Goal: Task Accomplishment & Management: Use online tool/utility

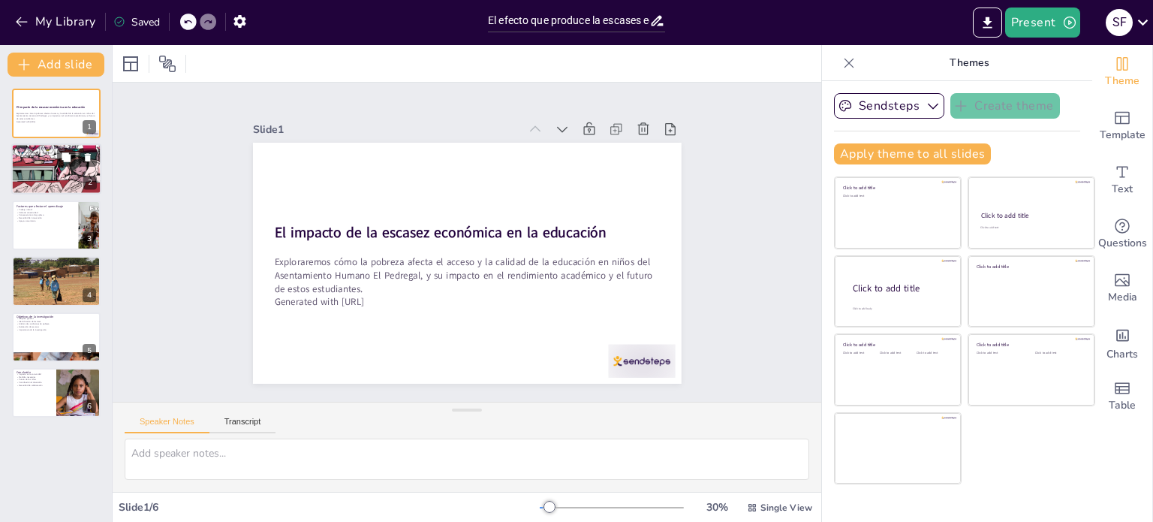
click at [48, 167] on div at bounding box center [56, 170] width 90 height 60
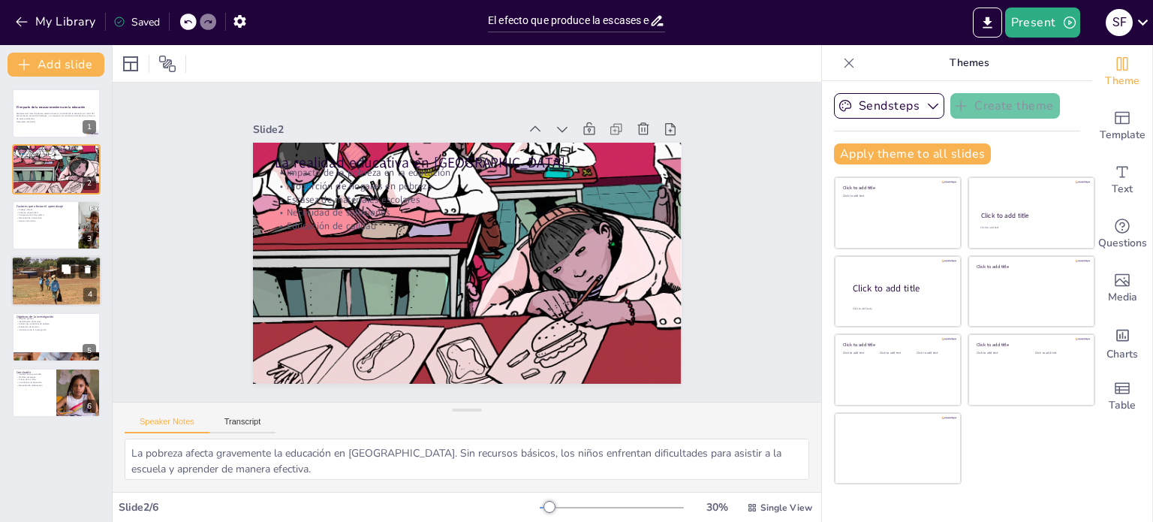
click at [47, 279] on div at bounding box center [56, 281] width 90 height 60
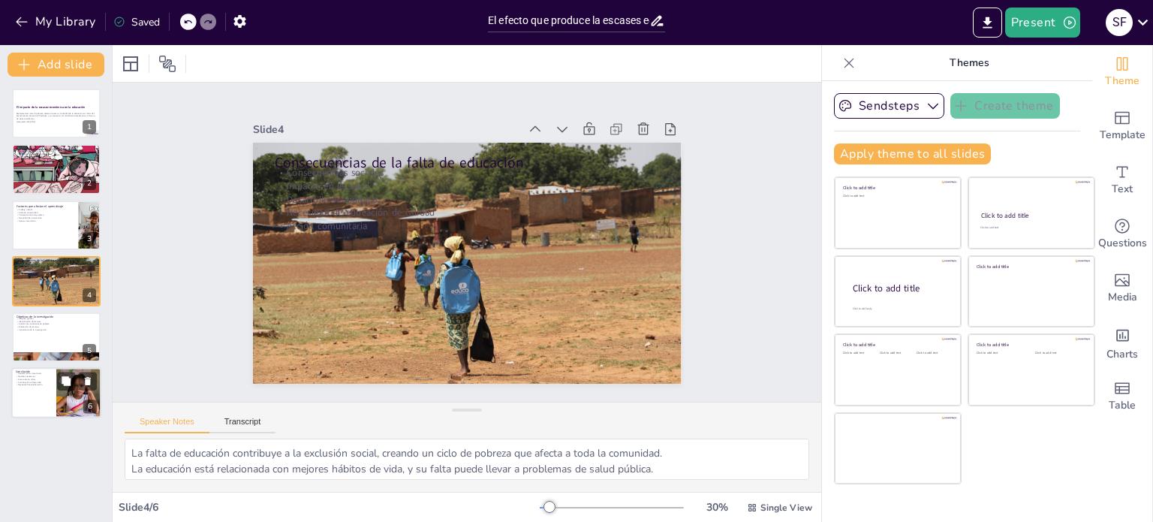
click at [53, 396] on div at bounding box center [56, 392] width 90 height 51
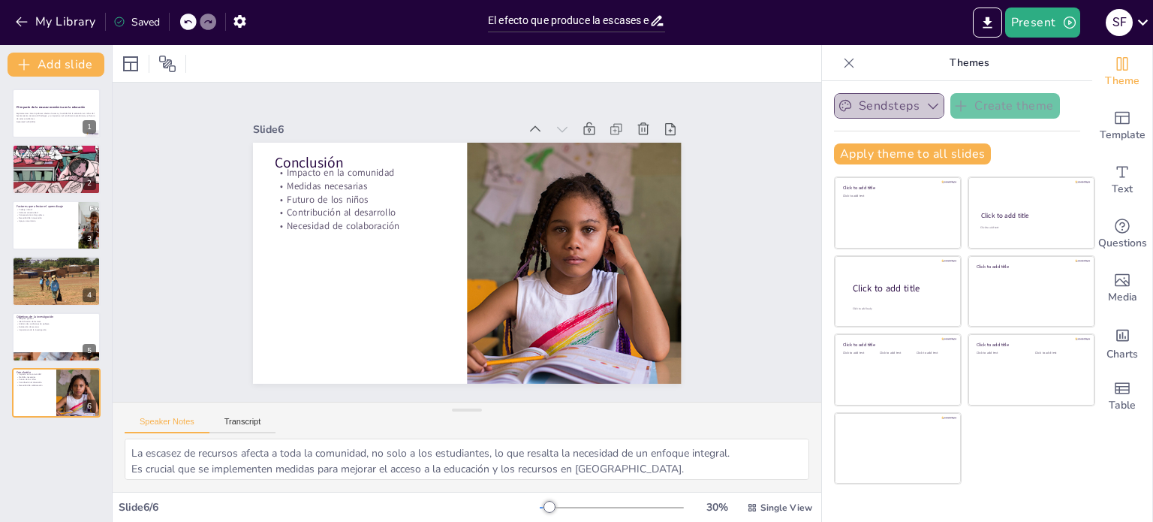
click at [883, 105] on button "Sendsteps" at bounding box center [889, 106] width 110 height 26
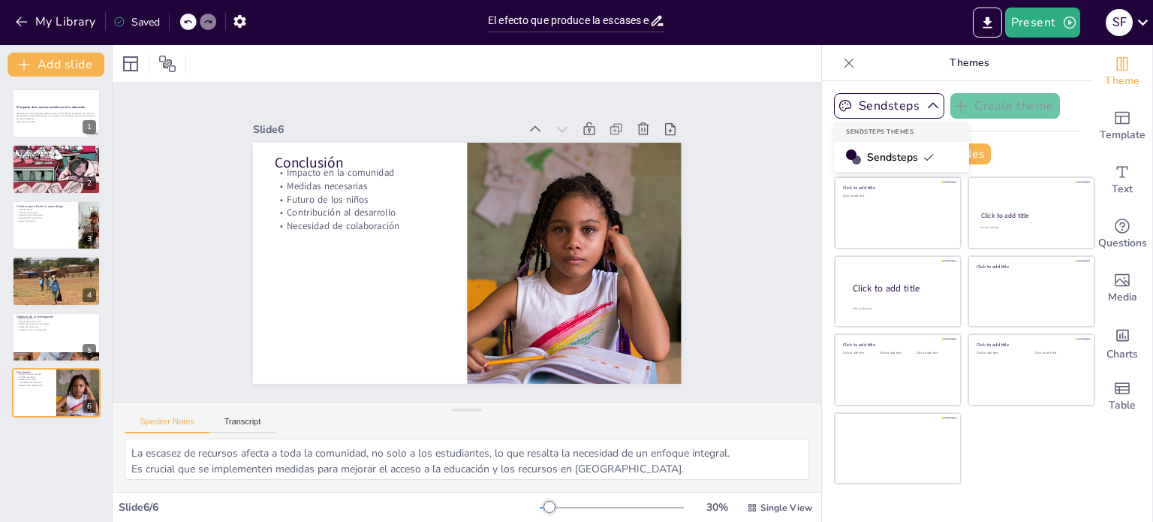
click at [891, 146] on div "Sendsteps" at bounding box center [901, 157] width 135 height 30
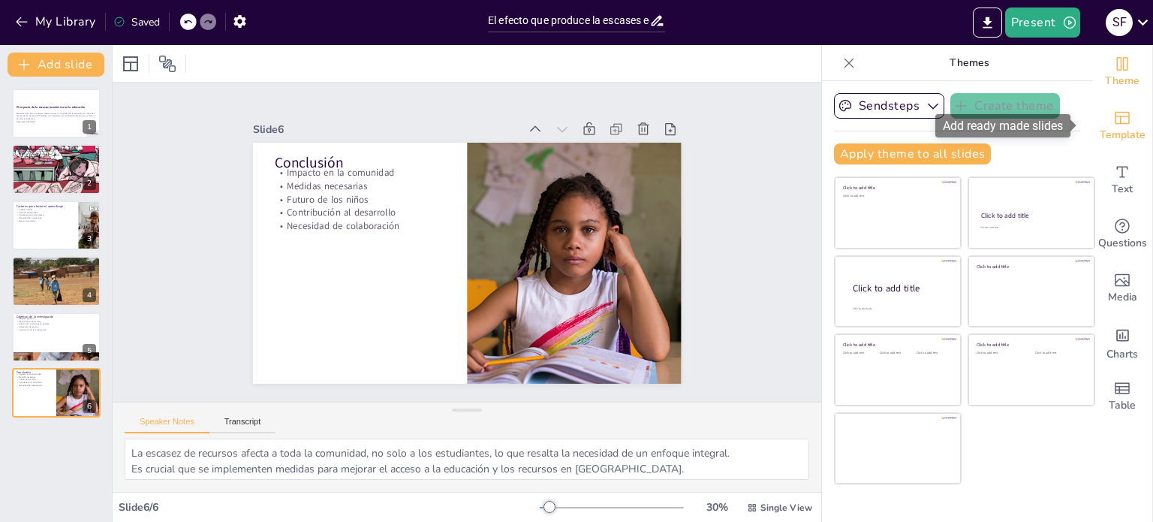
click at [1114, 130] on span "Template" at bounding box center [1123, 135] width 46 height 17
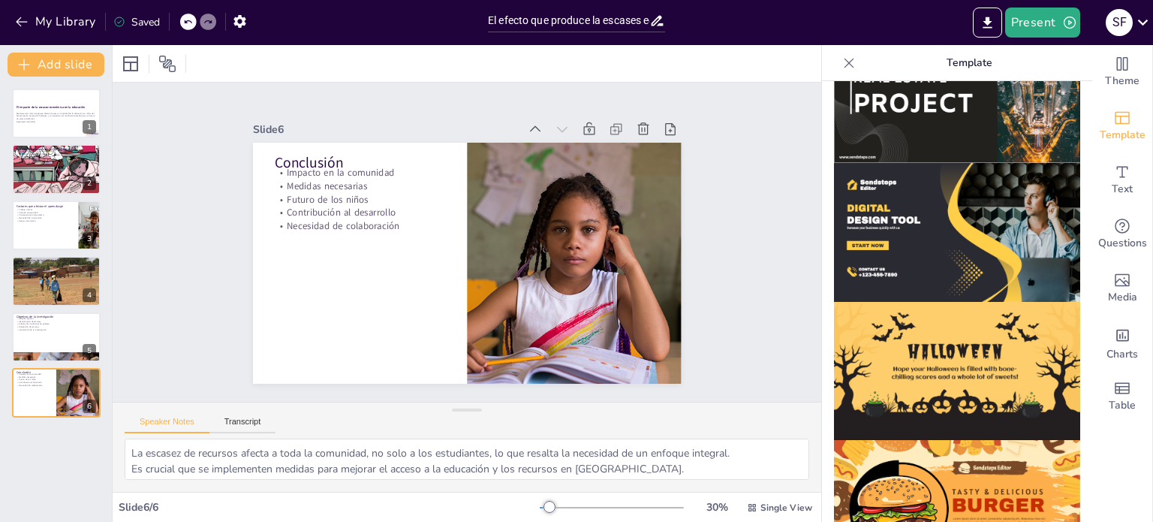
scroll to position [1463, 0]
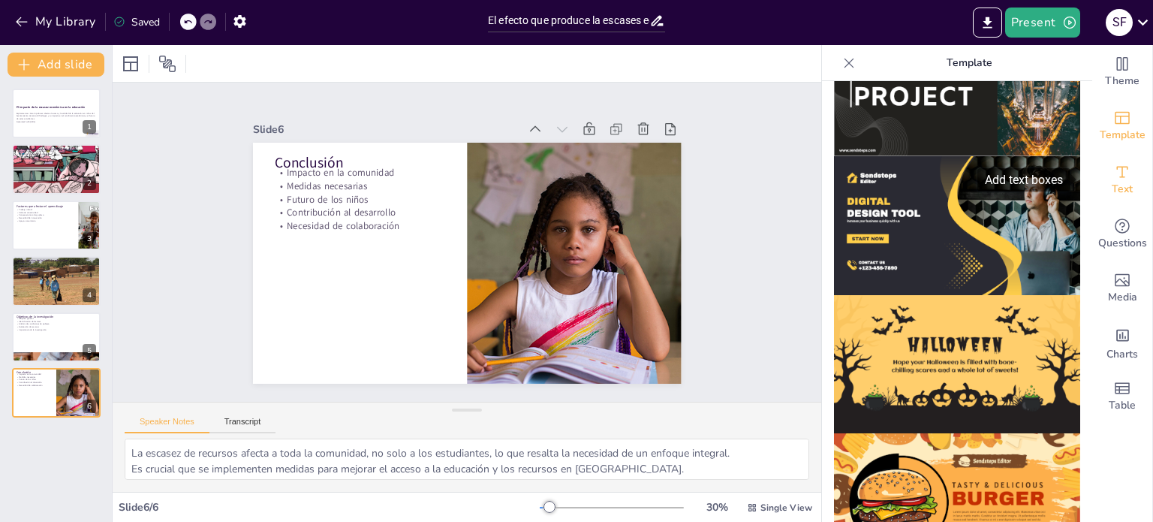
click at [1112, 188] on span "Text" at bounding box center [1122, 189] width 21 height 17
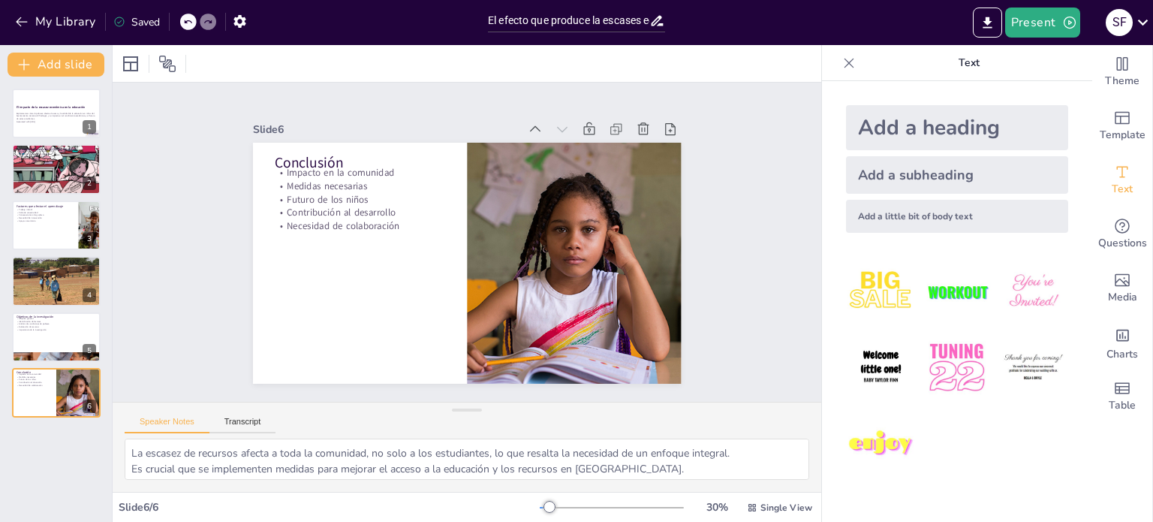
drag, startPoint x: 132, startPoint y: 202, endPoint x: 52, endPoint y: 140, distance: 101.2
click at [52, 140] on div "Document fonts Akatab Recently used Mulish Popular fonts Lato Montserrat Open S…" at bounding box center [576, 283] width 1153 height 477
click at [45, 107] on strong "El impacto de la escasez económica en la educación" at bounding box center [51, 107] width 70 height 4
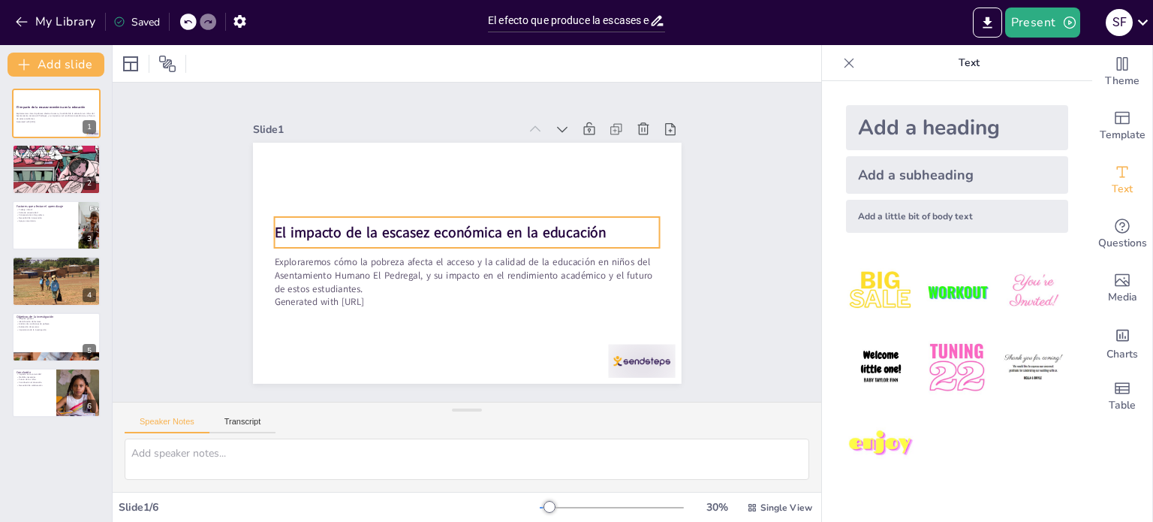
click at [461, 224] on strong "El impacto de la escasez económica en la educación" at bounding box center [440, 232] width 332 height 20
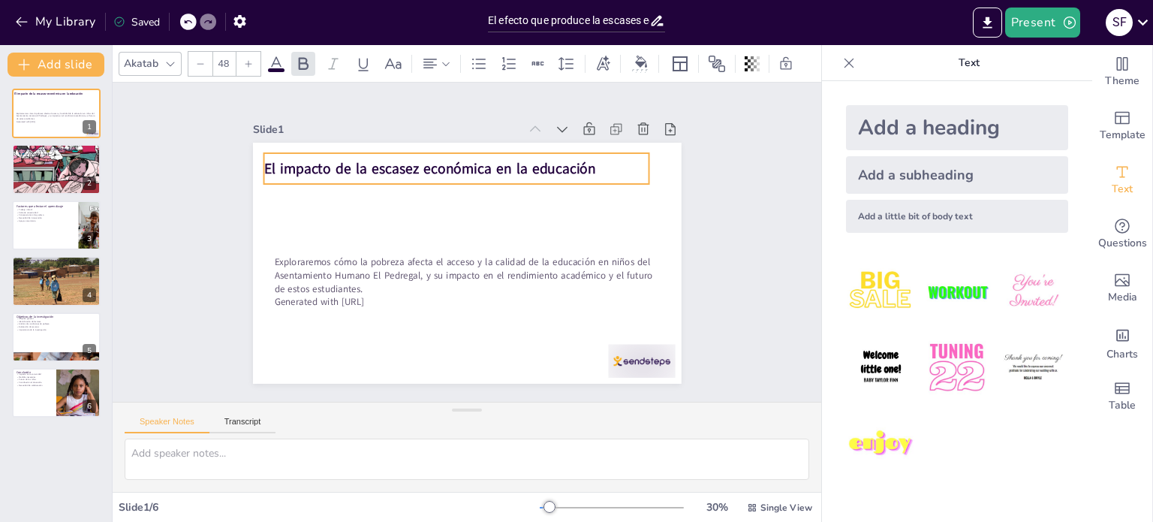
drag, startPoint x: 507, startPoint y: 220, endPoint x: 496, endPoint y: 156, distance: 64.8
click at [496, 158] on strong "El impacto de la escasez económica en la educación" at bounding box center [429, 168] width 332 height 20
click at [583, 161] on p "El impacto de la escasez económica en la educación" at bounding box center [456, 168] width 386 height 20
click at [578, 159] on strong "El impacto de la escasez económica en la educación" at bounding box center [429, 168] width 332 height 20
click at [555, 158] on strong "El impacto de la escasez económica en la educación" at bounding box center [429, 168] width 332 height 20
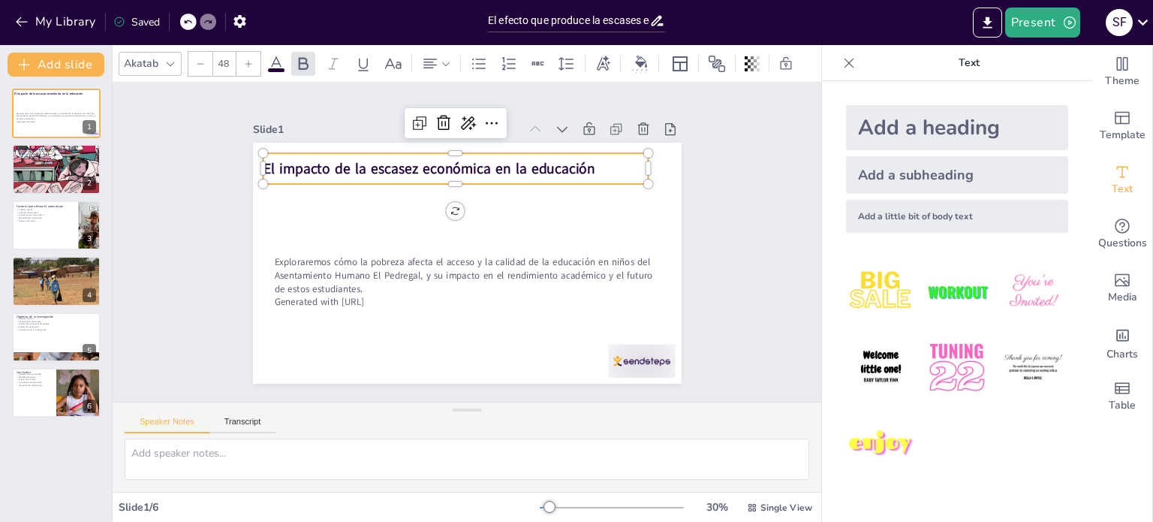
click at [866, 128] on div "Add a heading" at bounding box center [957, 127] width 222 height 45
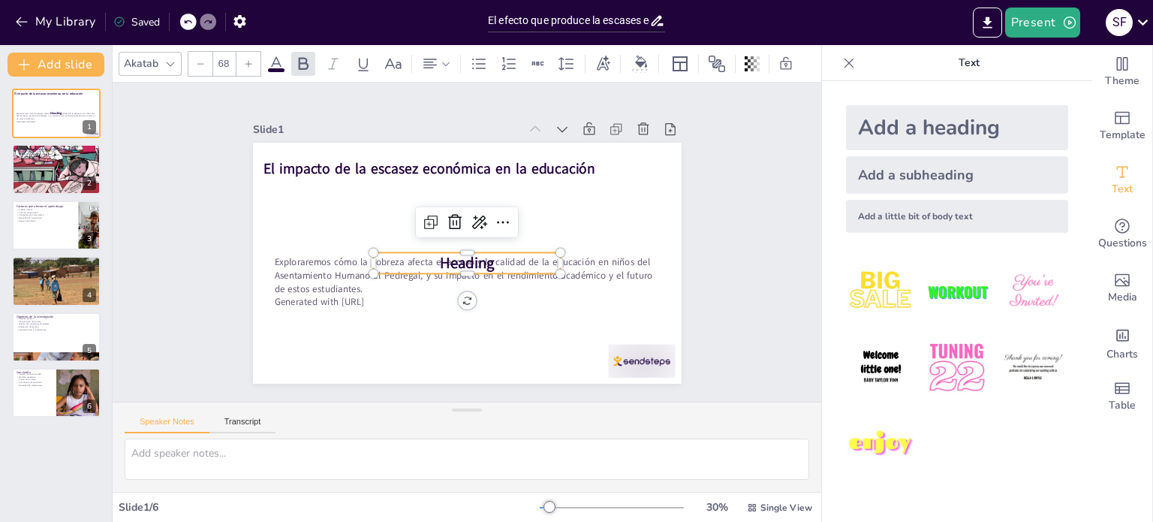
click at [866, 128] on div "Add a heading" at bounding box center [957, 127] width 222 height 45
type input "68"
click at [446, 218] on icon at bounding box center [455, 222] width 18 height 18
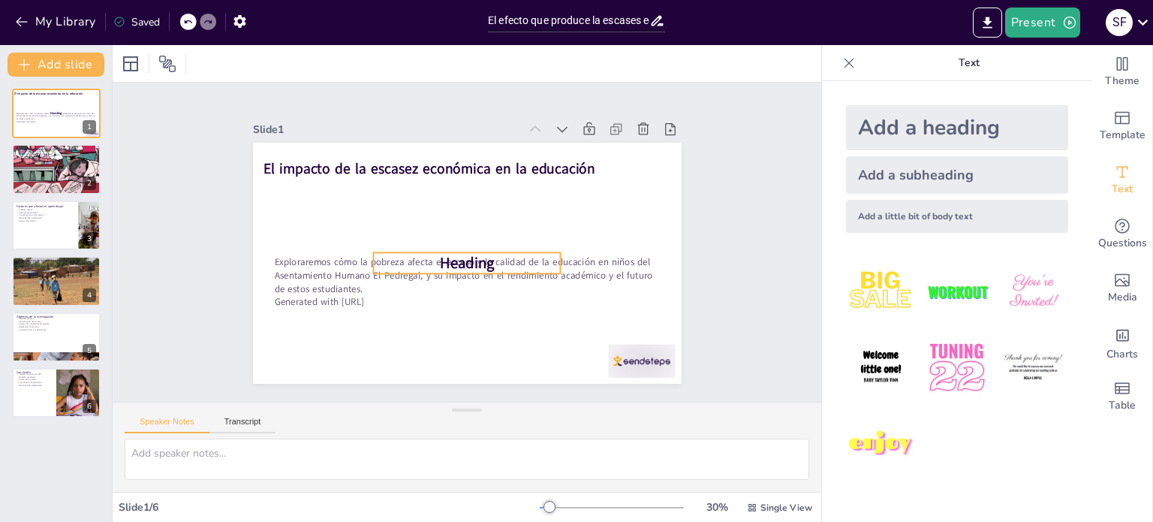
click at [471, 254] on span "Heading" at bounding box center [467, 263] width 55 height 21
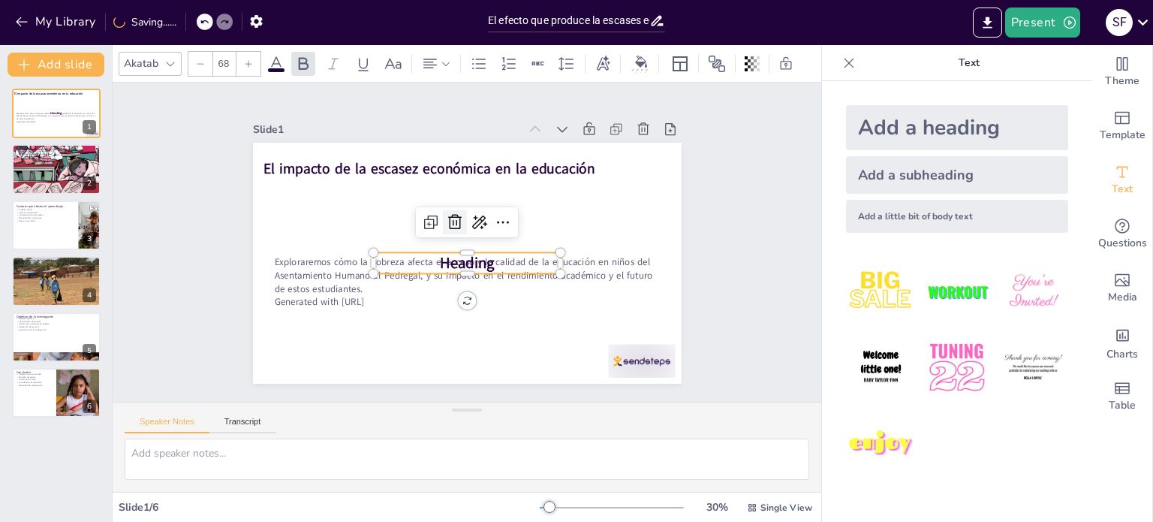
click at [447, 219] on icon at bounding box center [455, 222] width 18 height 18
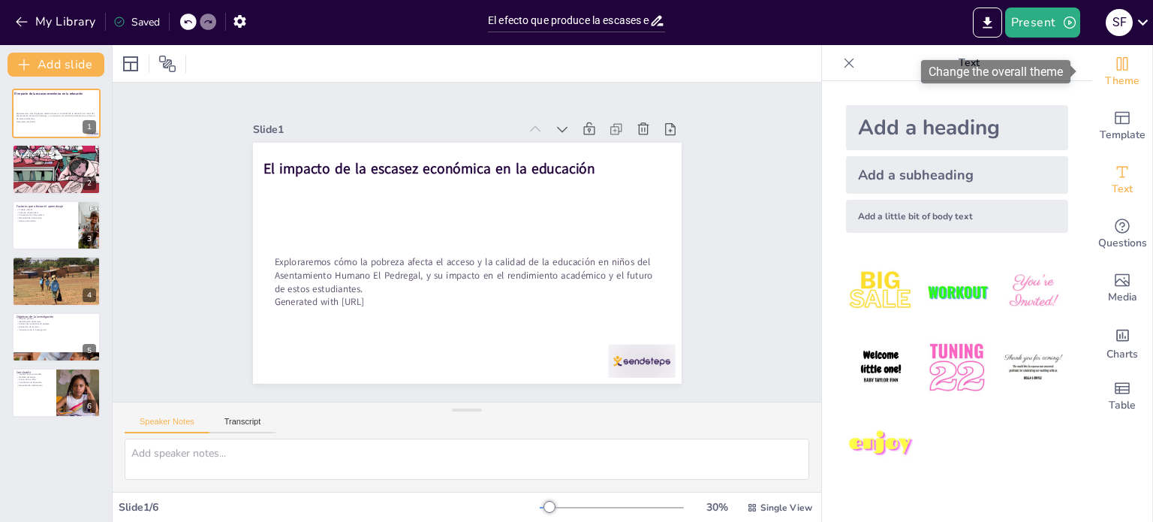
click at [1124, 74] on span "Theme" at bounding box center [1122, 81] width 35 height 17
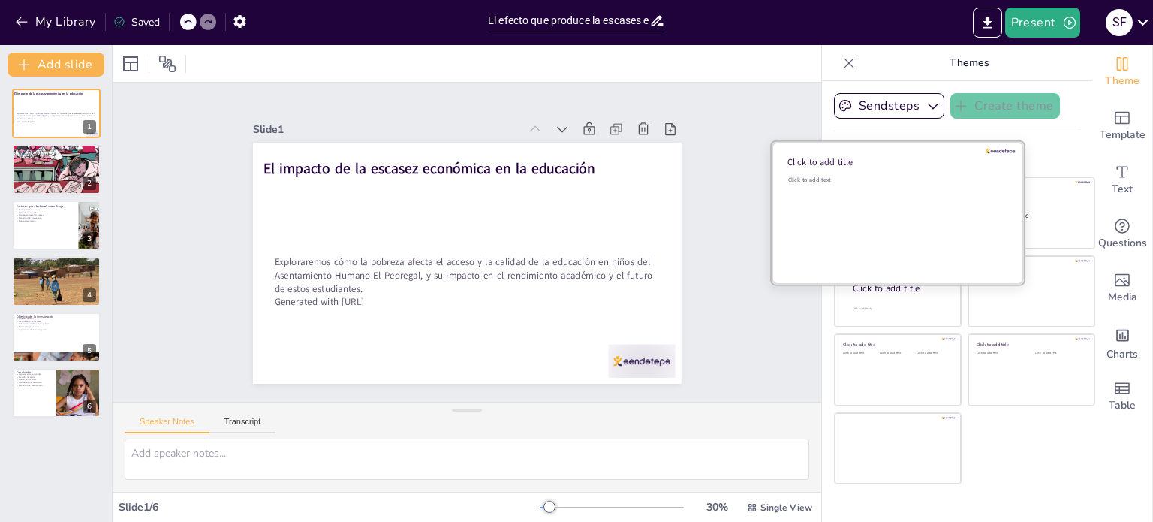
click at [910, 224] on div "Click to add text" at bounding box center [895, 222] width 215 height 93
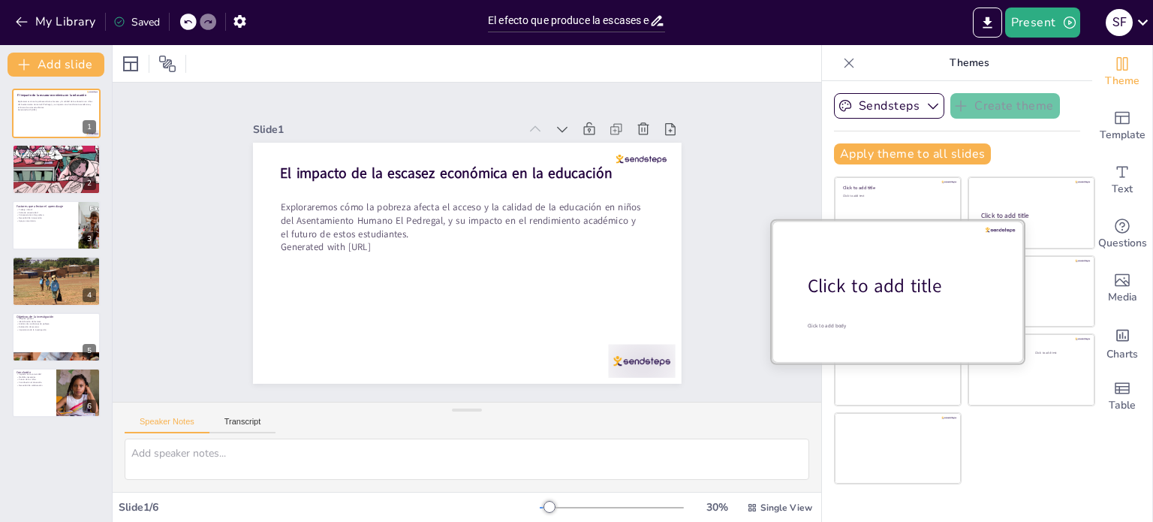
click at [876, 275] on div "Click to add title" at bounding box center [903, 286] width 191 height 26
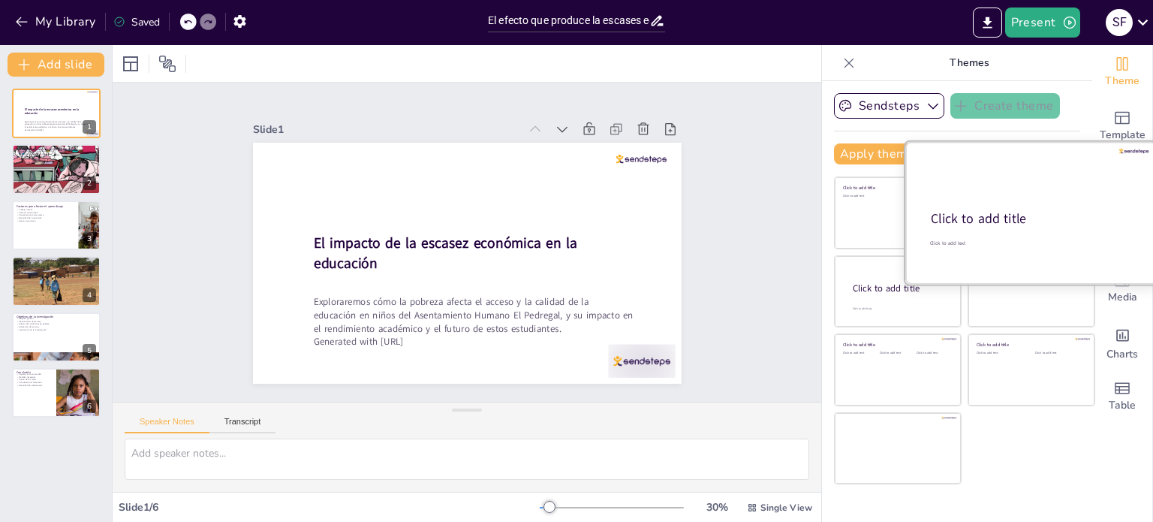
click at [983, 218] on div "Click to add title" at bounding box center [1030, 219] width 199 height 18
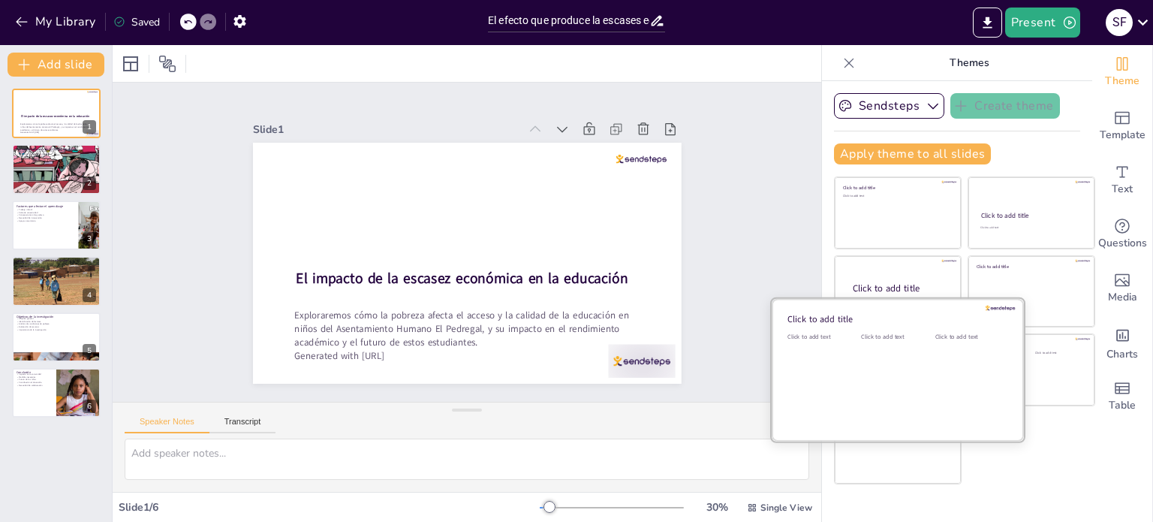
click at [866, 354] on div "Click to add text" at bounding box center [895, 379] width 68 height 93
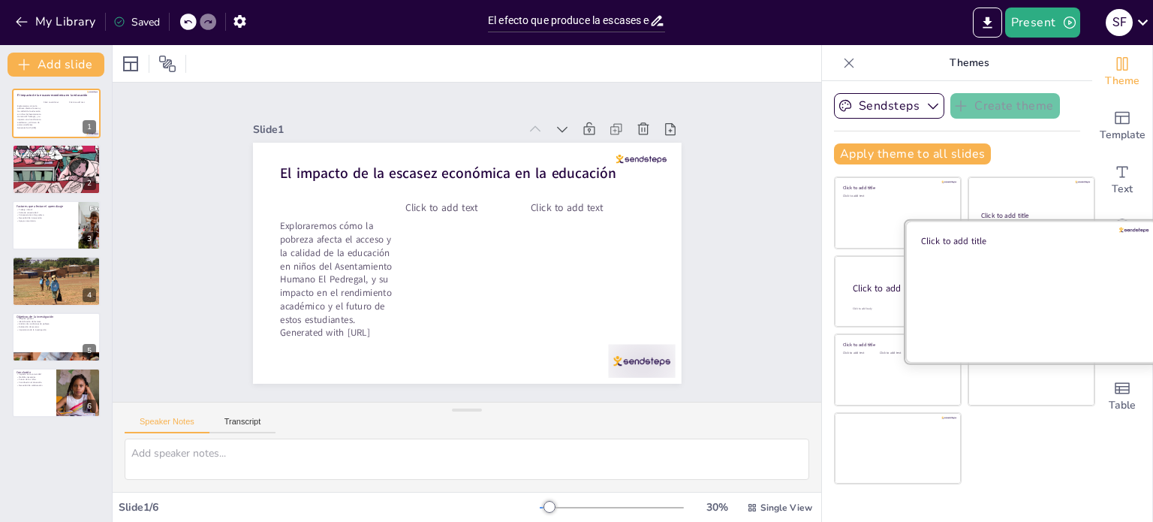
click at [1025, 307] on div at bounding box center [1031, 291] width 252 height 142
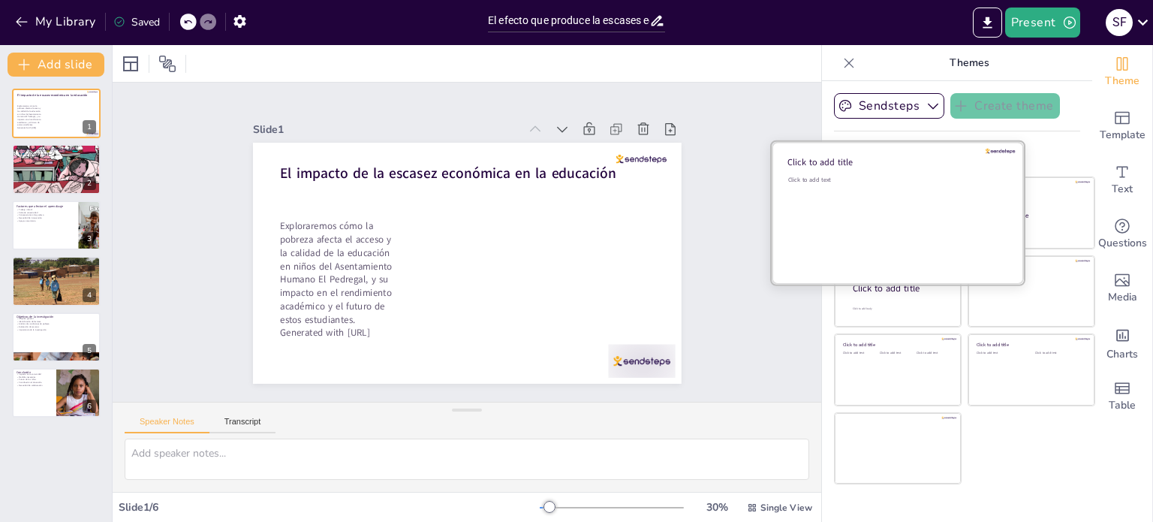
click at [874, 218] on div "Click to add text" at bounding box center [895, 222] width 215 height 93
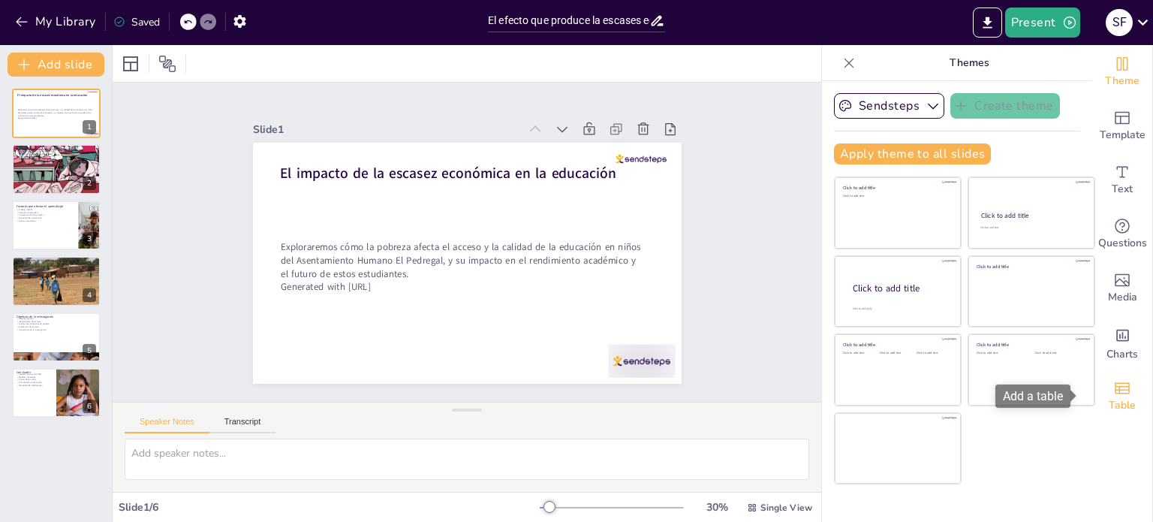
click at [1113, 380] on icon "Add a table" at bounding box center [1122, 388] width 18 height 18
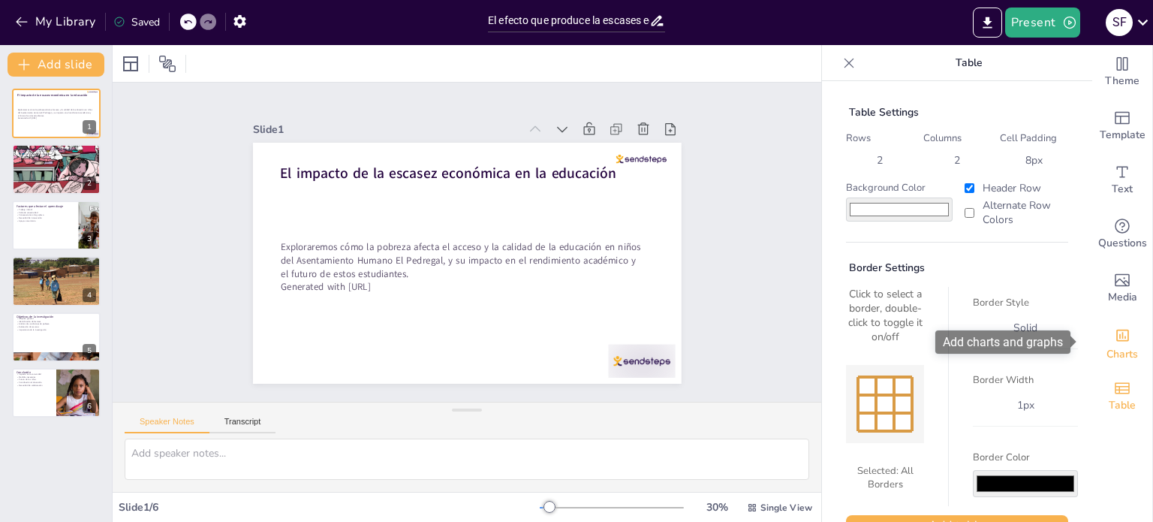
click at [1113, 350] on span "Charts" at bounding box center [1122, 354] width 32 height 17
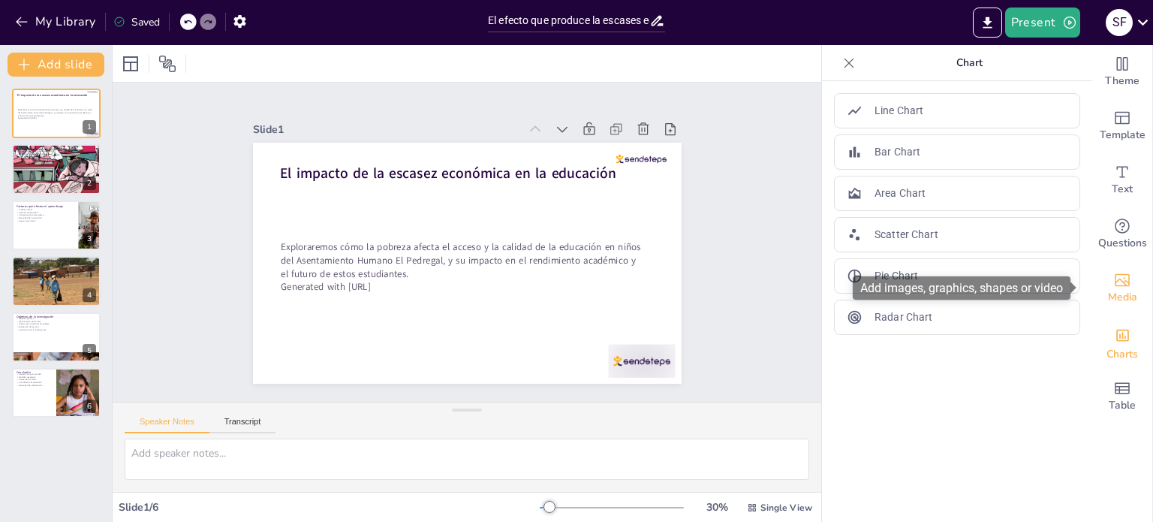
drag, startPoint x: 1113, startPoint y: 315, endPoint x: 1096, endPoint y: 275, distance: 42.7
click at [1096, 275] on div "Media" at bounding box center [1122, 288] width 60 height 54
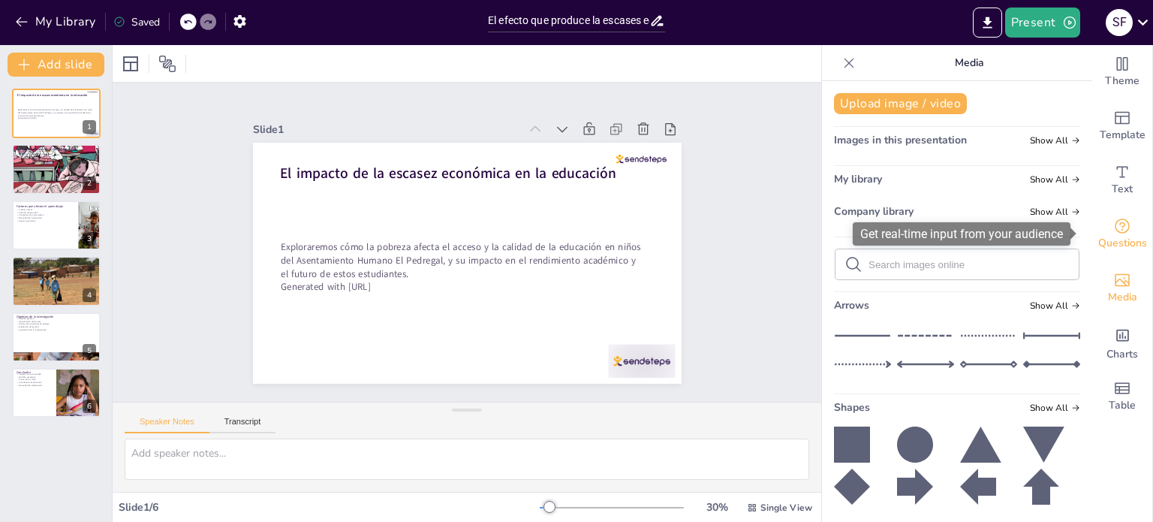
click at [1100, 247] on span "Questions" at bounding box center [1122, 243] width 49 height 17
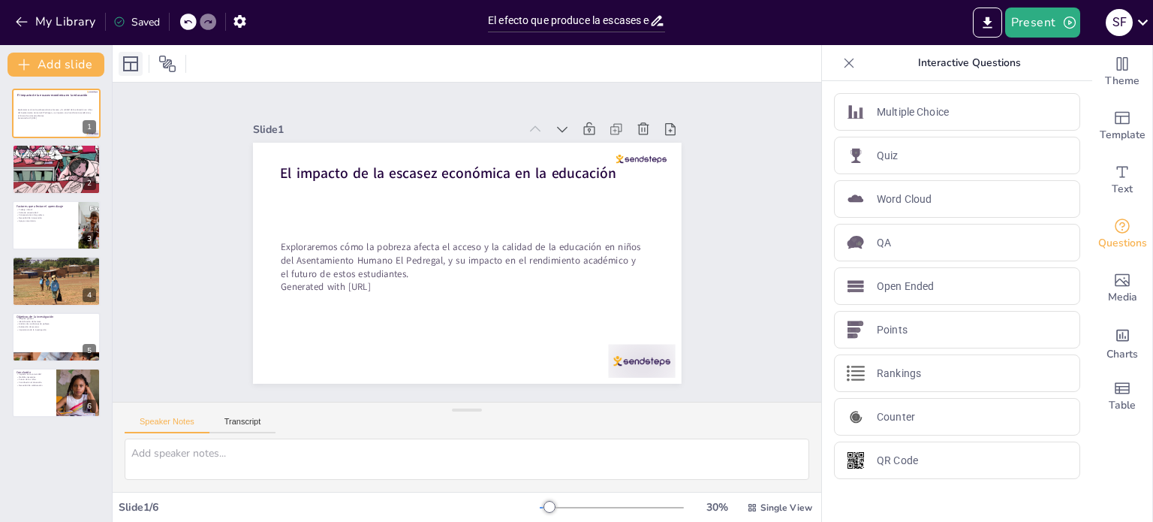
click at [128, 71] on icon at bounding box center [131, 64] width 18 height 18
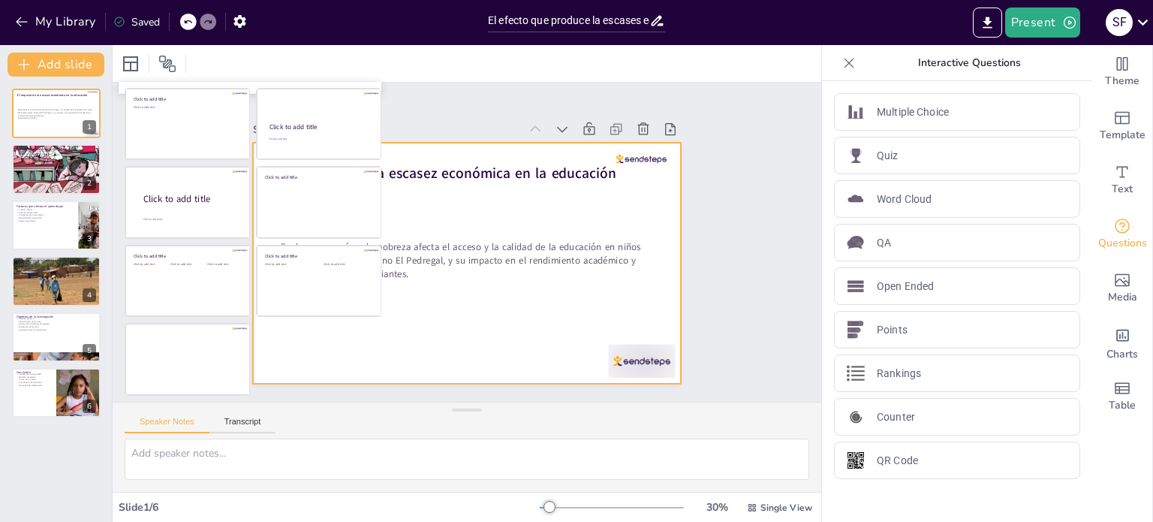
click at [664, 196] on div at bounding box center [467, 263] width 429 height 241
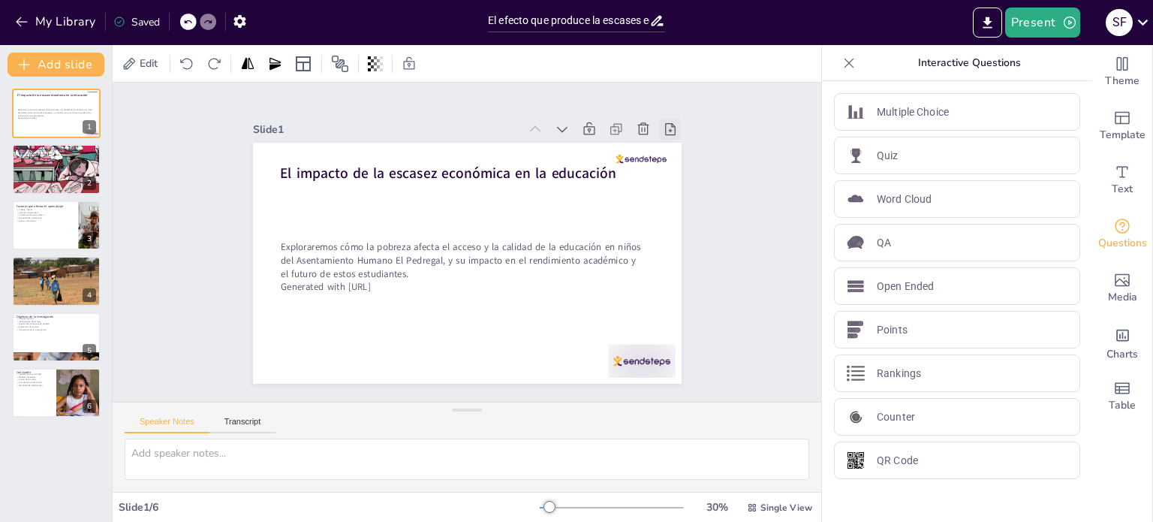
click at [665, 128] on icon at bounding box center [670, 129] width 11 height 12
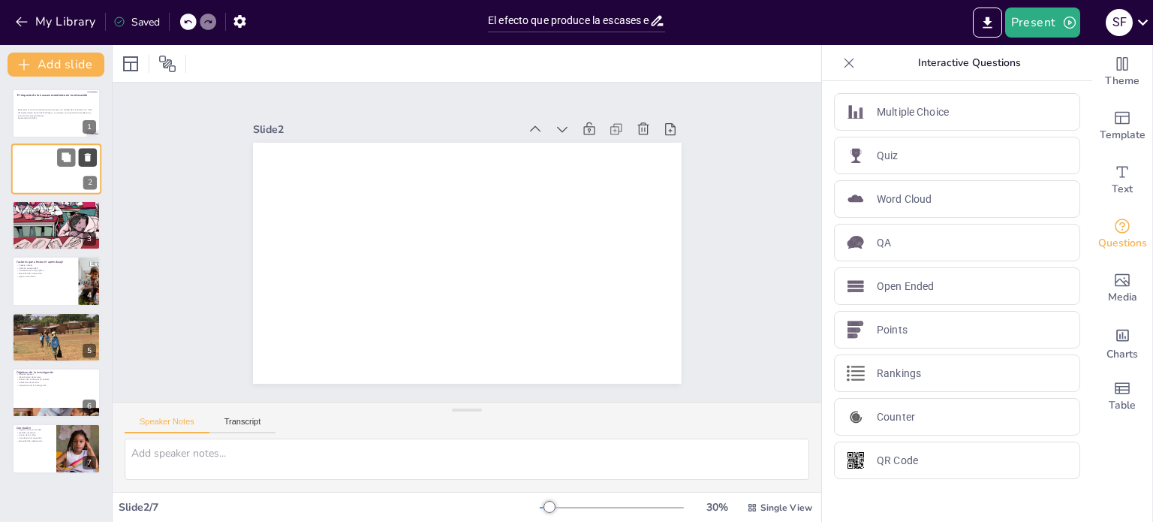
click at [89, 161] on icon at bounding box center [88, 158] width 6 height 8
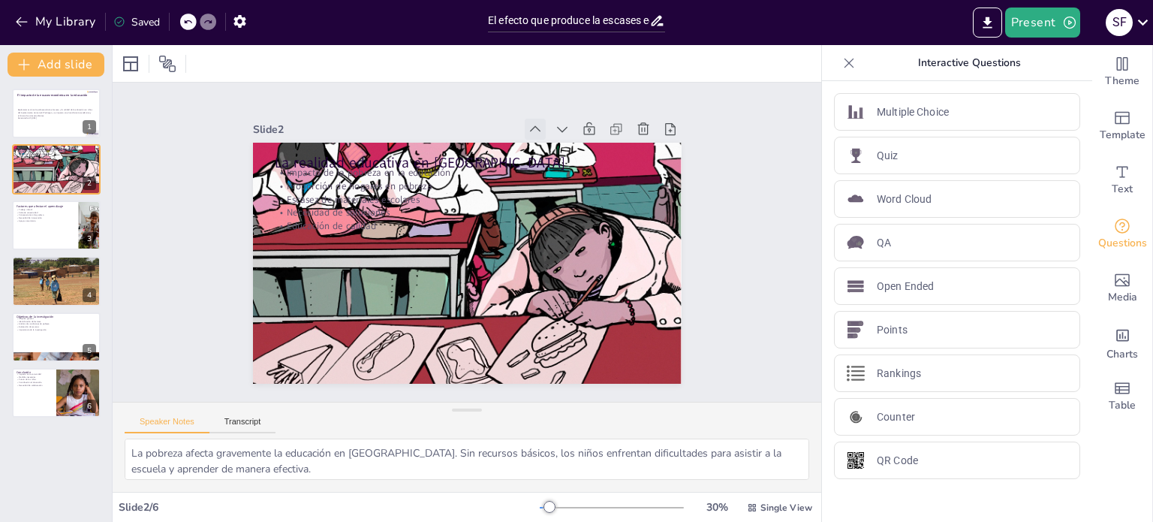
click at [528, 122] on icon at bounding box center [535, 129] width 15 height 15
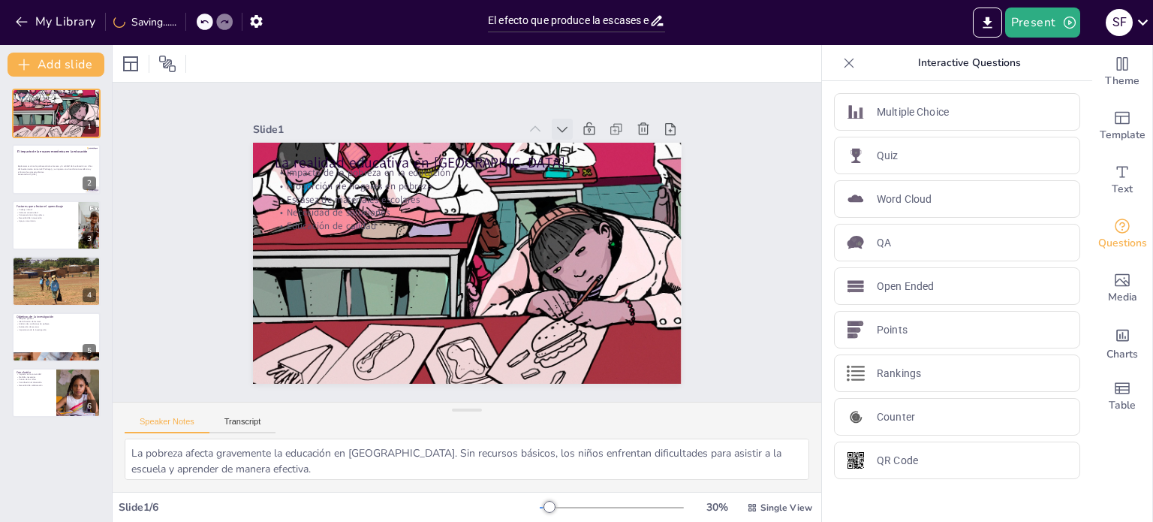
click at [555, 129] on icon at bounding box center [562, 129] width 15 height 15
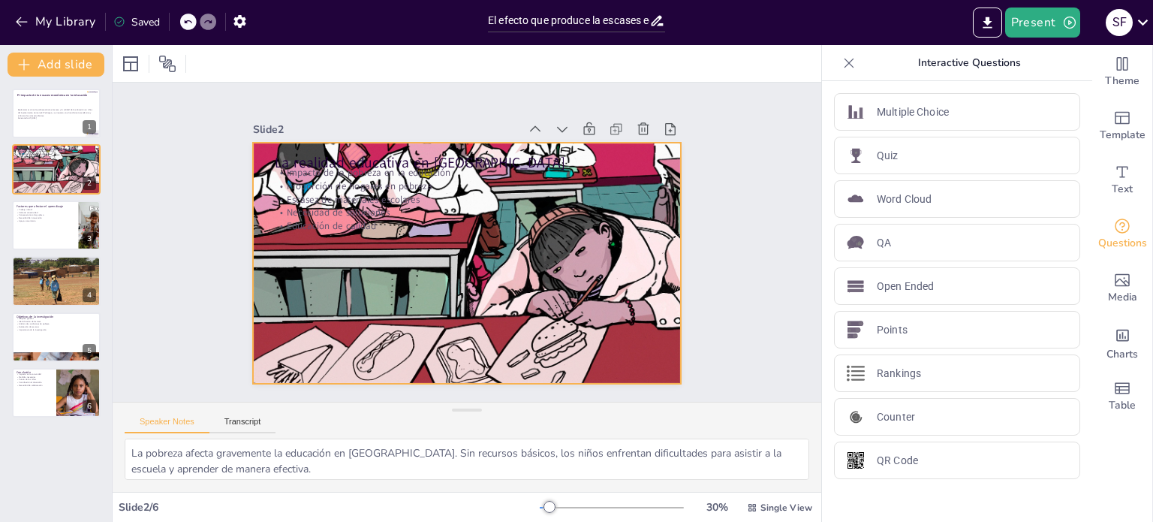
click at [393, 276] on div at bounding box center [467, 263] width 429 height 283
click at [423, 245] on div at bounding box center [467, 263] width 429 height 283
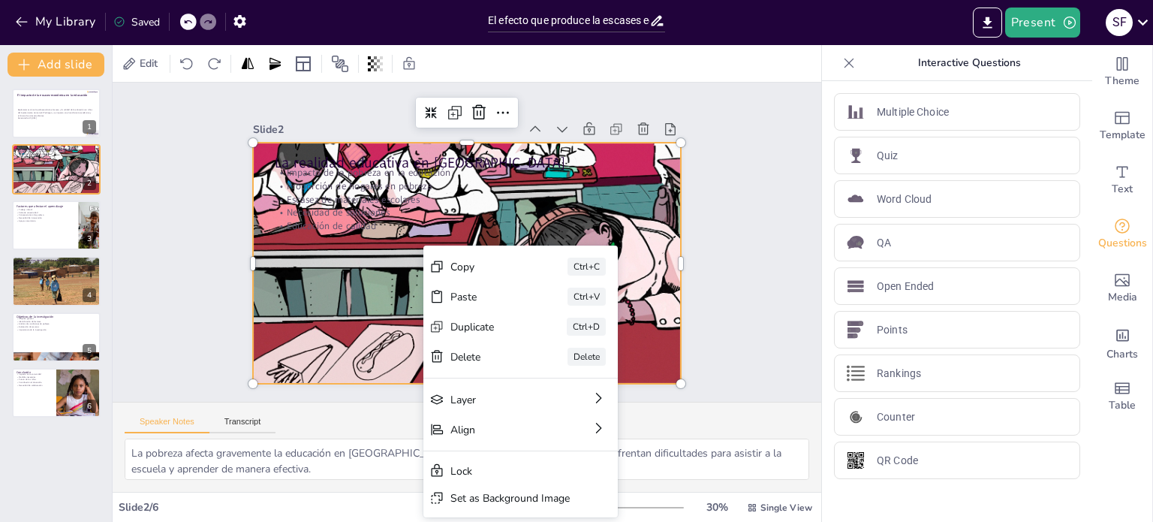
click at [423, 245] on div at bounding box center [467, 263] width 429 height 283
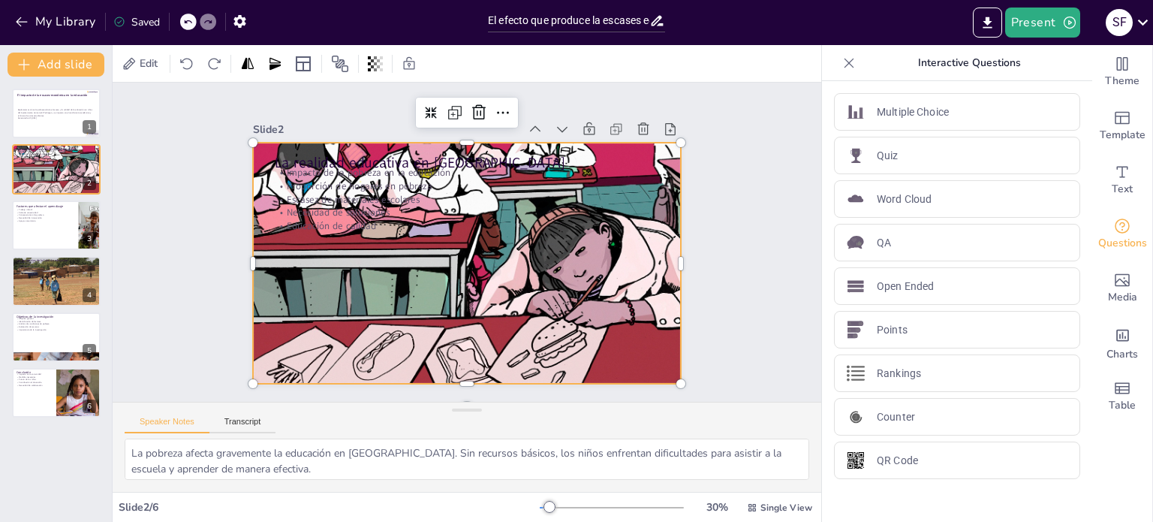
click at [405, 251] on div at bounding box center [467, 263] width 429 height 283
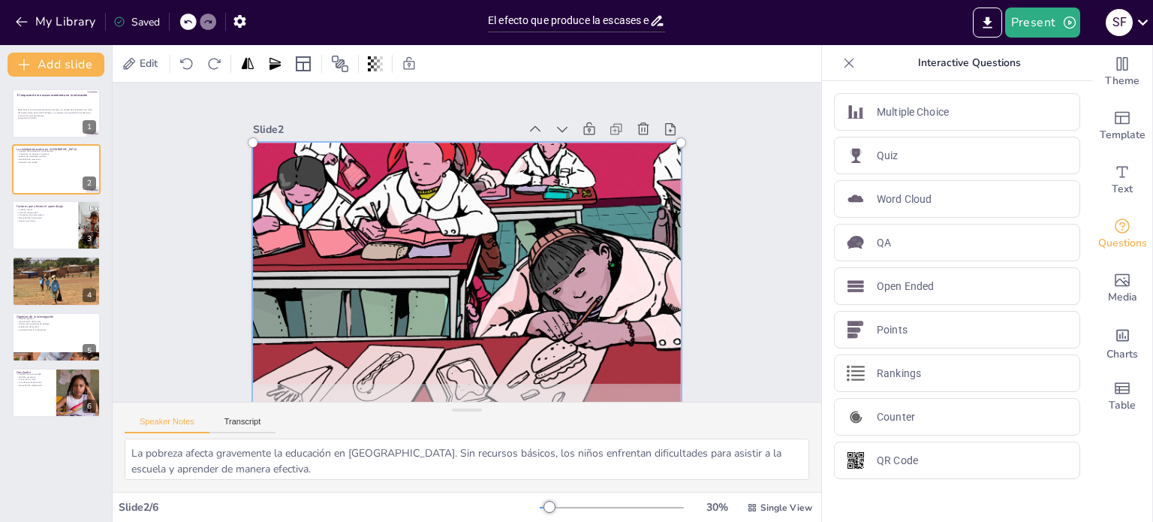
drag, startPoint x: 426, startPoint y: 252, endPoint x: 498, endPoint y: 296, distance: 84.8
click at [498, 296] on div at bounding box center [467, 284] width 447 height 301
drag, startPoint x: 480, startPoint y: 278, endPoint x: 441, endPoint y: 269, distance: 40.2
click at [441, 269] on div at bounding box center [467, 284] width 447 height 301
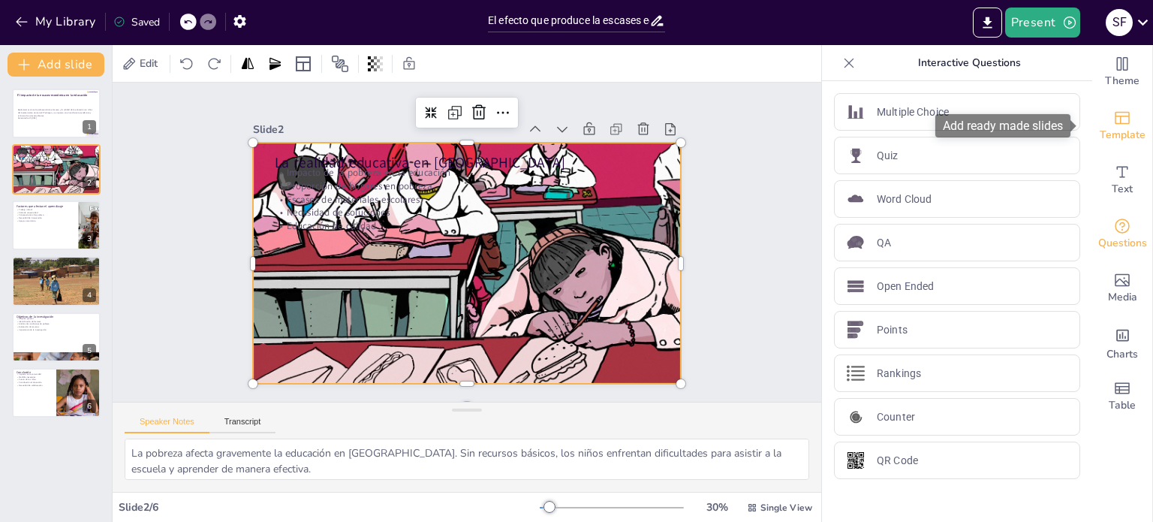
click at [1123, 137] on span "Template" at bounding box center [1123, 135] width 46 height 17
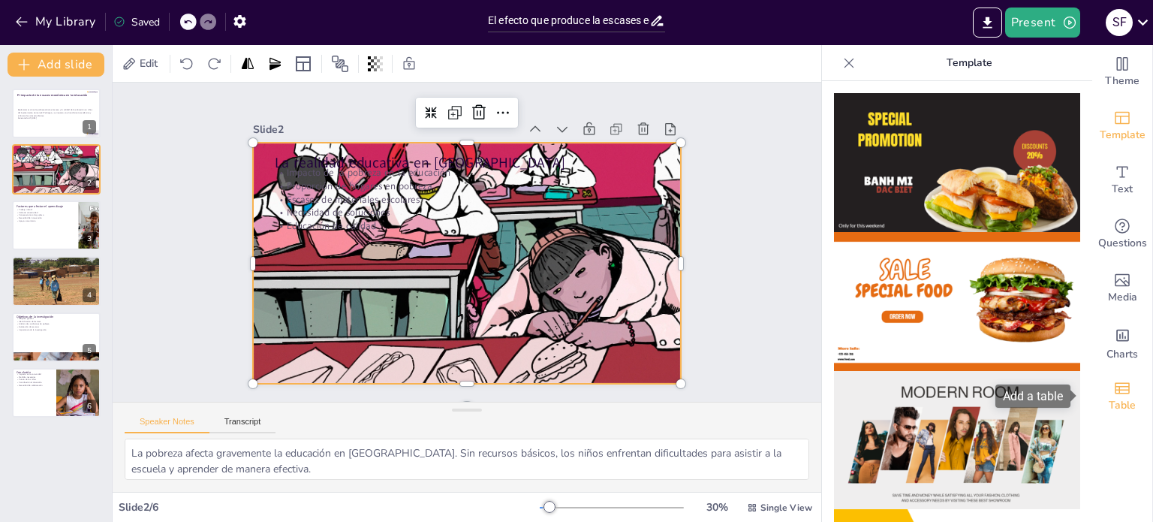
click at [1123, 378] on div "Table" at bounding box center [1122, 396] width 60 height 54
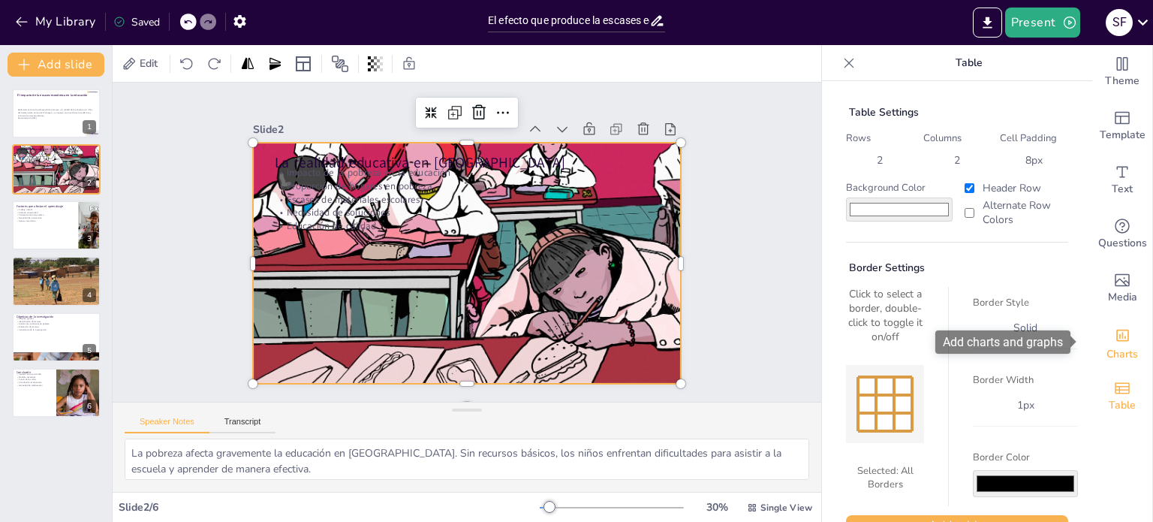
click at [1122, 327] on div "Charts" at bounding box center [1122, 342] width 60 height 54
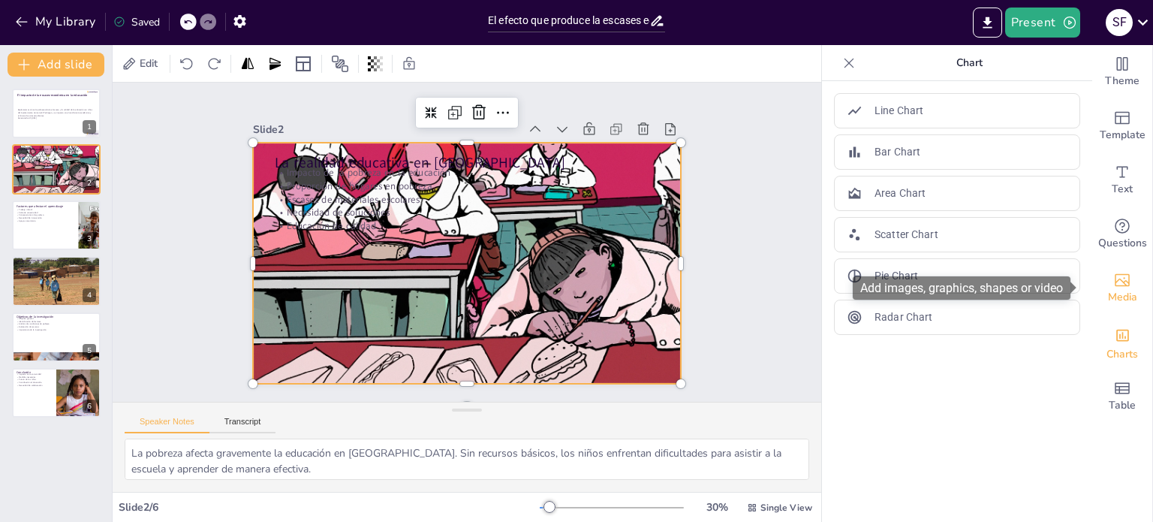
click at [1115, 301] on span "Media" at bounding box center [1122, 297] width 29 height 17
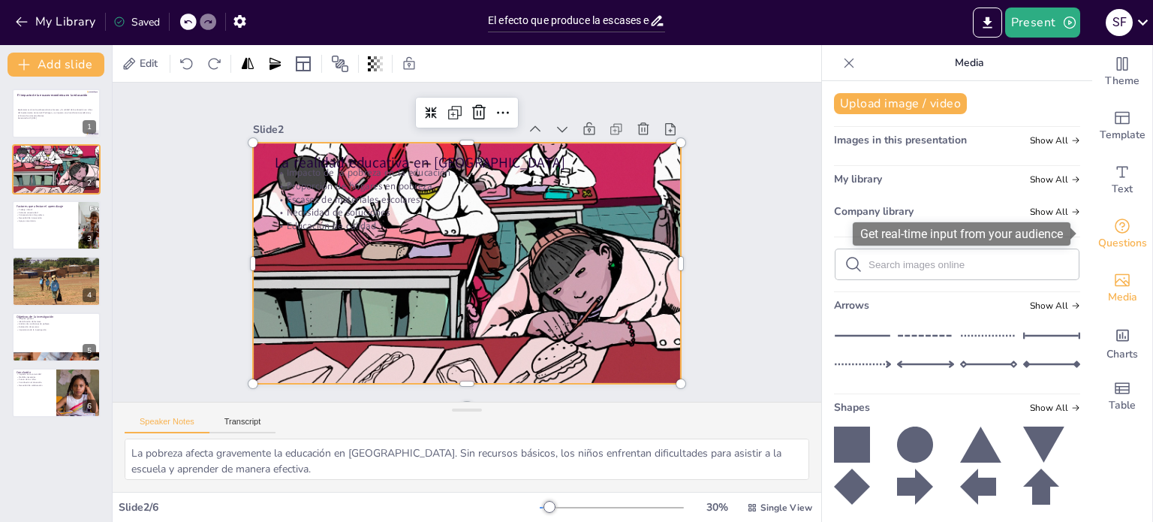
click at [1118, 224] on icon "Get real-time input from your audience" at bounding box center [1122, 225] width 15 height 15
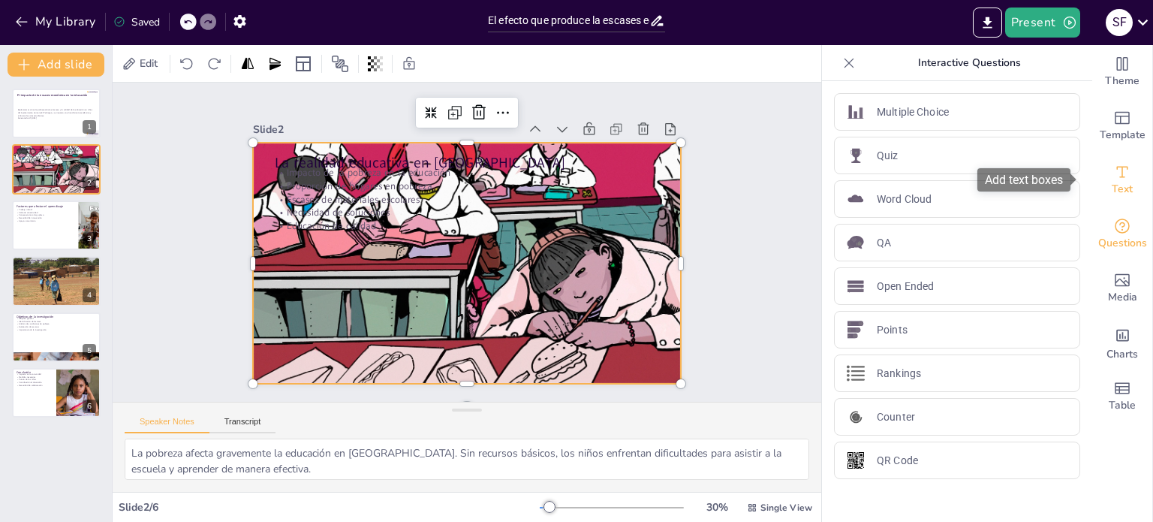
click at [1114, 185] on span "Text" at bounding box center [1122, 189] width 21 height 17
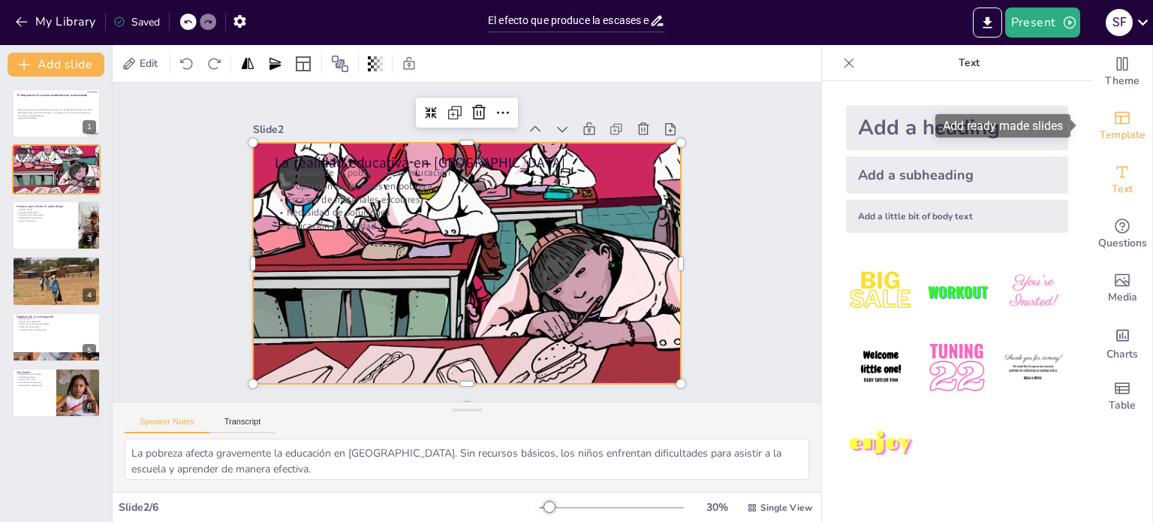
click at [1115, 116] on icon "Add ready made slides" at bounding box center [1122, 118] width 15 height 13
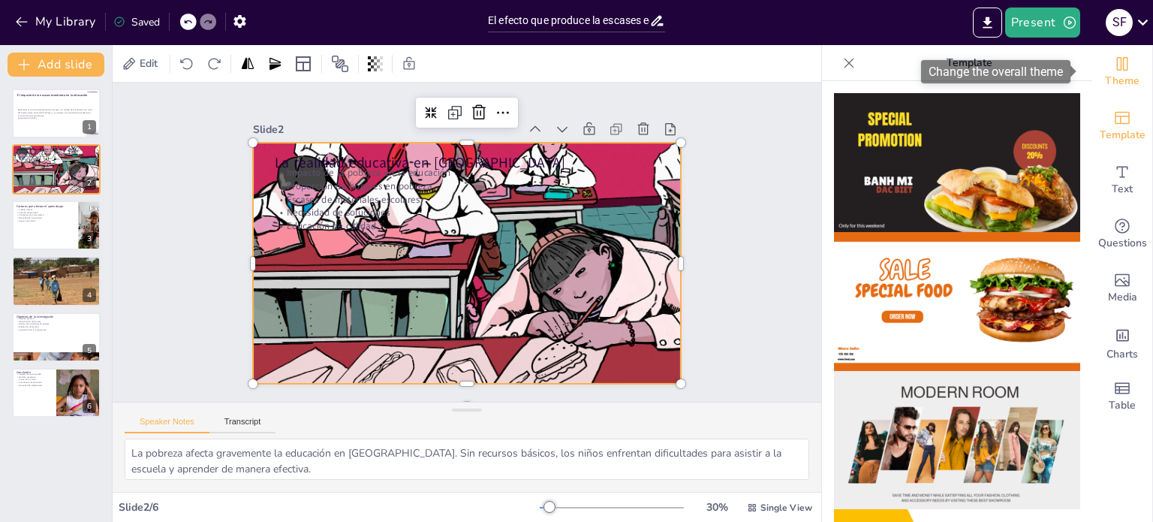
click at [1113, 62] on icon "Change the overall theme" at bounding box center [1122, 64] width 18 height 18
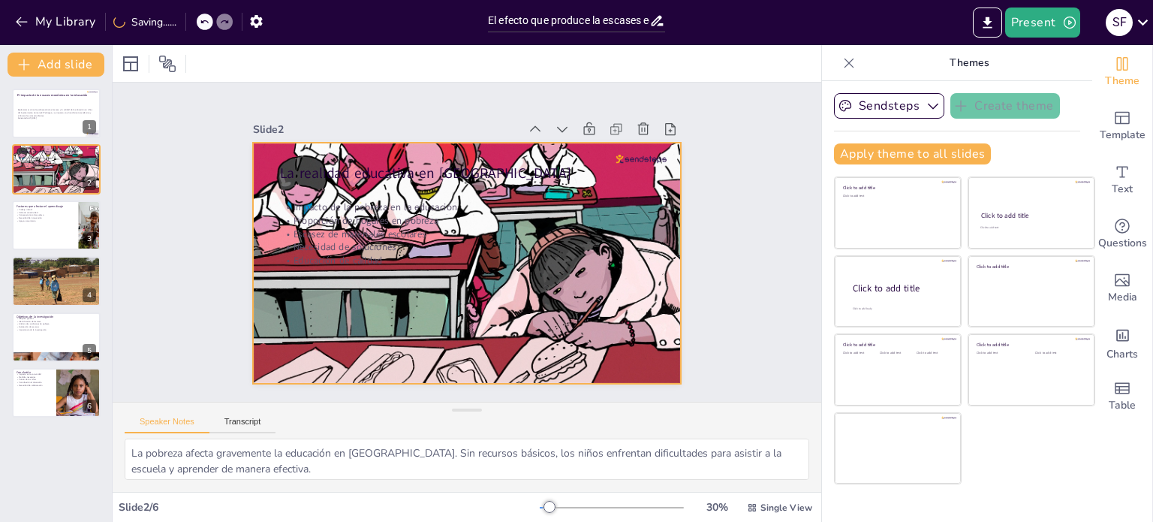
click at [537, 263] on div at bounding box center [467, 284] width 429 height 283
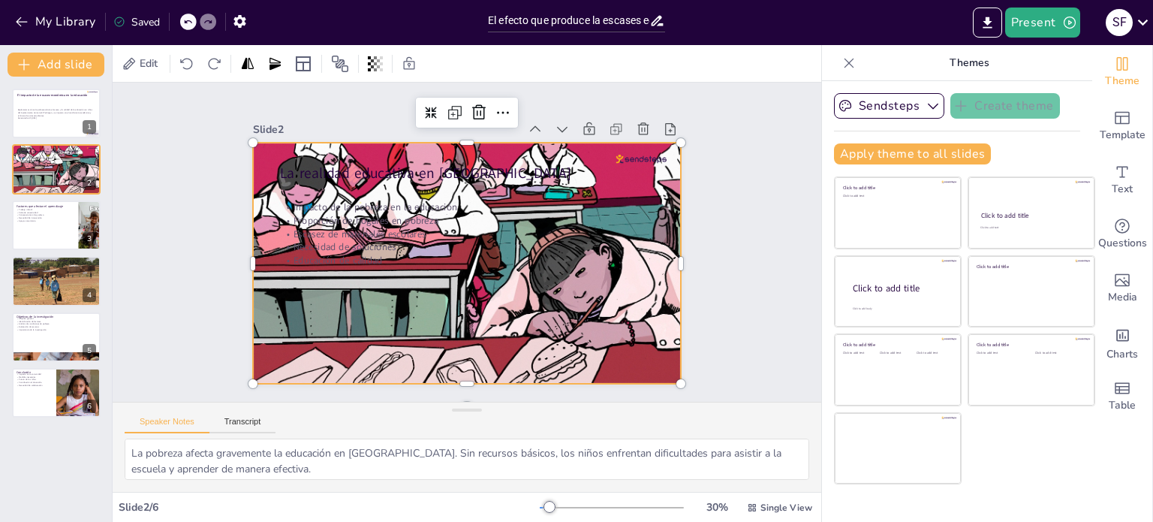
click at [598, 263] on div at bounding box center [467, 284] width 429 height 283
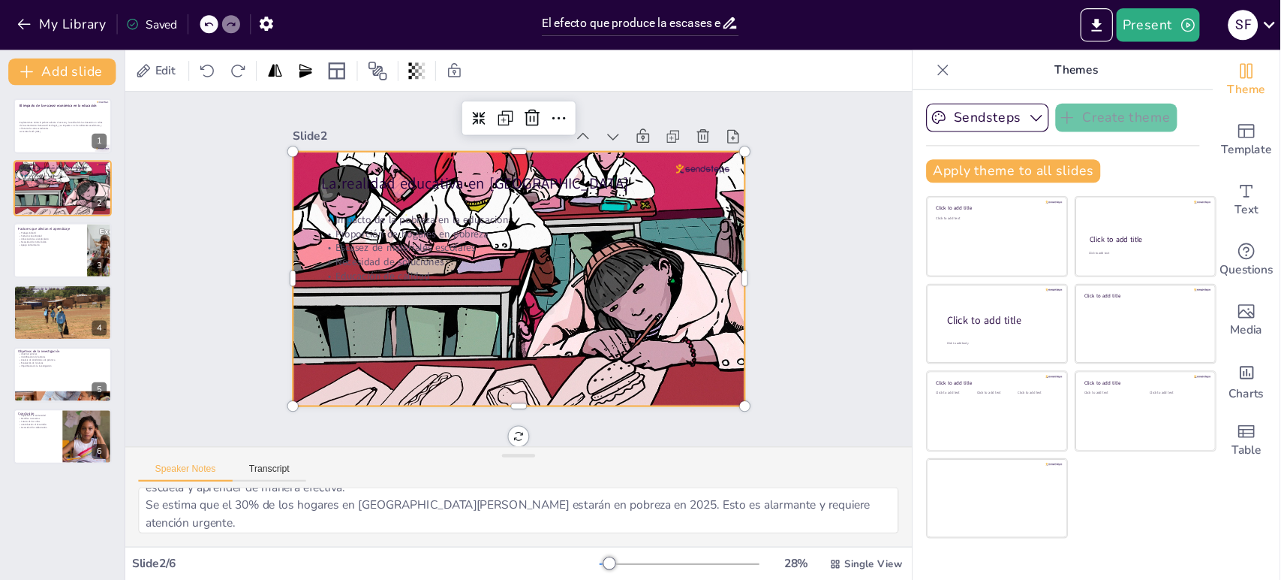
scroll to position [0, 0]
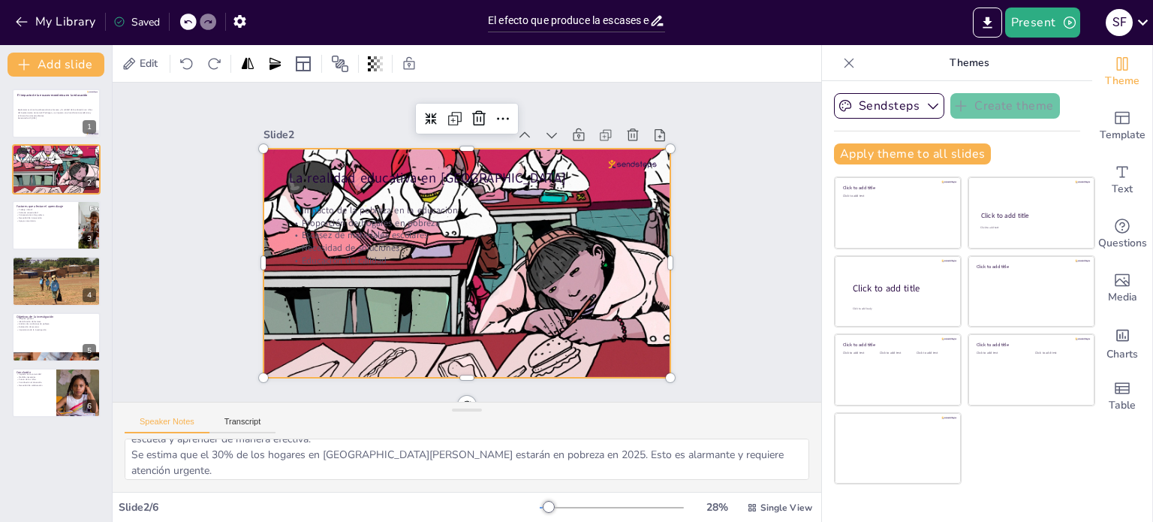
click at [206, 131] on div "Slide 1 El impacto de la escasez económica en la educación Exploraremos cómo la…" at bounding box center [467, 242] width 709 height 319
click at [354, 185] on div at bounding box center [466, 283] width 407 height 269
click at [311, 61] on icon at bounding box center [303, 63] width 15 height 15
click at [238, 107] on div "Slide 1 El impacto de la escasez económica en la educación Exploraremos cómo la…" at bounding box center [466, 242] width 491 height 271
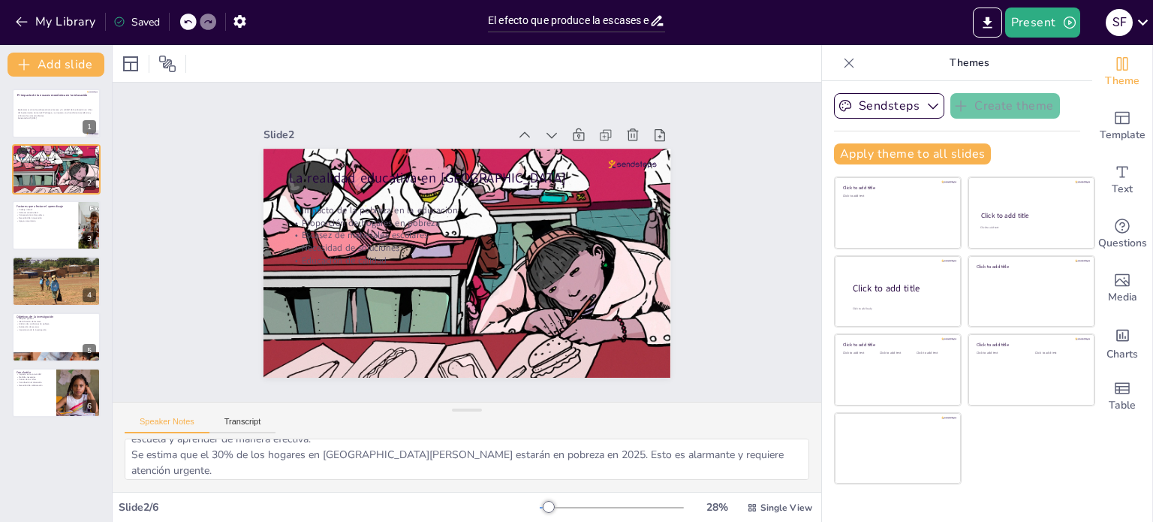
click at [266, 66] on div at bounding box center [467, 63] width 709 height 37
drag, startPoint x: 236, startPoint y: 104, endPoint x: 248, endPoint y: 89, distance: 18.2
click at [248, 89] on div "Slide 1 El impacto de la escasez económica en la educación Exploraremos cómo la…" at bounding box center [467, 242] width 709 height 319
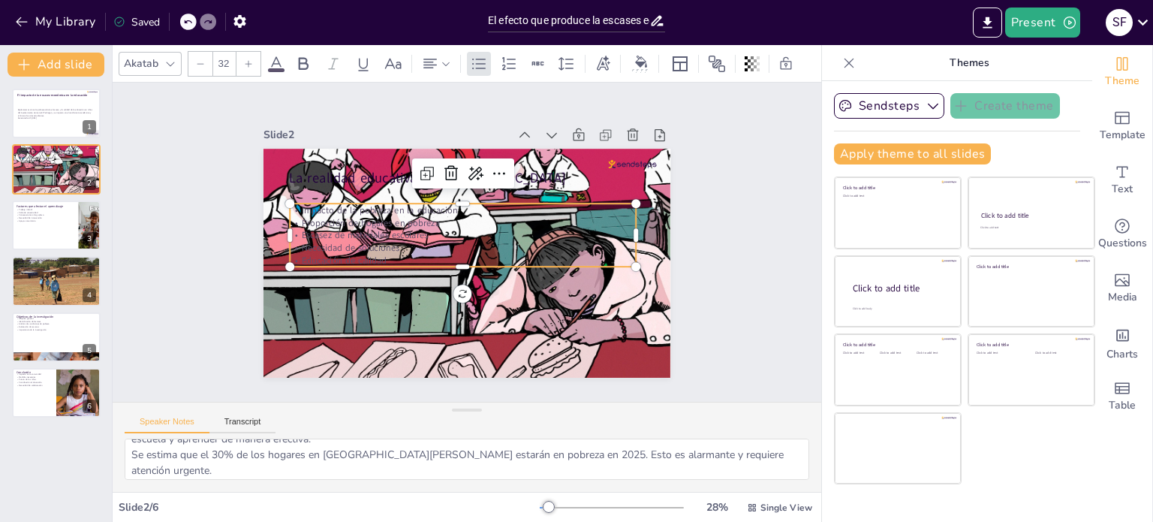
click at [319, 203] on p "Impacto de la pobreza en la educación" at bounding box center [463, 209] width 346 height 13
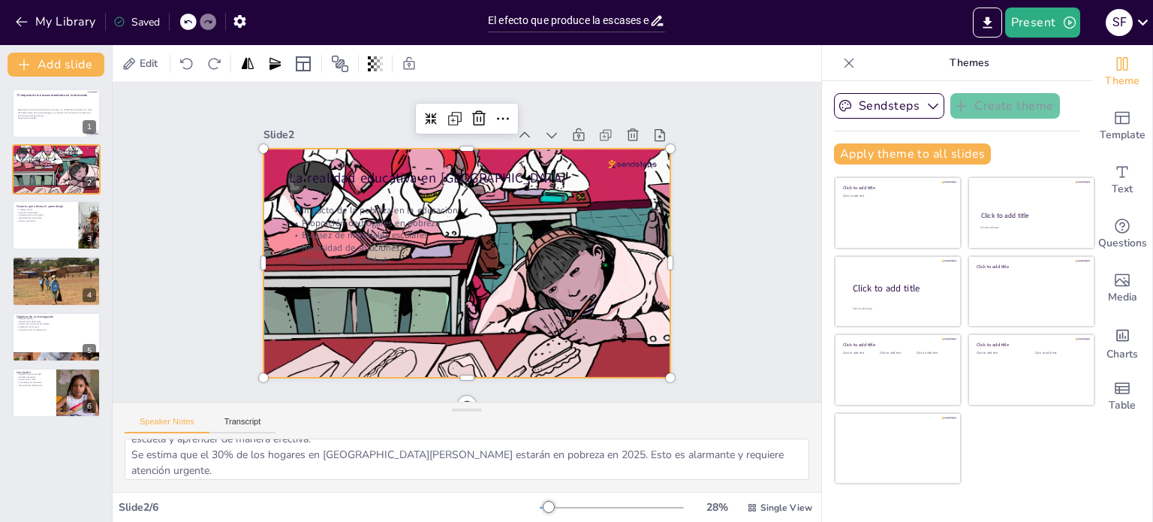
click at [307, 283] on div at bounding box center [466, 283] width 407 height 269
click at [425, 113] on icon at bounding box center [431, 119] width 12 height 12
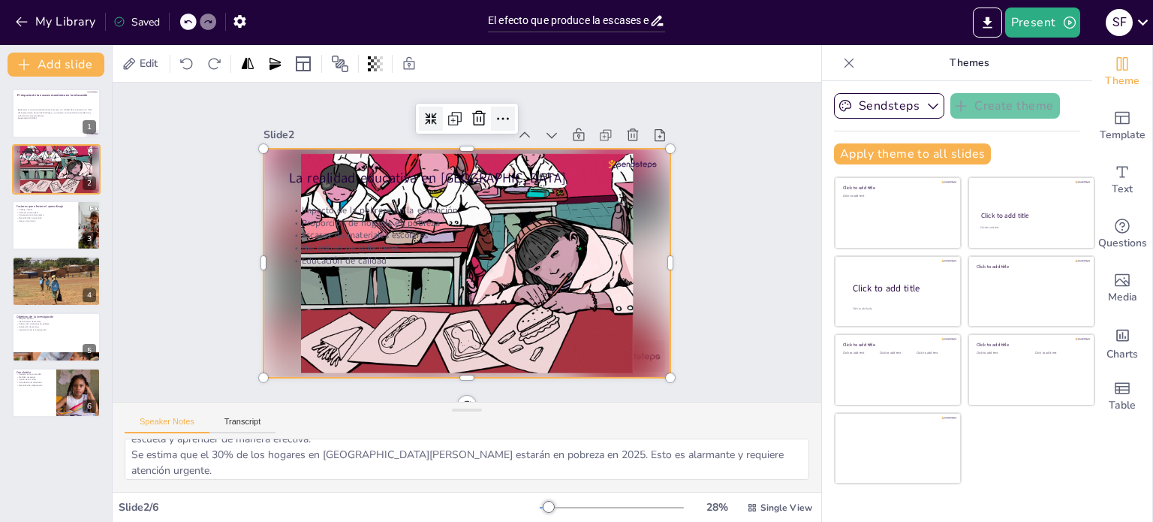
click at [494, 114] on icon at bounding box center [503, 119] width 18 height 18
click at [170, 252] on div "Slide 1 El impacto de la escasez económica en la educación Exploraremos cómo la…" at bounding box center [467, 242] width 709 height 319
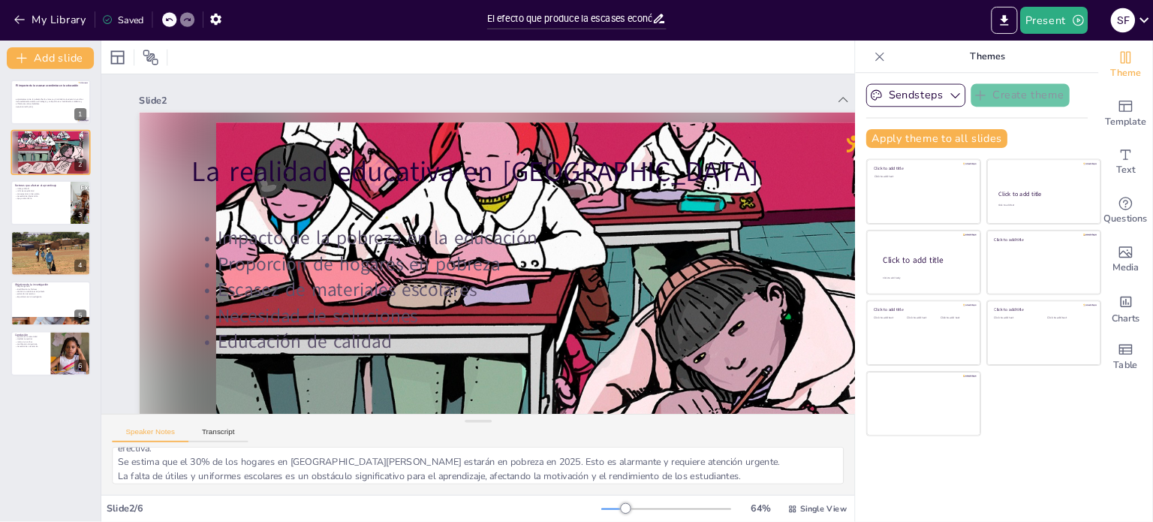
scroll to position [29, 0]
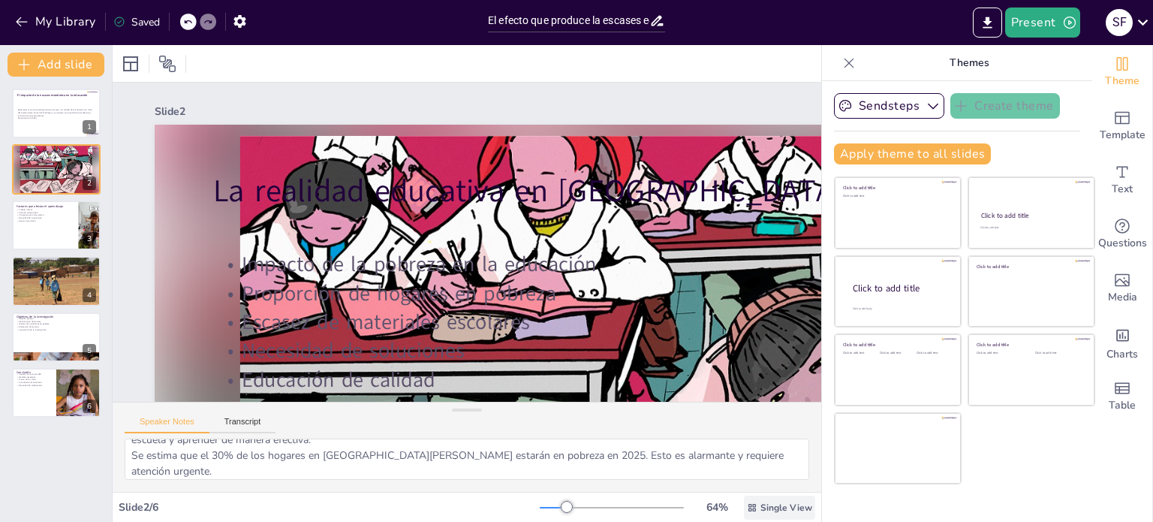
click at [760, 506] on span "Single View" at bounding box center [786, 507] width 52 height 12
click at [754, 473] on span "List View" at bounding box center [758, 474] width 79 height 14
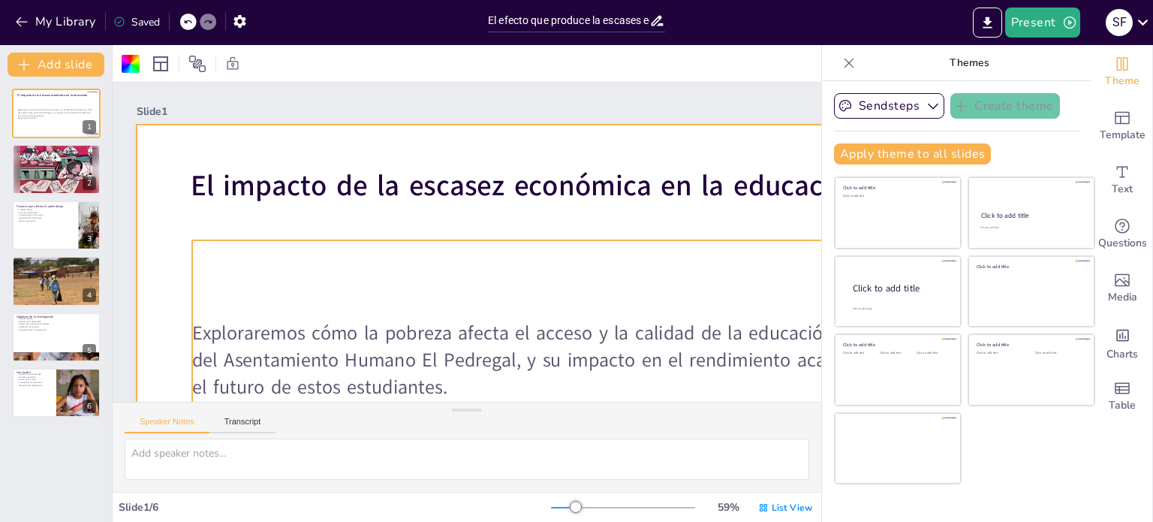
scroll to position [2, 15]
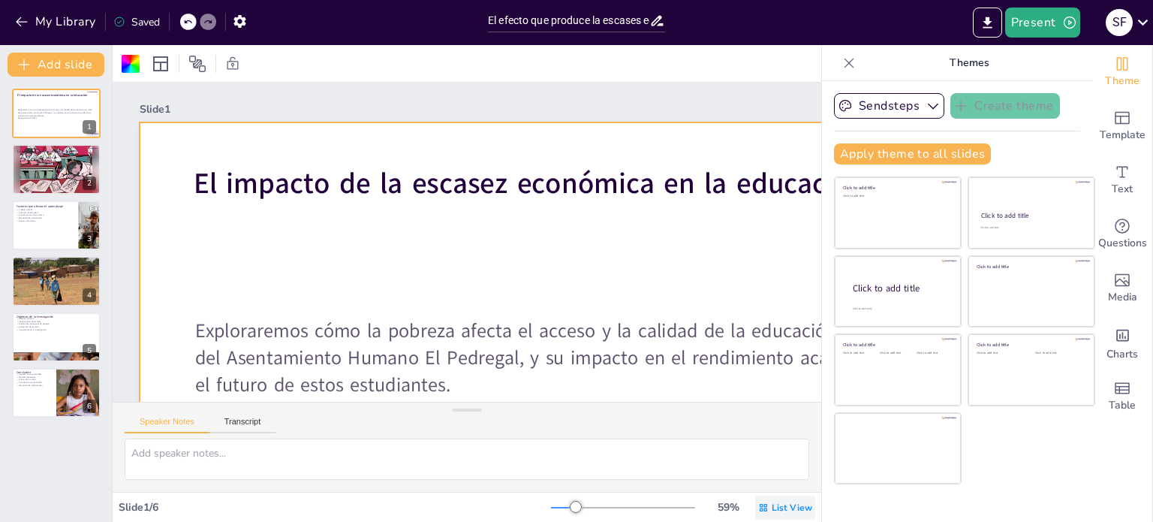
click at [773, 498] on div "List View" at bounding box center [785, 507] width 60 height 24
click at [768, 444] on span "Single View" at bounding box center [764, 444] width 68 height 14
click at [132, 74] on div at bounding box center [131, 64] width 24 height 24
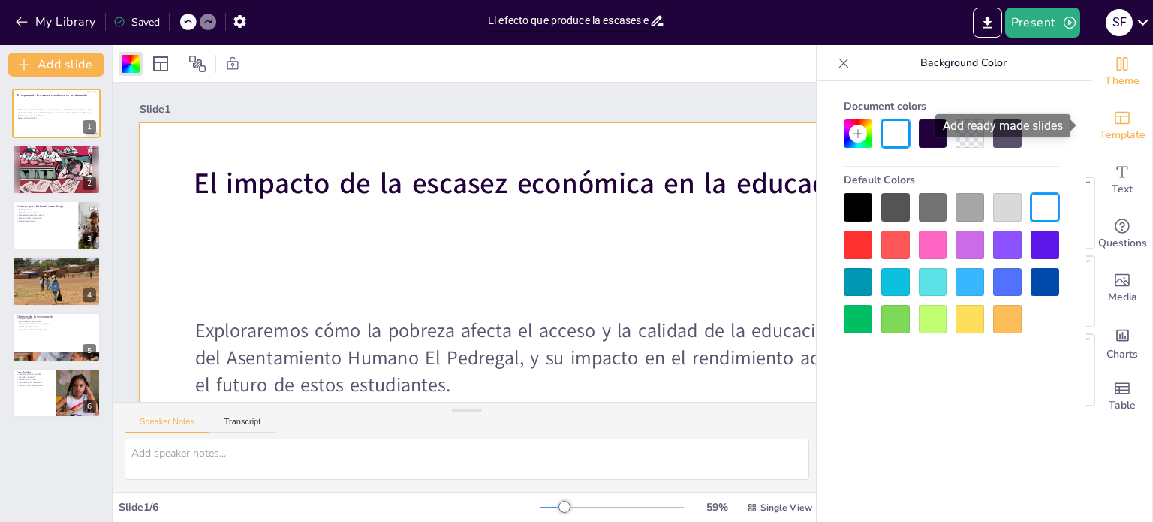
click at [1115, 119] on icon "Add ready made slides" at bounding box center [1122, 118] width 15 height 13
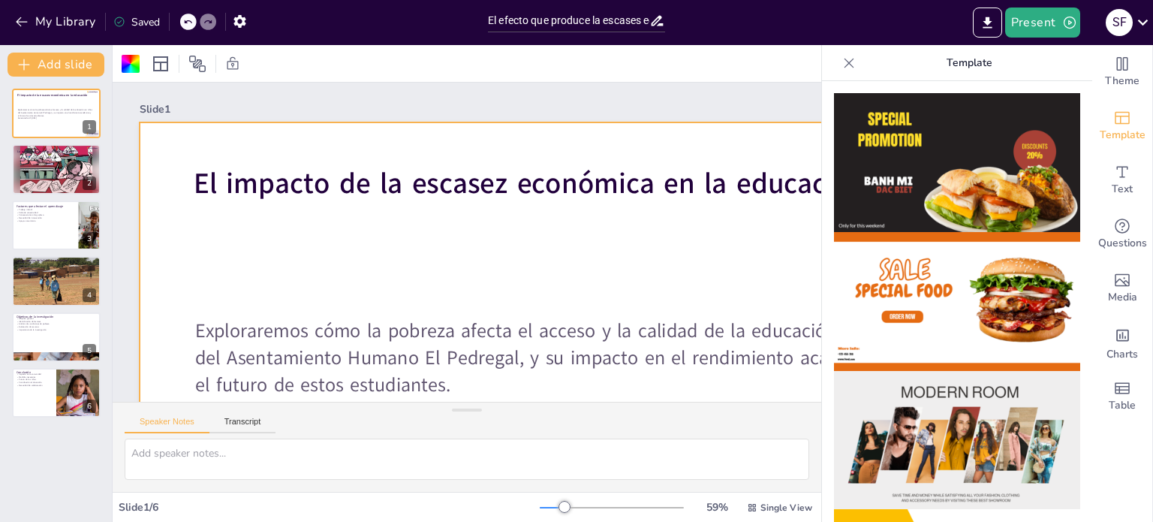
click at [911, 188] on img at bounding box center [957, 162] width 246 height 139
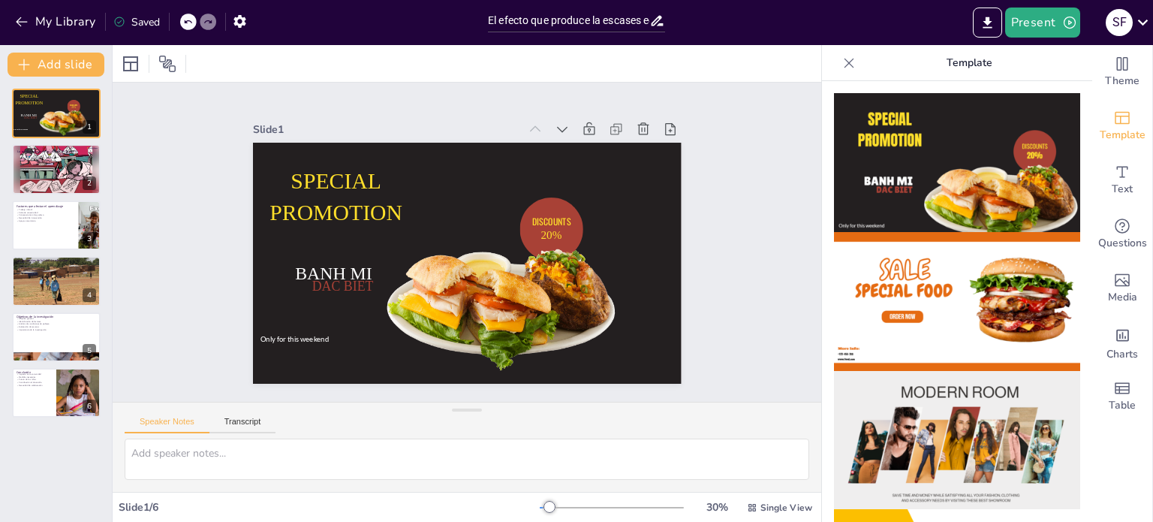
scroll to position [0, 0]
click at [60, 104] on button at bounding box center [66, 101] width 18 height 18
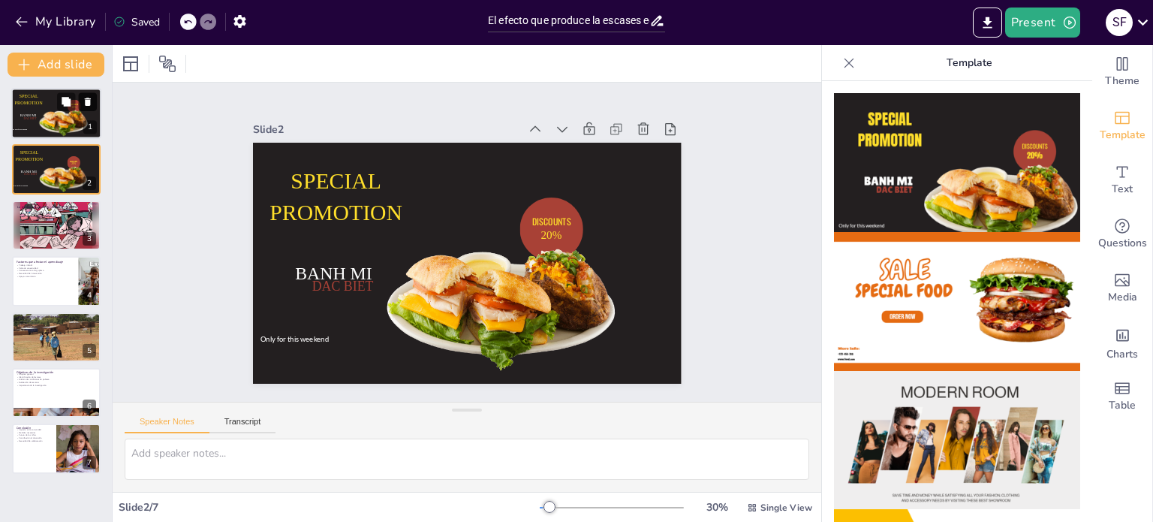
click at [90, 101] on icon at bounding box center [88, 102] width 11 height 11
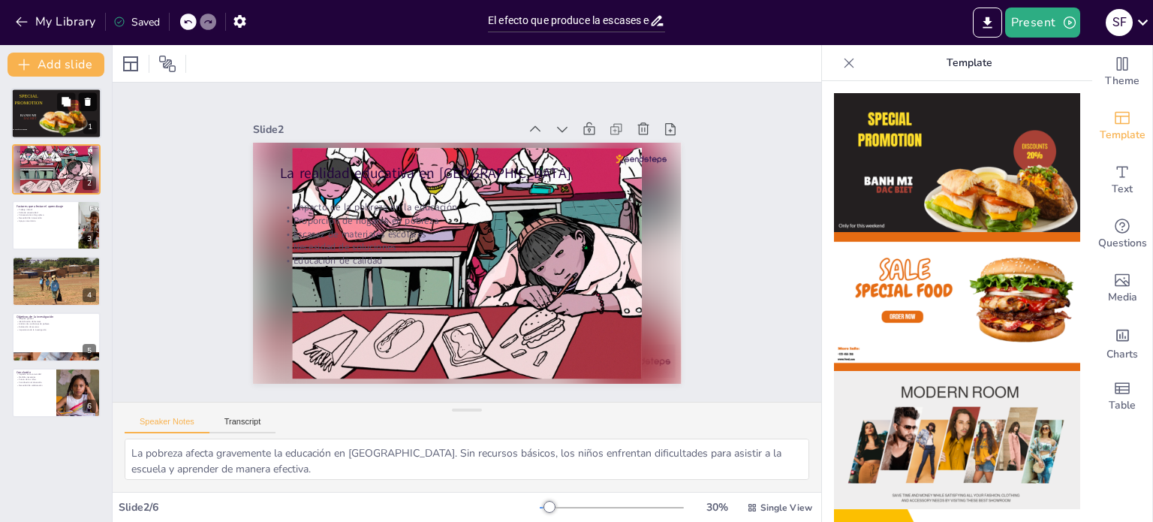
click at [90, 101] on icon at bounding box center [88, 102] width 11 height 11
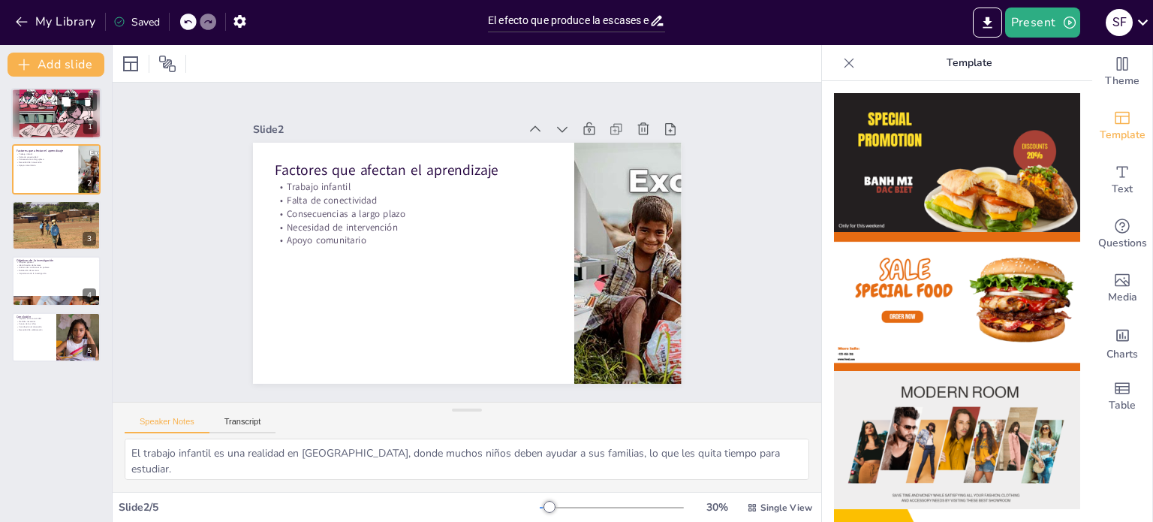
click at [40, 118] on div at bounding box center [56, 113] width 90 height 51
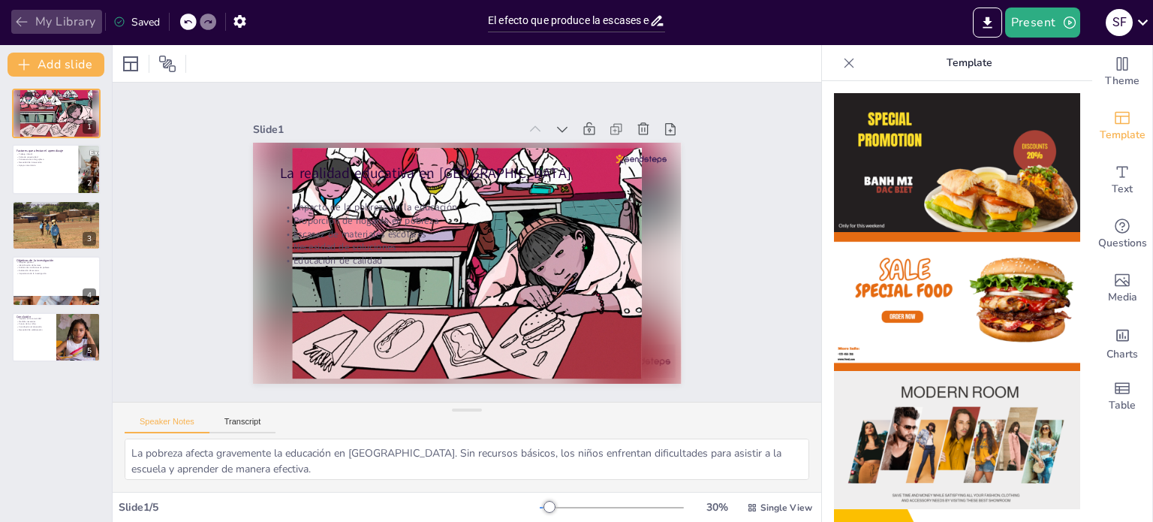
click at [13, 10] on button "My Library" at bounding box center [56, 22] width 91 height 24
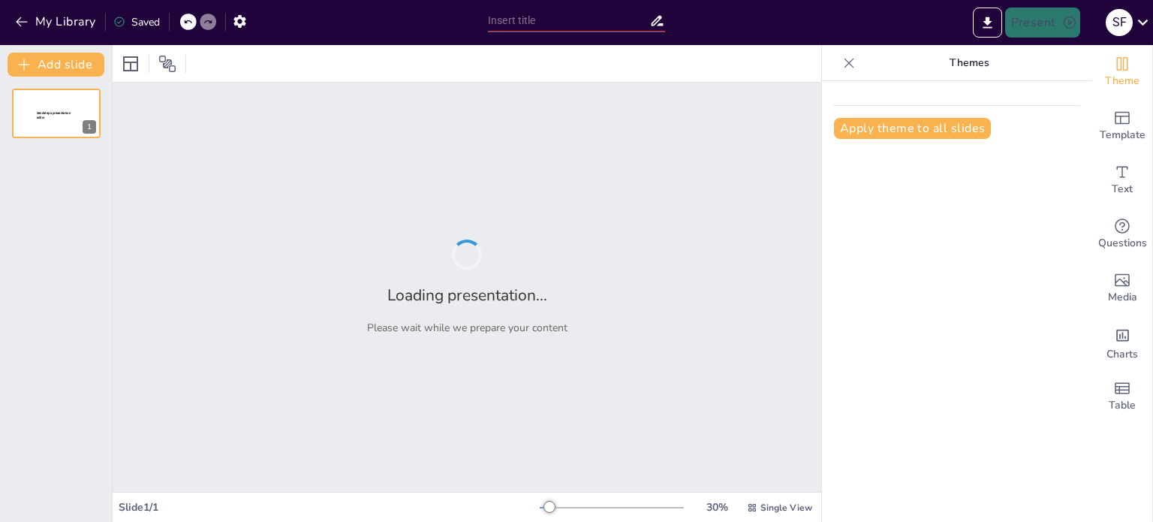
type input "New Sendsteps"
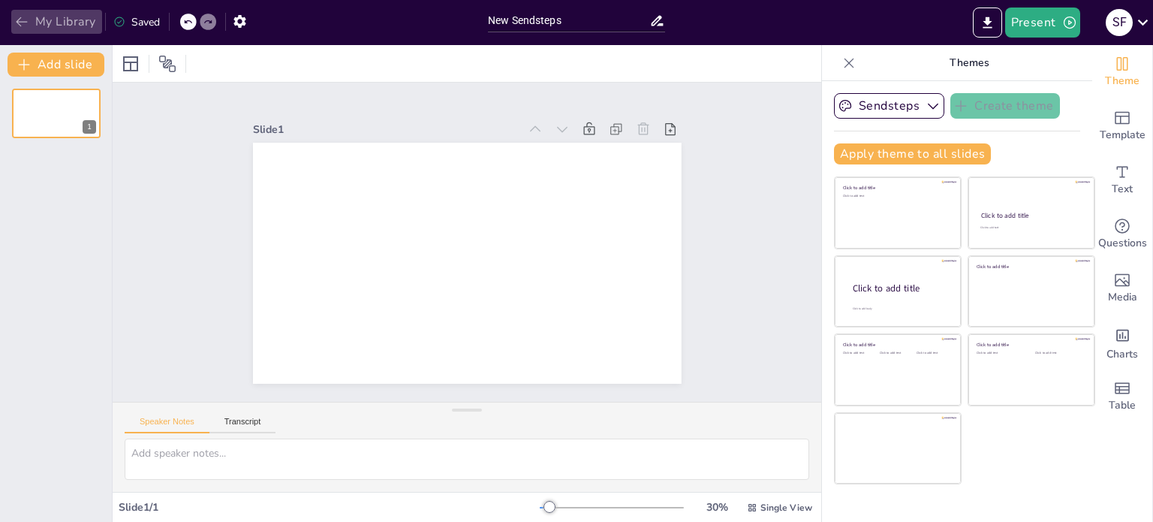
click at [24, 29] on icon "button" at bounding box center [21, 21] width 15 height 15
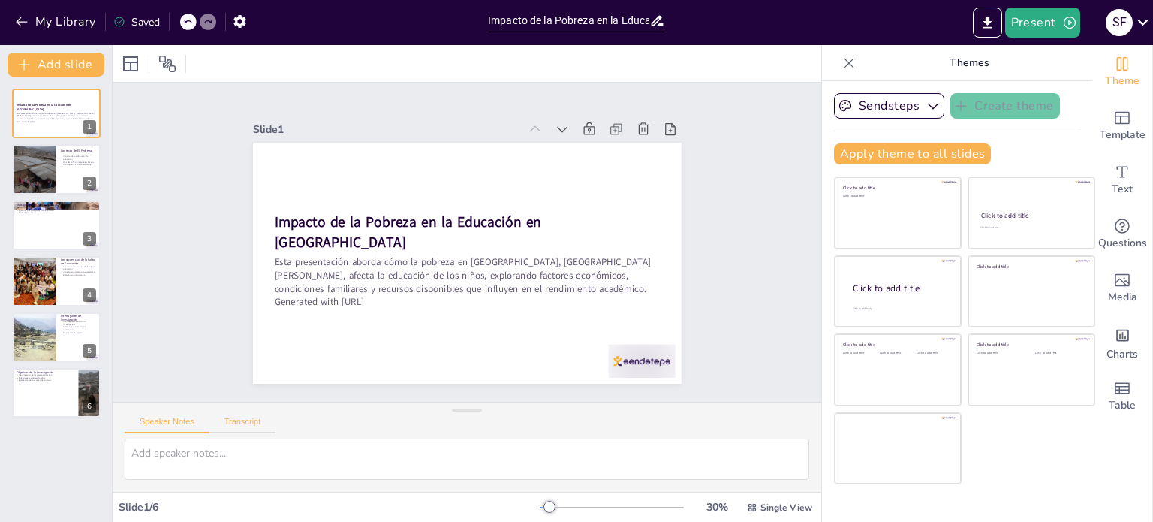
click at [231, 422] on button "Transcript" at bounding box center [242, 425] width 67 height 17
click at [186, 420] on button "Speaker Notes" at bounding box center [167, 425] width 85 height 17
click at [1121, 110] on div "Template" at bounding box center [1122, 126] width 60 height 54
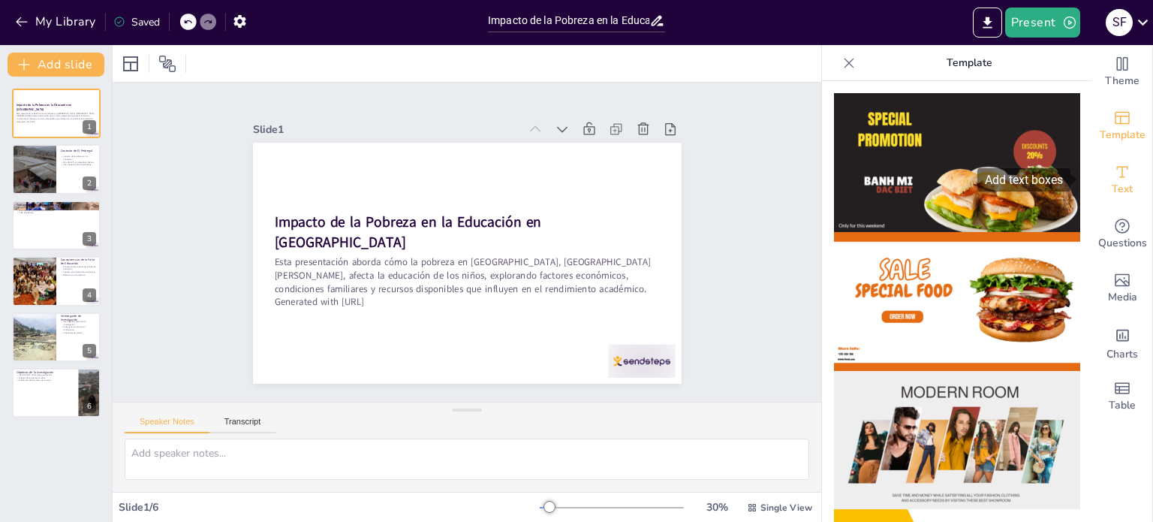
click at [1117, 191] on span "Text" at bounding box center [1122, 189] width 21 height 17
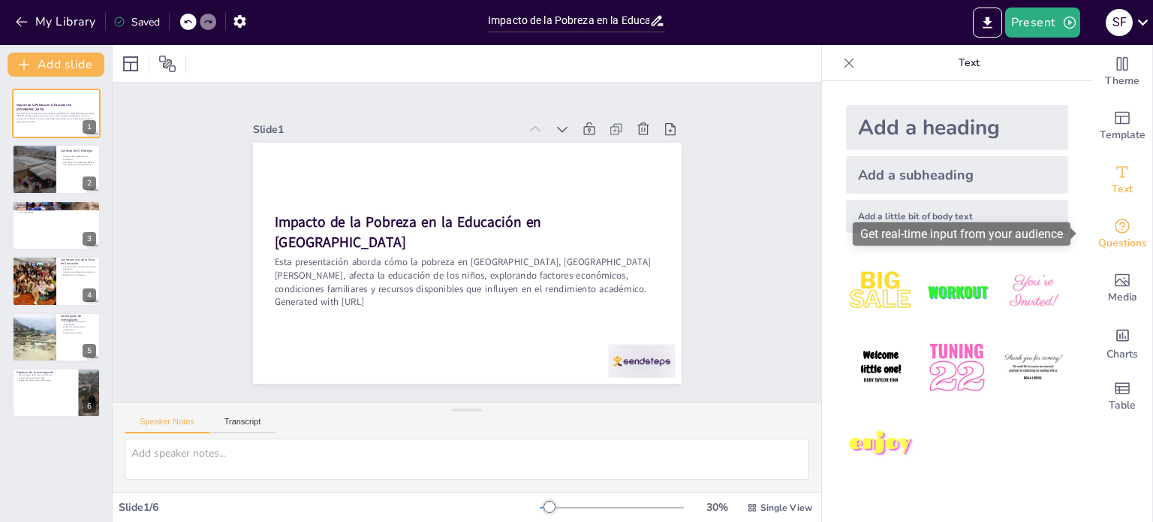
click at [1111, 235] on span "Questions" at bounding box center [1122, 243] width 49 height 17
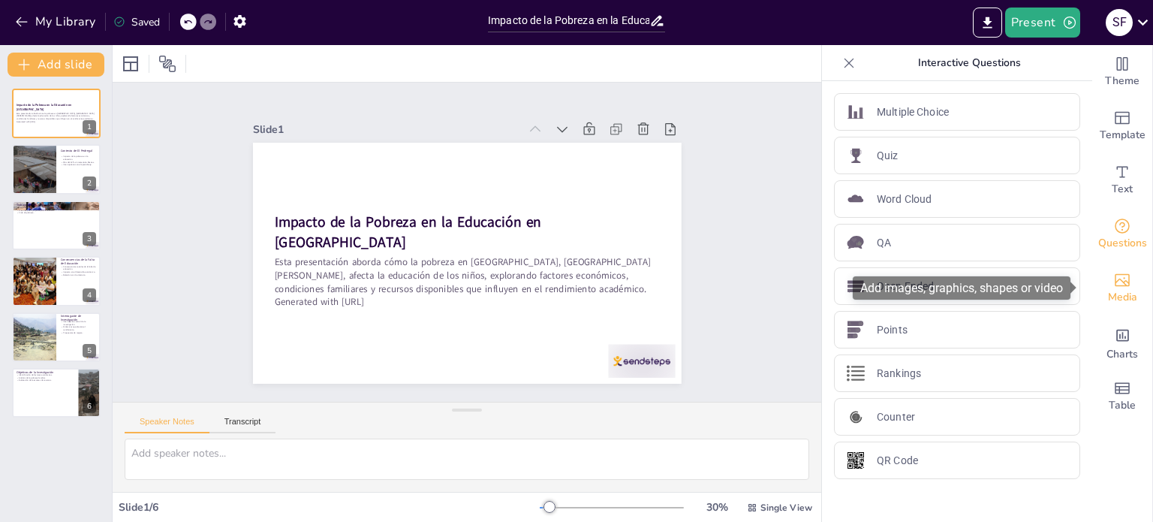
click at [1113, 275] on icon "Add images, graphics, shapes or video" at bounding box center [1122, 280] width 18 height 18
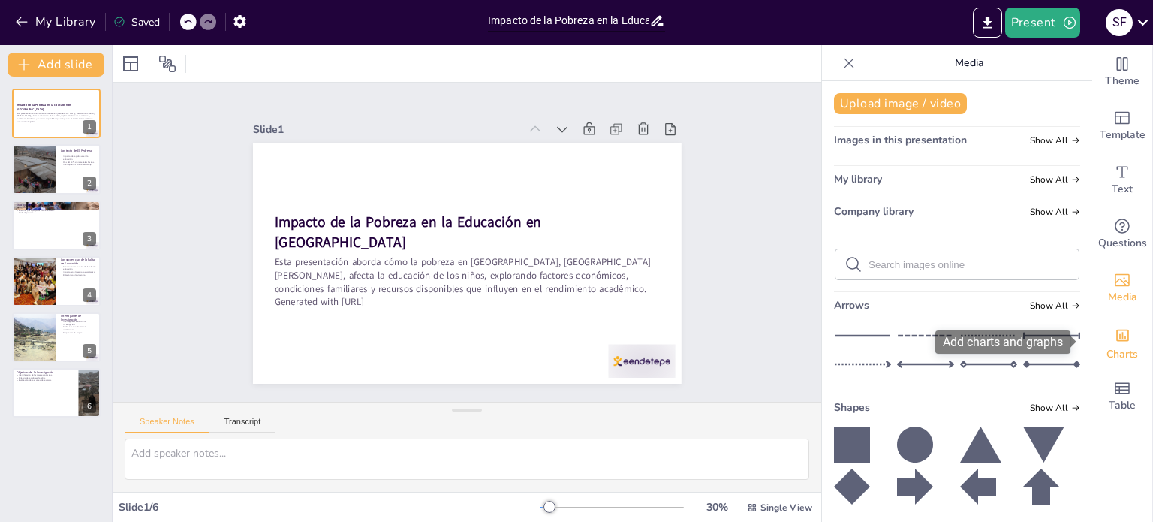
click at [1117, 322] on div "Add charts and graphs" at bounding box center [1123, 334] width 16 height 24
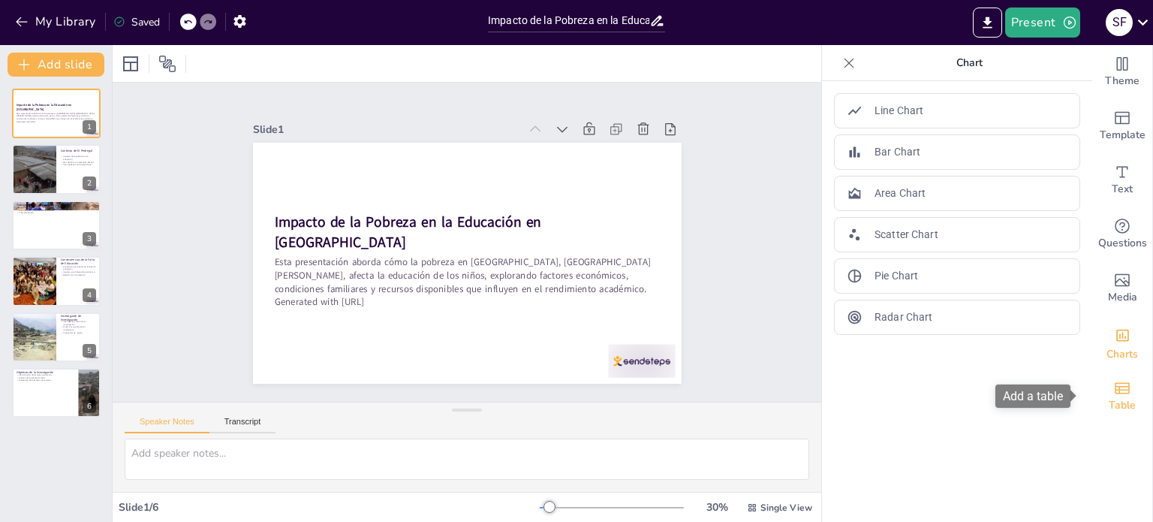
click at [1118, 393] on icon "Add a table" at bounding box center [1122, 388] width 18 height 18
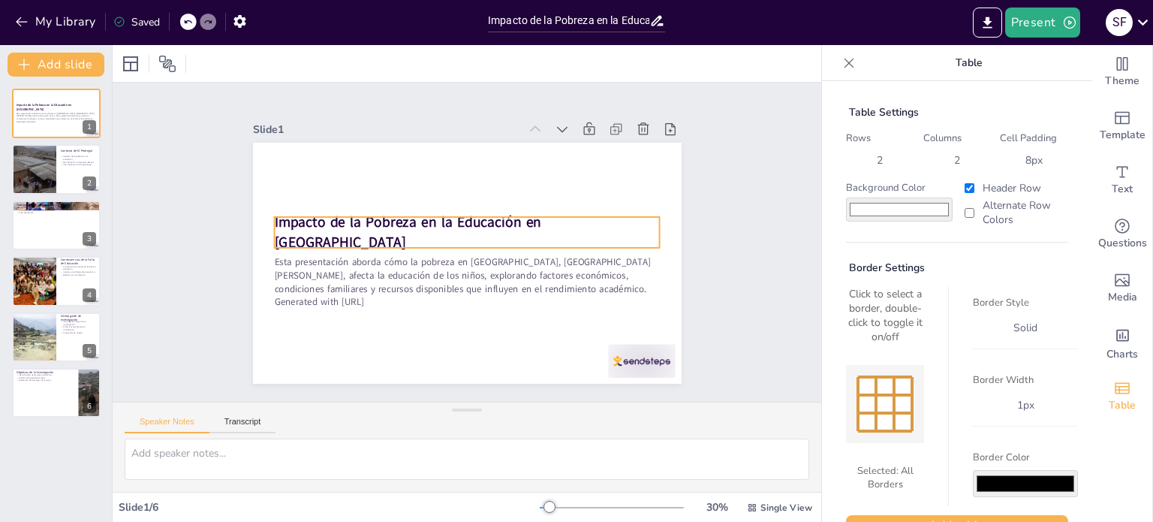
click at [433, 239] on div "Impacto de la Pobreza en la Educación en El Pedregal" at bounding box center [467, 232] width 386 height 31
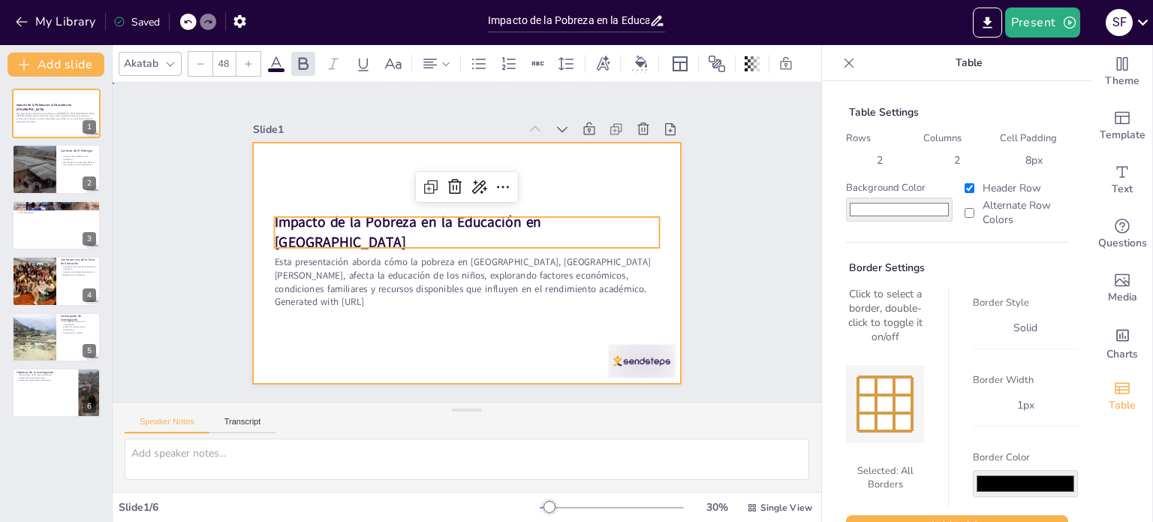
click at [538, 191] on div at bounding box center [467, 263] width 429 height 241
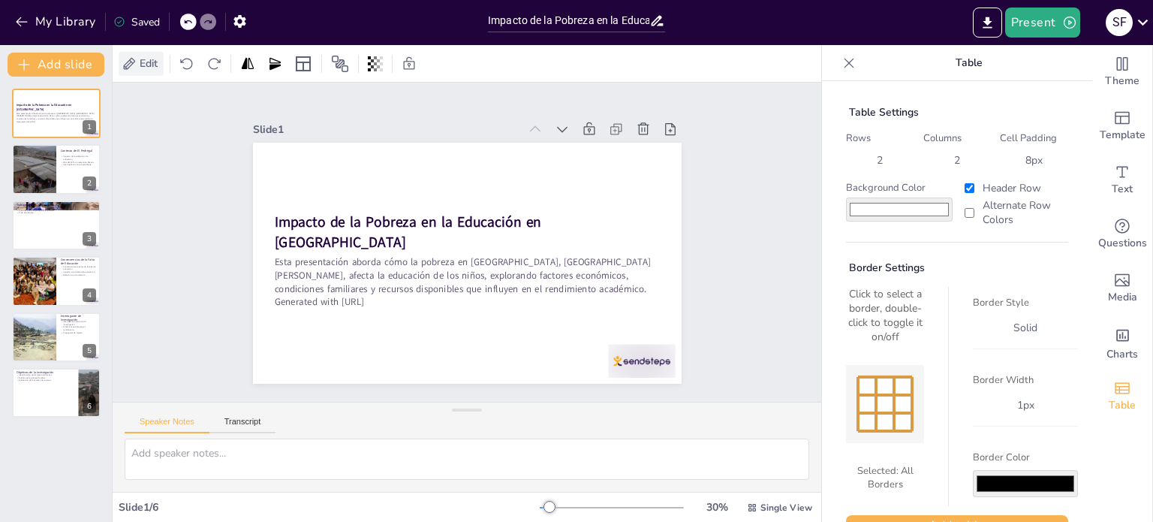
click at [142, 60] on span "Edit" at bounding box center [149, 63] width 24 height 14
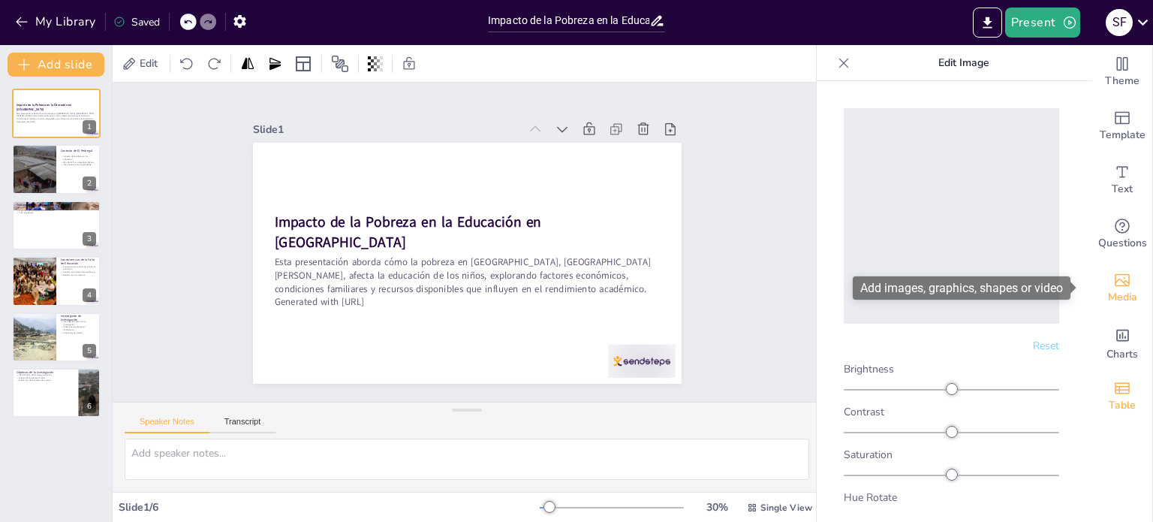
click at [1115, 280] on icon "Add images, graphics, shapes or video" at bounding box center [1122, 280] width 18 height 18
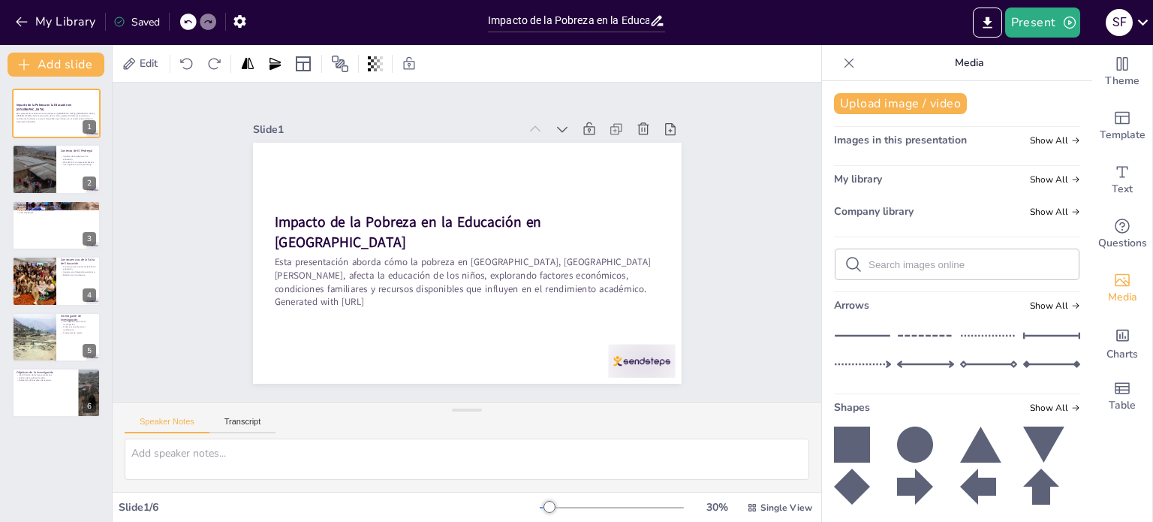
drag, startPoint x: 1078, startPoint y: 225, endPoint x: 1079, endPoint y: 260, distance: 34.5
click at [1098, 332] on div "Charts" at bounding box center [1122, 342] width 60 height 54
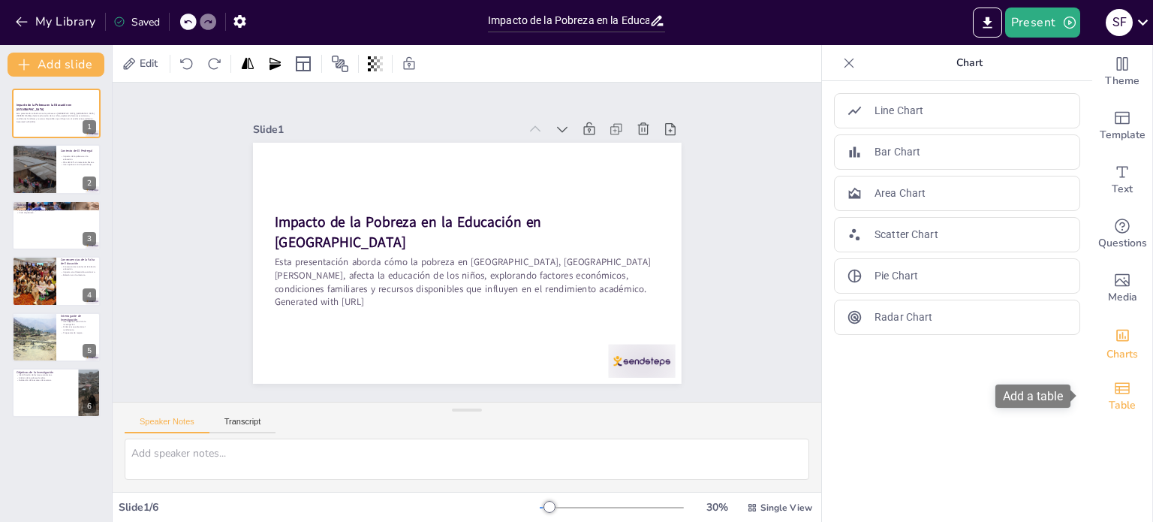
click at [1114, 396] on icon "Add a table" at bounding box center [1122, 388] width 18 height 18
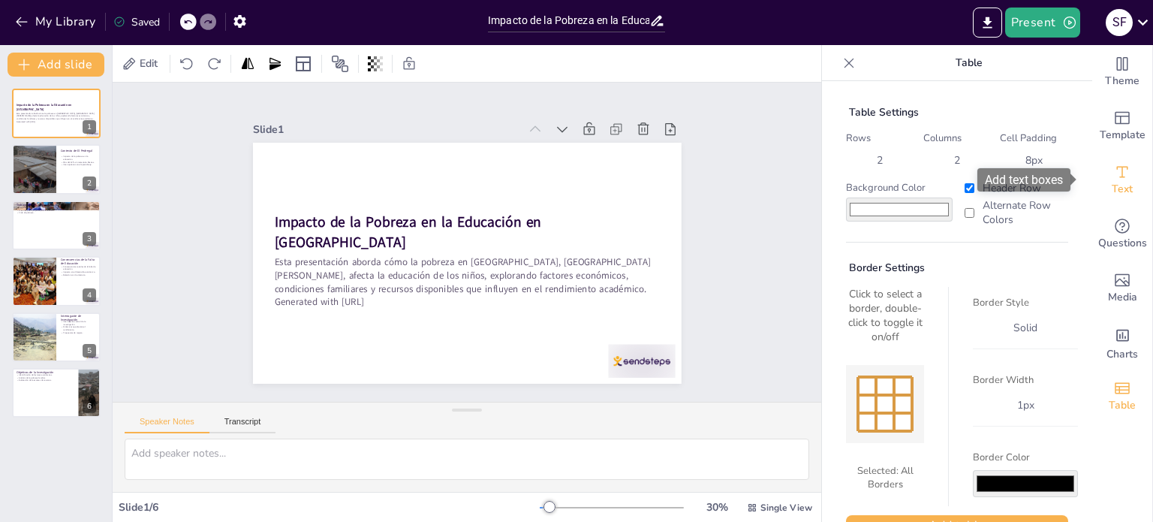
click at [1131, 170] on div "Text" at bounding box center [1122, 180] width 60 height 54
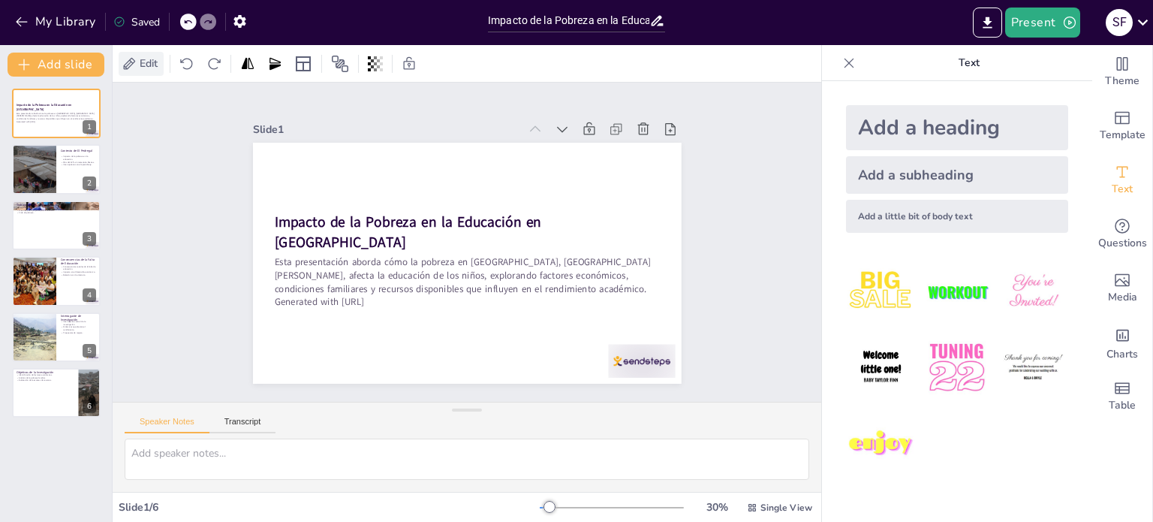
click at [144, 67] on span "Edit" at bounding box center [149, 63] width 24 height 14
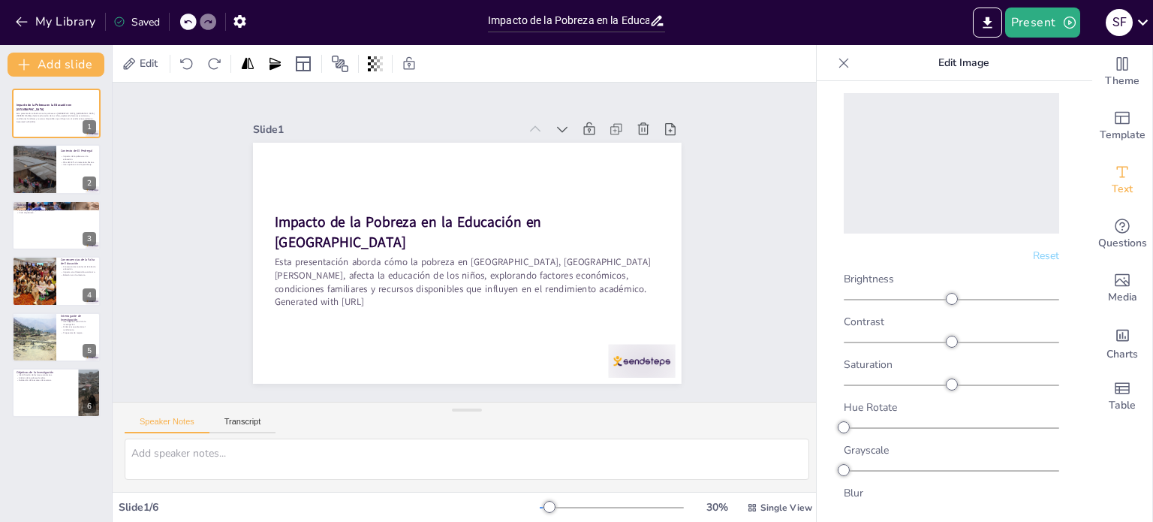
scroll to position [96, 0]
drag, startPoint x: 848, startPoint y: 495, endPoint x: 770, endPoint y: 472, distance: 80.5
click at [770, 472] on body "My Library Saving...... Impacto de la Pobreza en la Educación: El Caso de El Pe…" at bounding box center [576, 261] width 1153 height 522
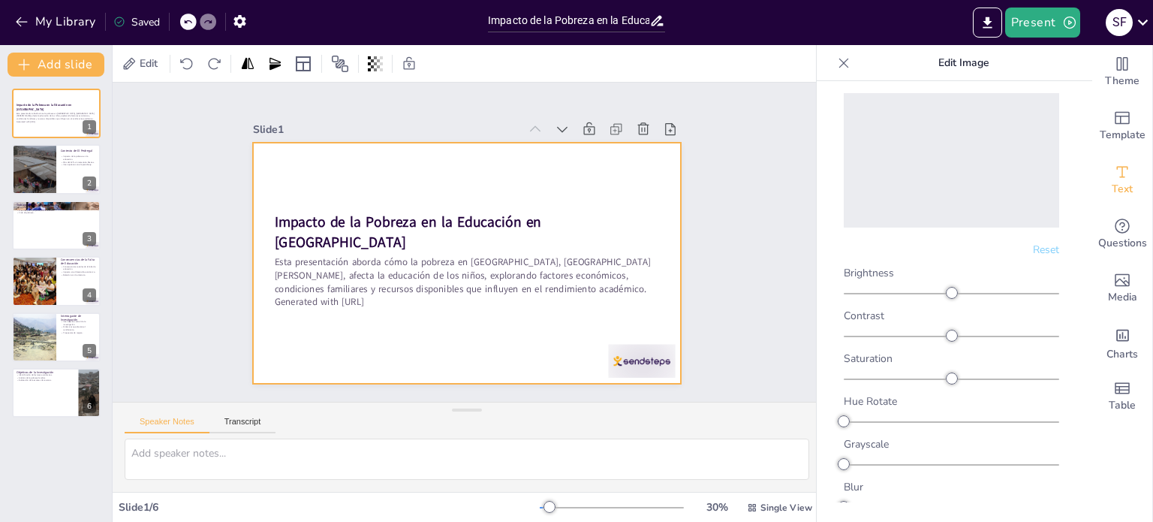
click at [420, 317] on div at bounding box center [467, 263] width 429 height 241
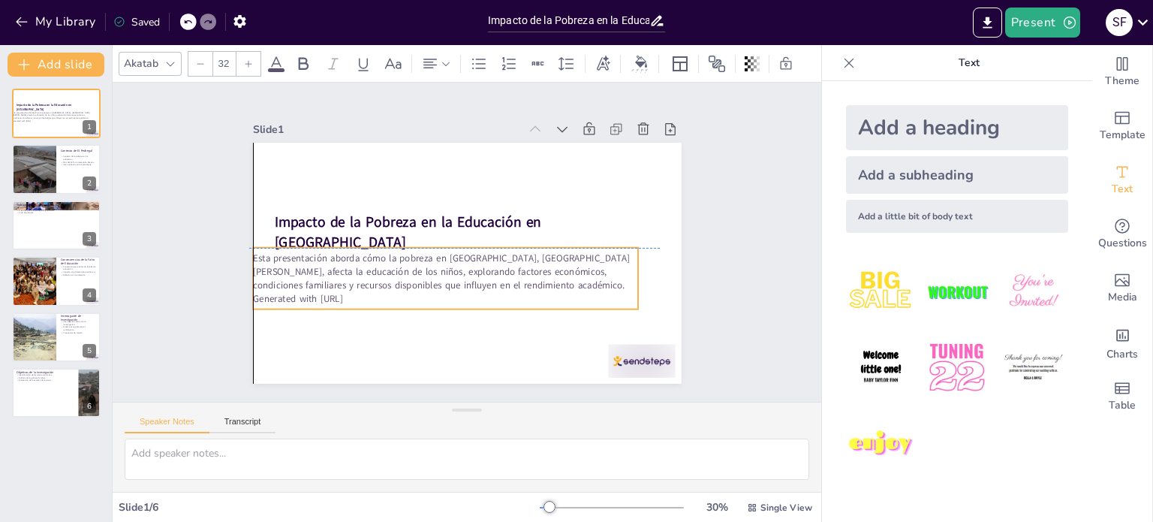
drag, startPoint x: 382, startPoint y: 297, endPoint x: 356, endPoint y: 288, distance: 27.5
click at [356, 292] on p "Generated with [URL]" at bounding box center [446, 299] width 386 height 14
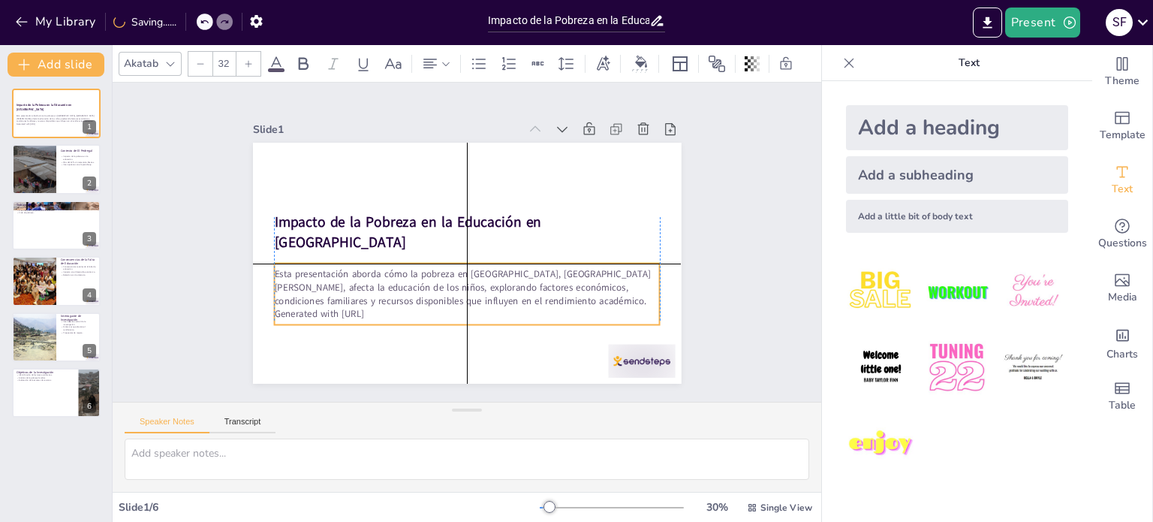
drag, startPoint x: 356, startPoint y: 288, endPoint x: 376, endPoint y: 299, distance: 22.8
click at [376, 299] on div "Esta presentación aborda cómo la pobreza en El Pedregal, San Juan de Lurigancho…" at bounding box center [467, 293] width 386 height 53
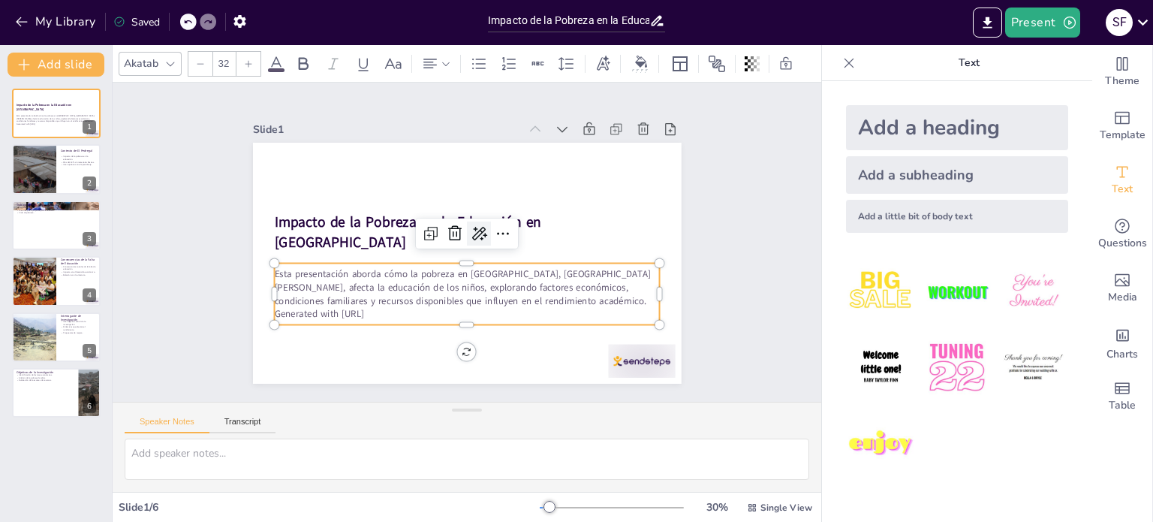
click at [470, 234] on icon at bounding box center [479, 233] width 18 height 18
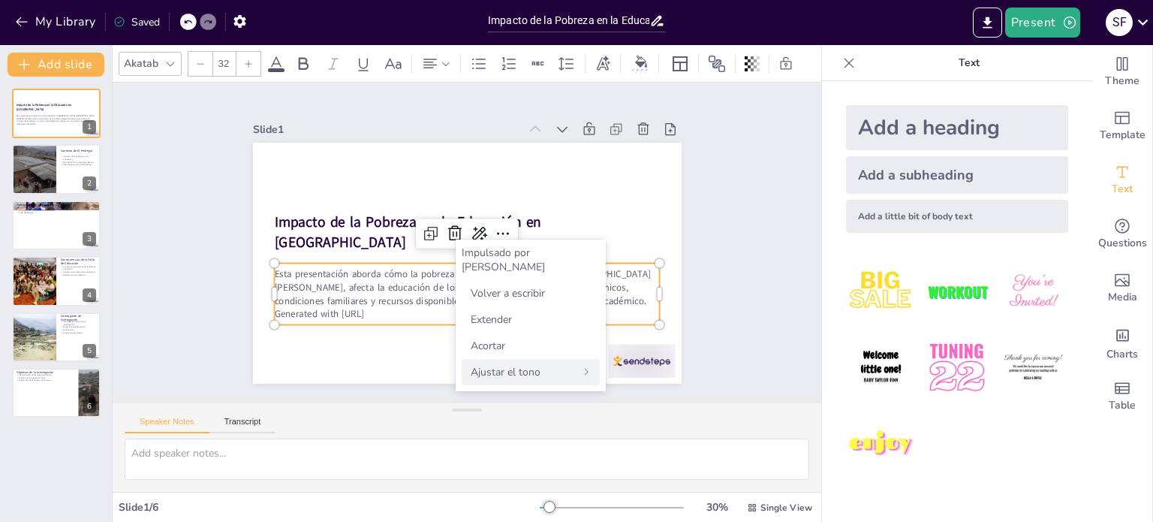
click at [552, 359] on div "Ajustar el tono" at bounding box center [531, 372] width 138 height 26
click at [540, 335] on div "Persuasivo" at bounding box center [531, 331] width 138 height 26
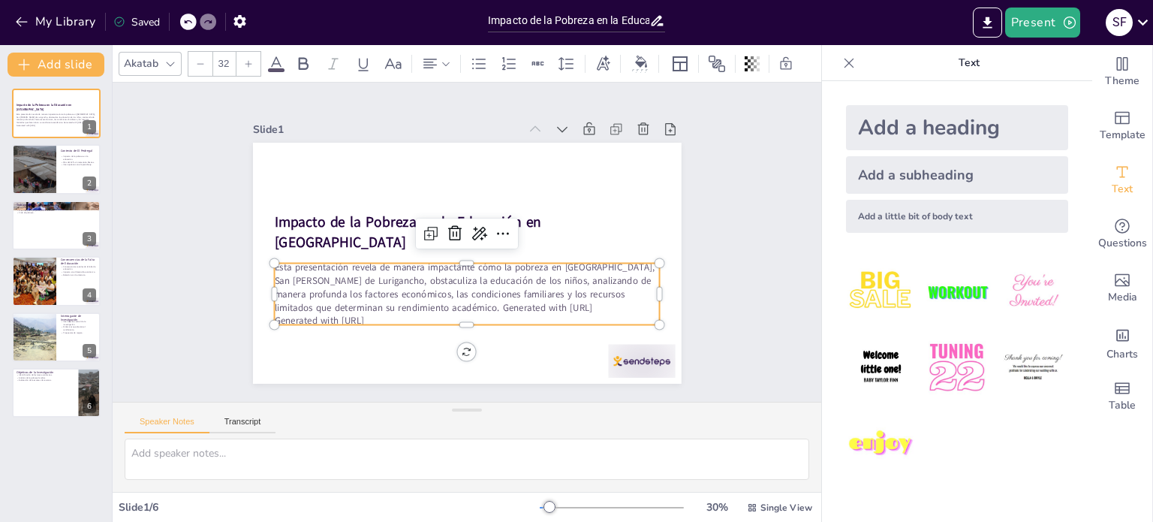
click at [480, 122] on div "Slide 1" at bounding box center [386, 129] width 266 height 14
click at [619, 345] on div at bounding box center [641, 361] width 67 height 34
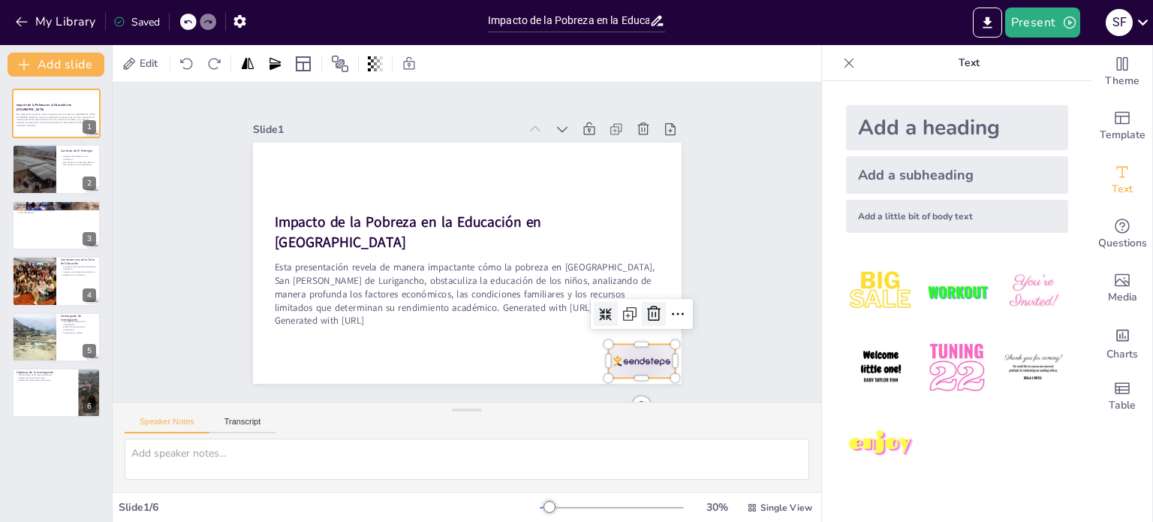
click at [649, 306] on icon at bounding box center [654, 314] width 18 height 18
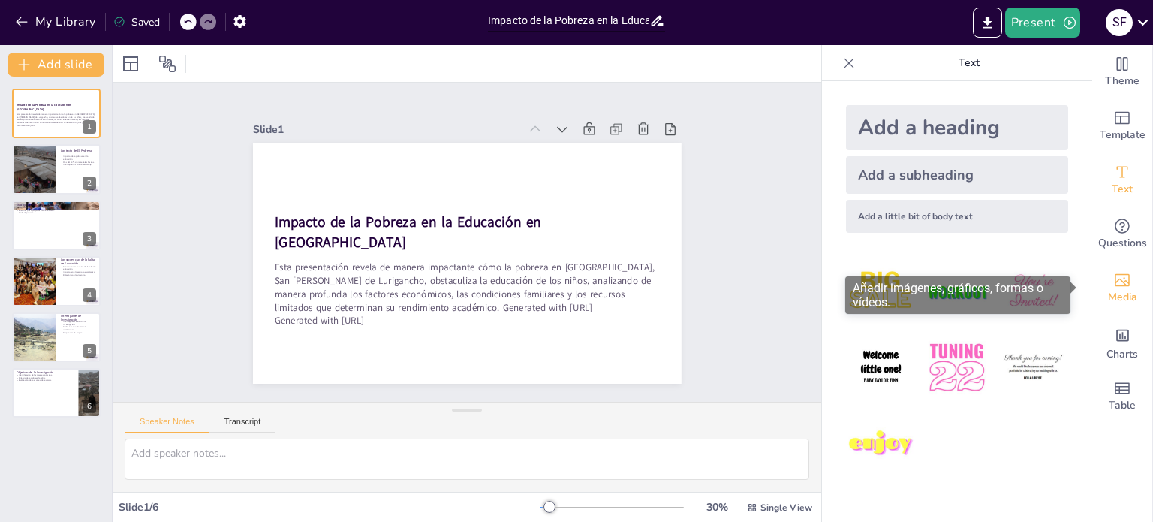
click at [1125, 280] on div "Media" at bounding box center [1122, 288] width 60 height 54
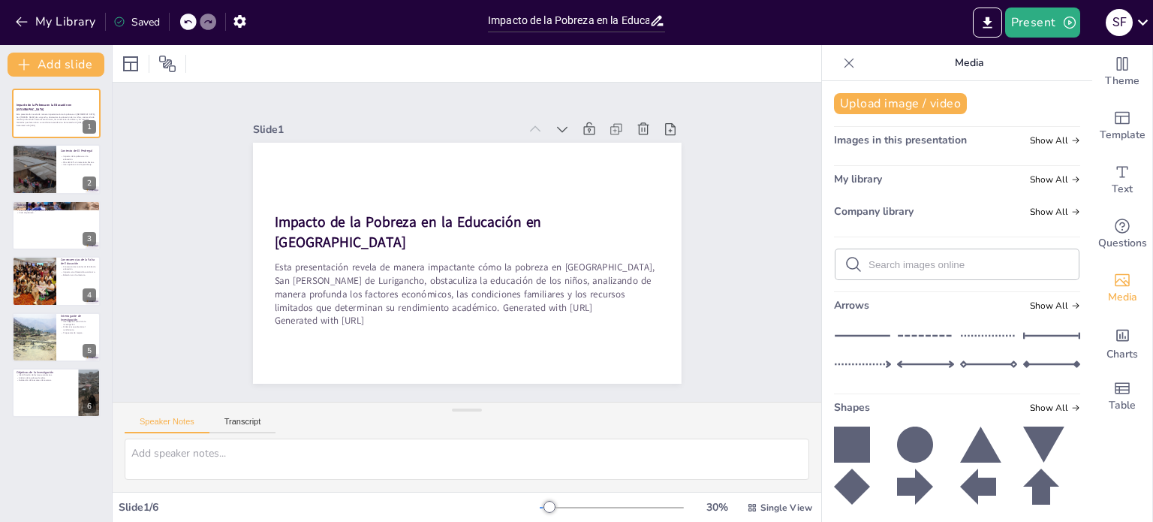
click at [918, 263] on input "text" at bounding box center [969, 264] width 201 height 11
type input "pobreza"
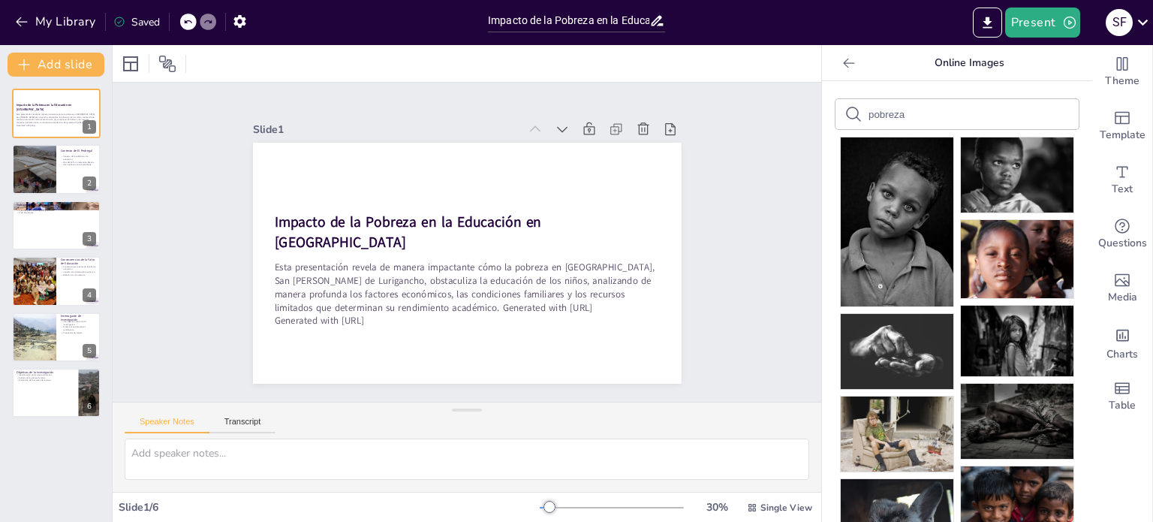
click at [1072, 221] on div "pobreza Pixabay , by Leroy_Skalstad Pixabay , by Frantisek_Krejci Pixabay , by …" at bounding box center [957, 301] width 270 height 441
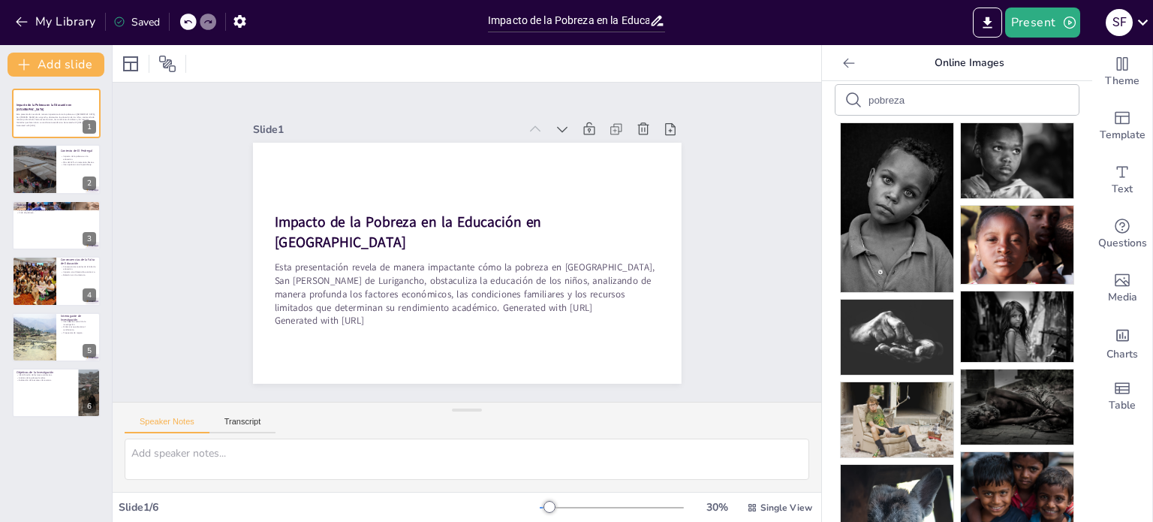
scroll to position [0, 0]
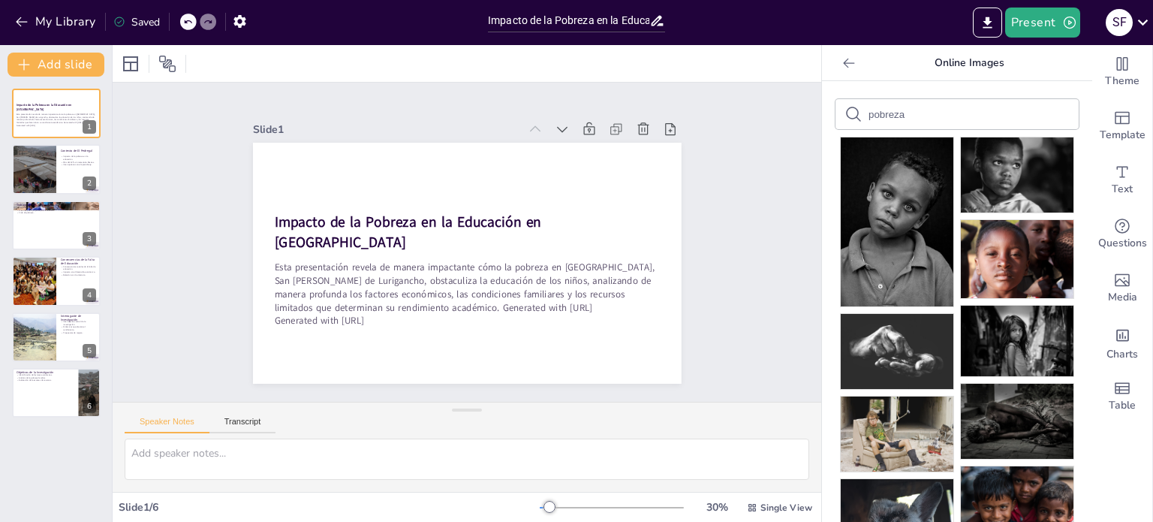
click at [950, 104] on div "pobreza" at bounding box center [956, 114] width 243 height 30
click at [920, 113] on input "pobreza" at bounding box center [932, 114] width 127 height 11
type input "pobreza perú"
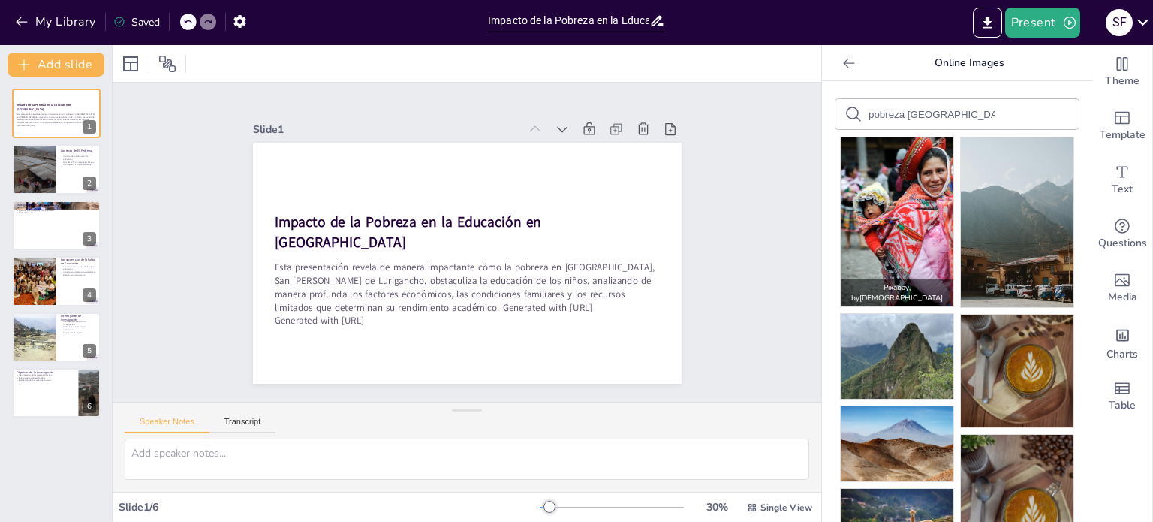
click at [914, 226] on img at bounding box center [897, 221] width 113 height 169
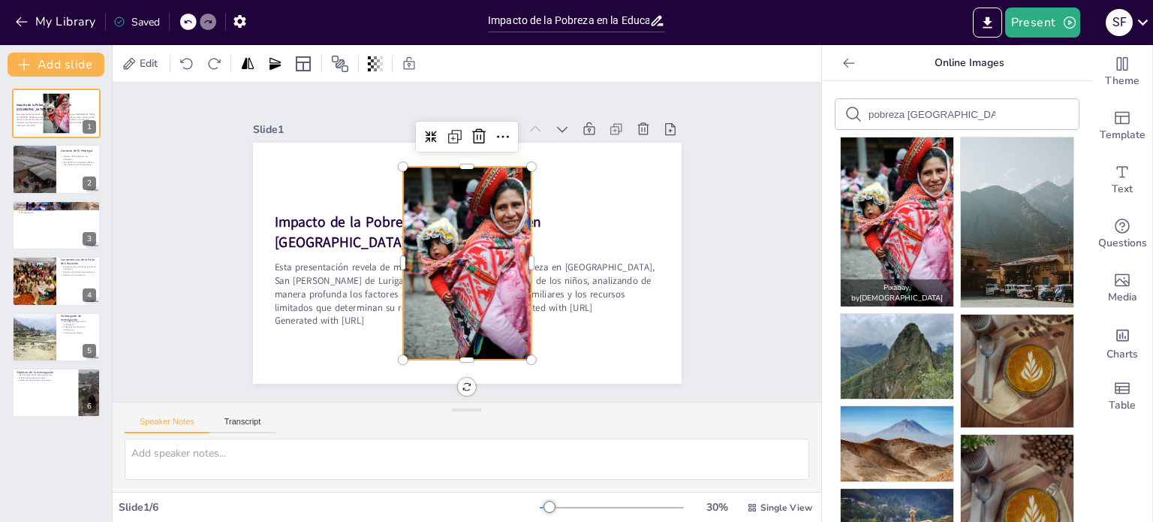
click at [914, 226] on img at bounding box center [897, 221] width 113 height 169
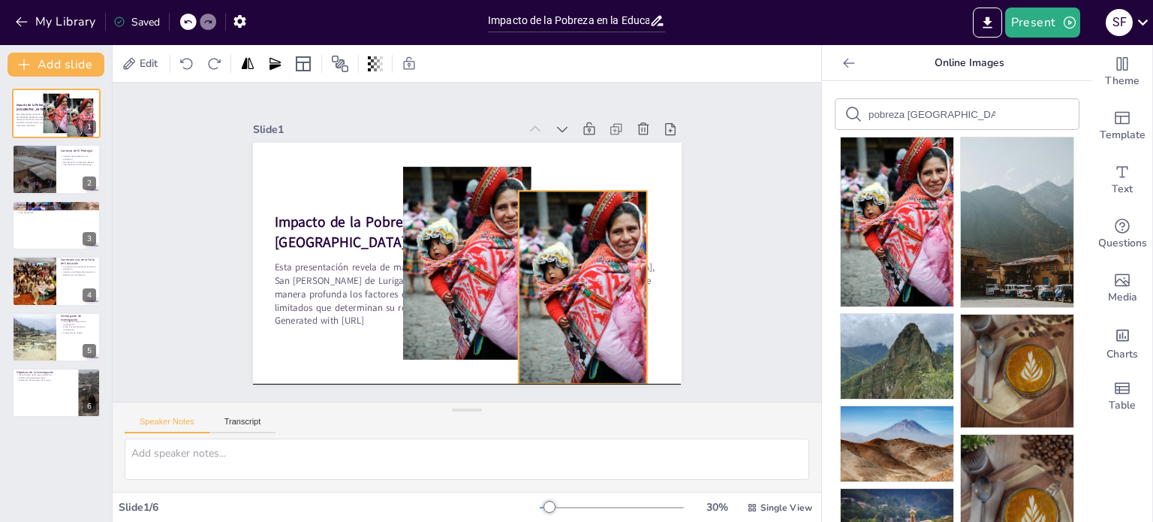
drag, startPoint x: 503, startPoint y: 233, endPoint x: 616, endPoint y: 248, distance: 113.6
click at [616, 248] on div at bounding box center [583, 287] width 128 height 193
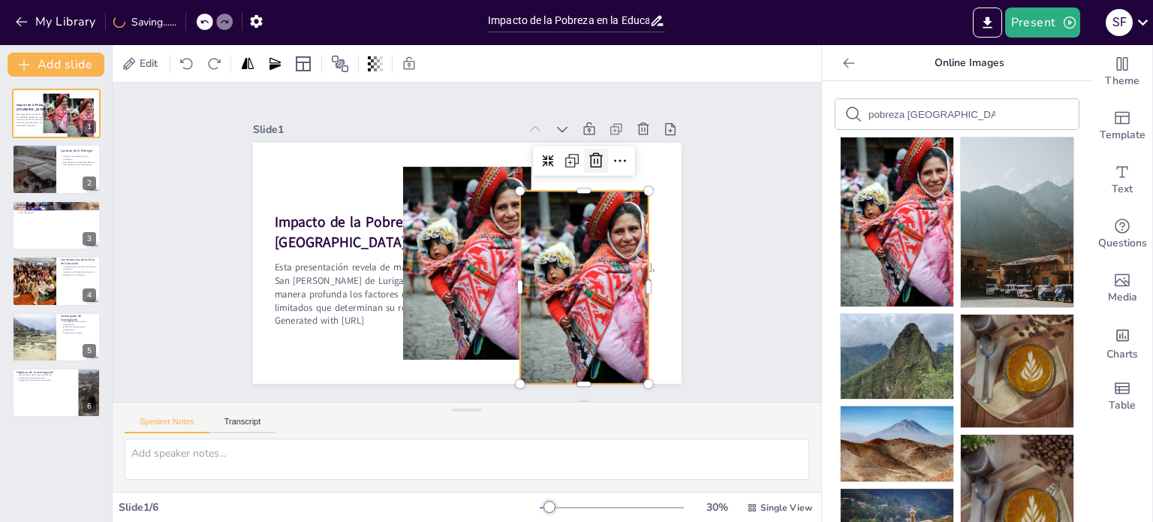
click at [587, 160] on icon at bounding box center [596, 161] width 18 height 18
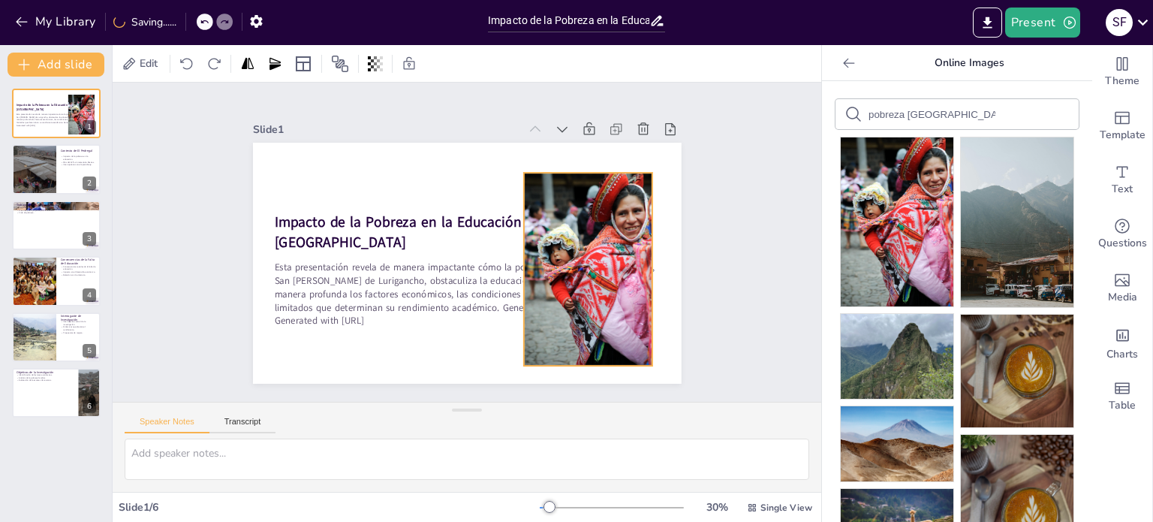
drag, startPoint x: 471, startPoint y: 236, endPoint x: 587, endPoint y: 240, distance: 115.7
click at [587, 240] on div at bounding box center [588, 269] width 128 height 193
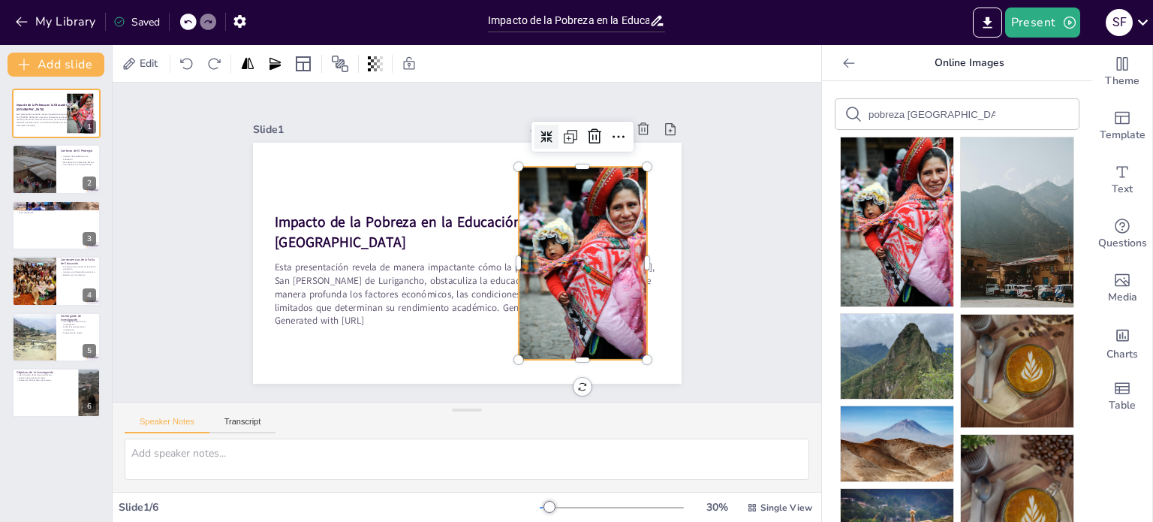
click at [540, 134] on icon at bounding box center [546, 137] width 12 height 12
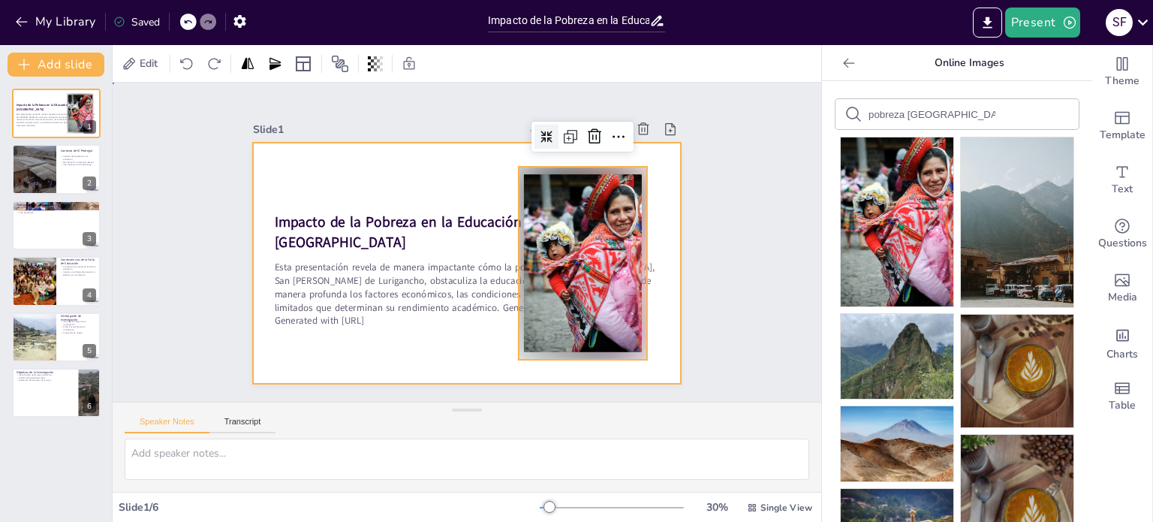
click at [420, 176] on div at bounding box center [467, 263] width 429 height 241
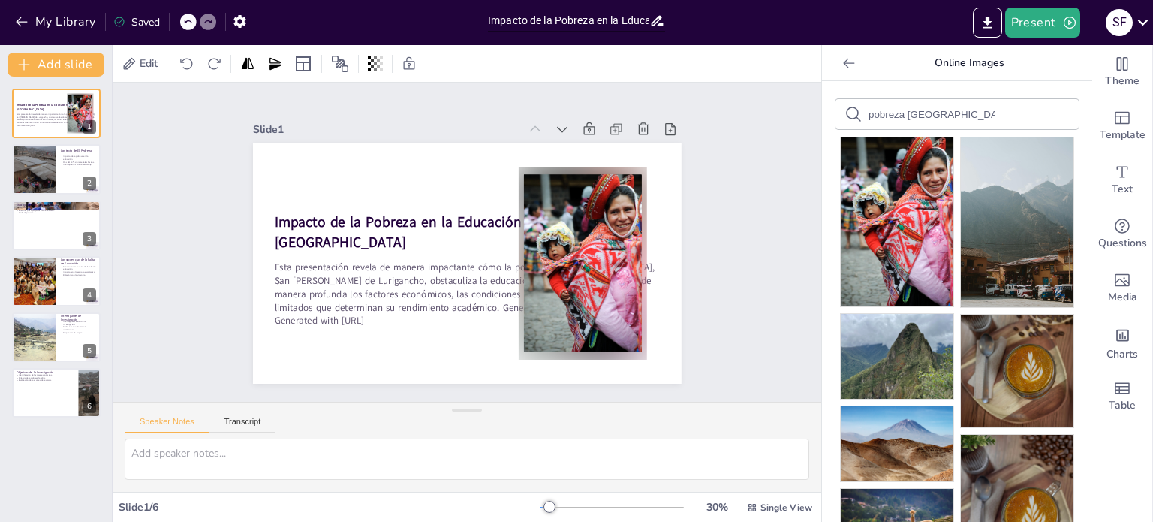
click at [843, 66] on icon at bounding box center [848, 63] width 15 height 15
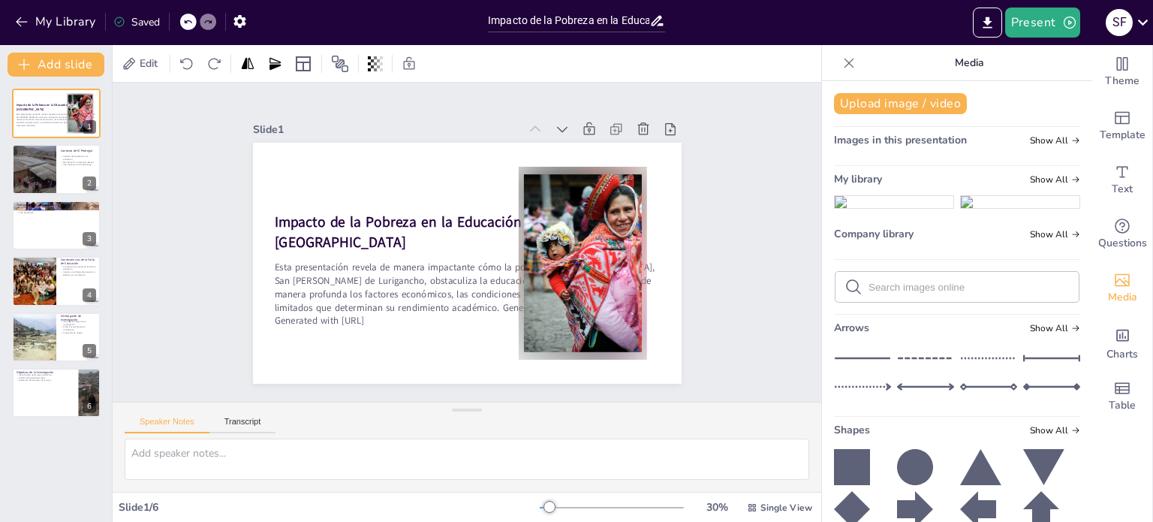
click at [966, 143] on div "Images in this presentation Show All" at bounding box center [957, 143] width 246 height 20
click at [1030, 146] on span "Show All" at bounding box center [1055, 140] width 50 height 11
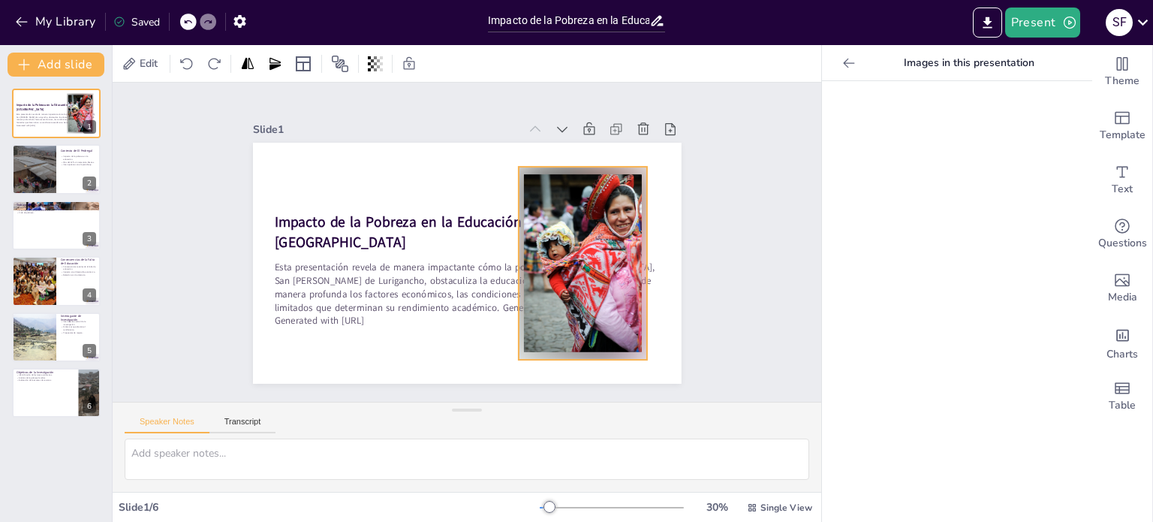
click at [595, 215] on div at bounding box center [583, 263] width 128 height 193
click at [540, 132] on icon at bounding box center [546, 137] width 12 height 12
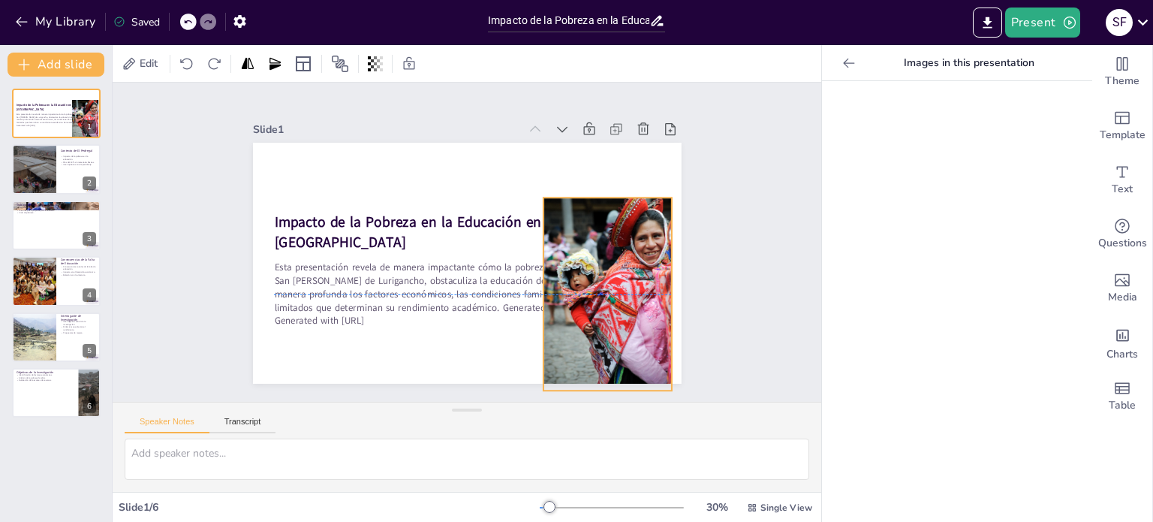
drag, startPoint x: 576, startPoint y: 209, endPoint x: 601, endPoint y: 242, distance: 41.3
click at [601, 242] on div at bounding box center [607, 293] width 128 height 193
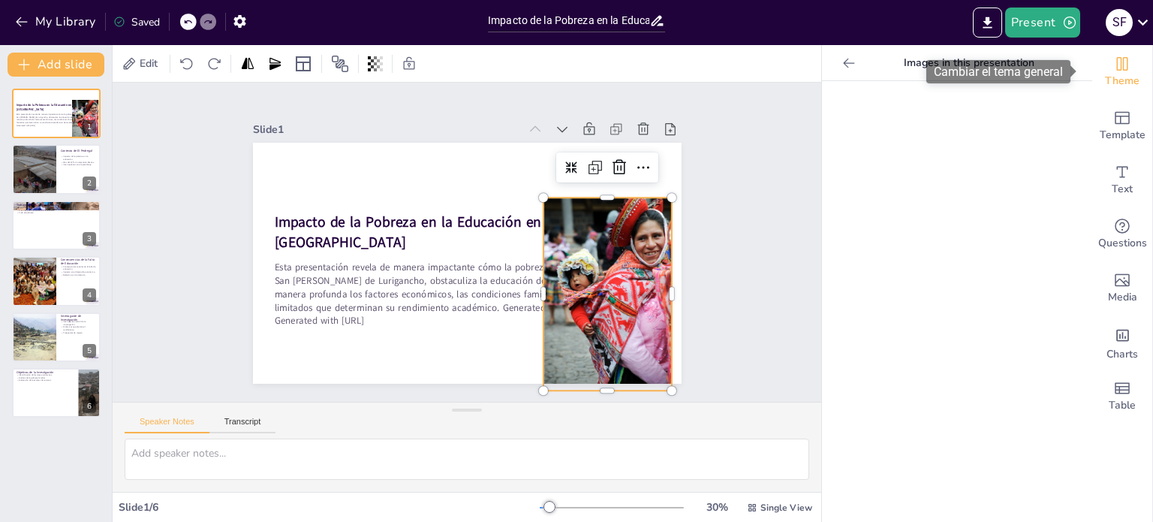
click at [1119, 86] on span "Theme" at bounding box center [1122, 81] width 35 height 17
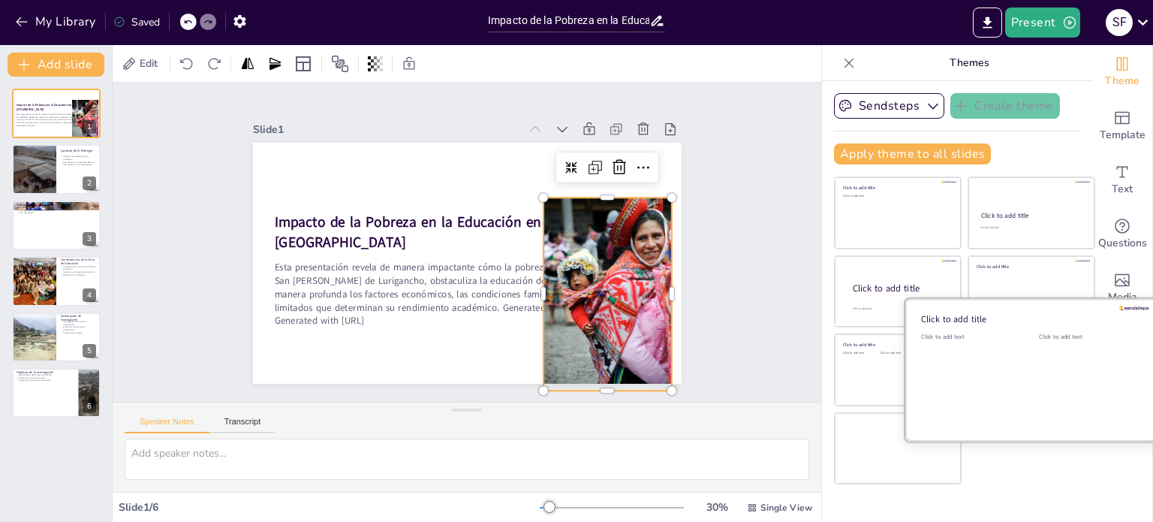
click at [1039, 354] on div "Click to add text" at bounding box center [1086, 379] width 95 height 93
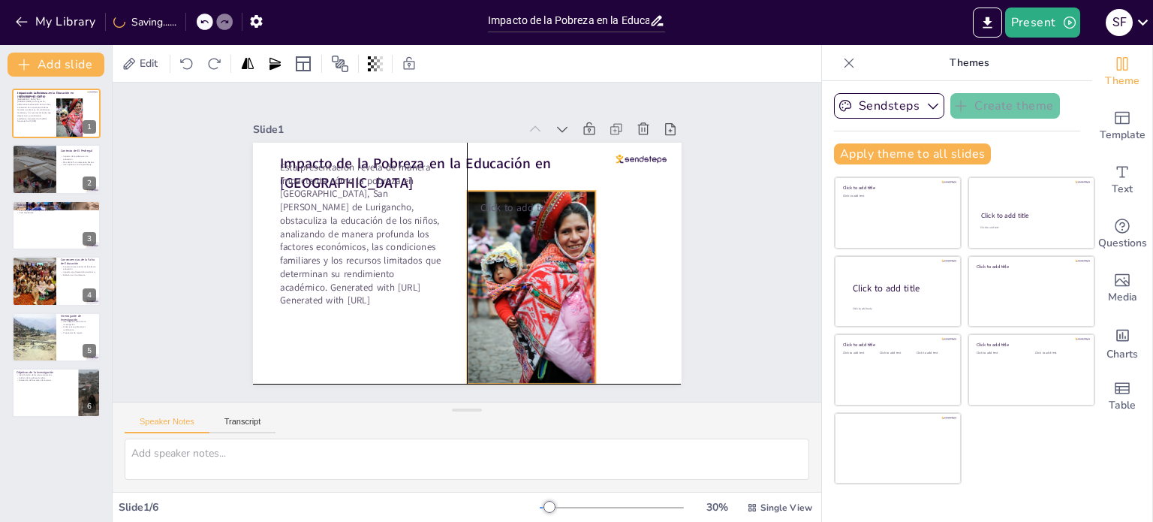
drag, startPoint x: 603, startPoint y: 254, endPoint x: 528, endPoint y: 245, distance: 74.9
click at [528, 245] on div at bounding box center [531, 287] width 128 height 193
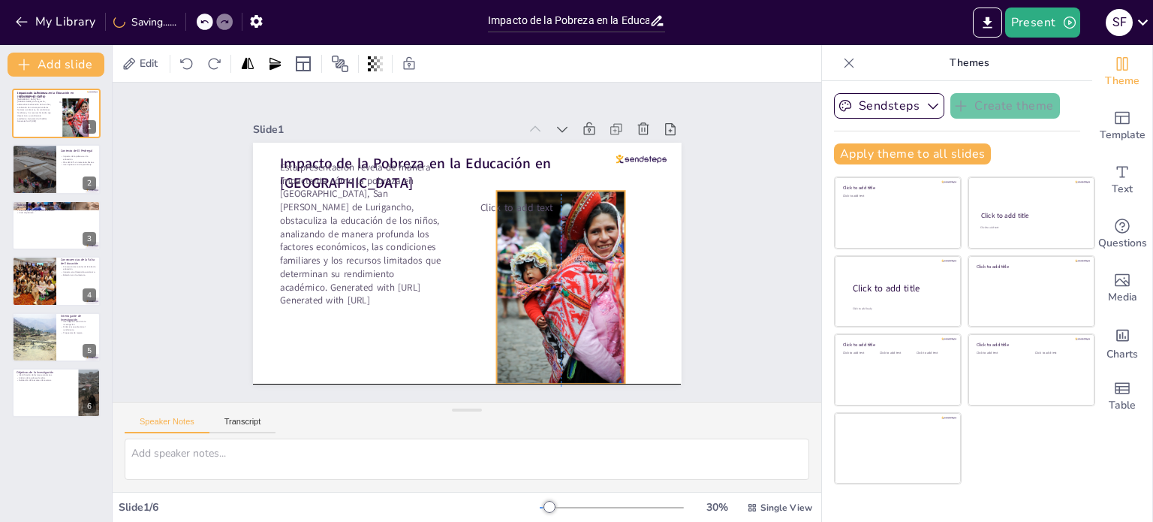
drag, startPoint x: 528, startPoint y: 245, endPoint x: 562, endPoint y: 248, distance: 33.2
click at [562, 248] on div at bounding box center [560, 287] width 128 height 193
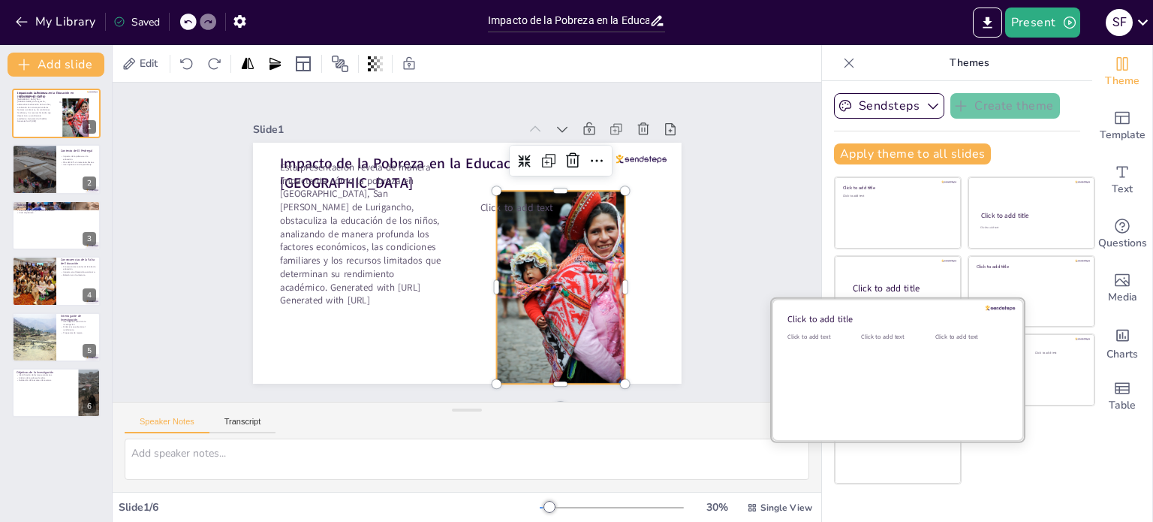
click at [870, 358] on div "Click to add text" at bounding box center [895, 379] width 68 height 93
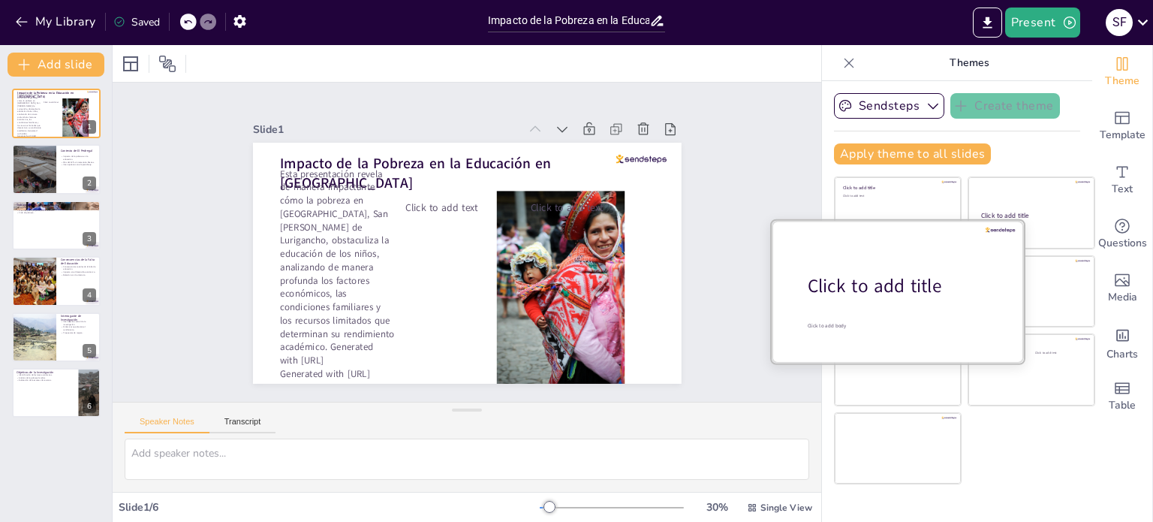
click at [869, 270] on div at bounding box center [898, 291] width 252 height 142
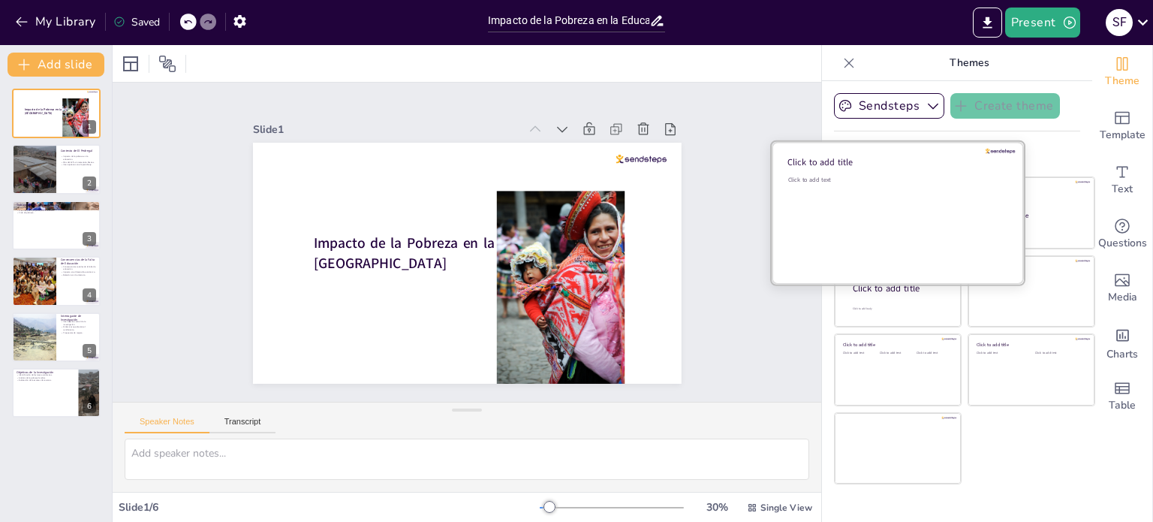
click at [877, 204] on div "Click to add text" at bounding box center [895, 222] width 215 height 93
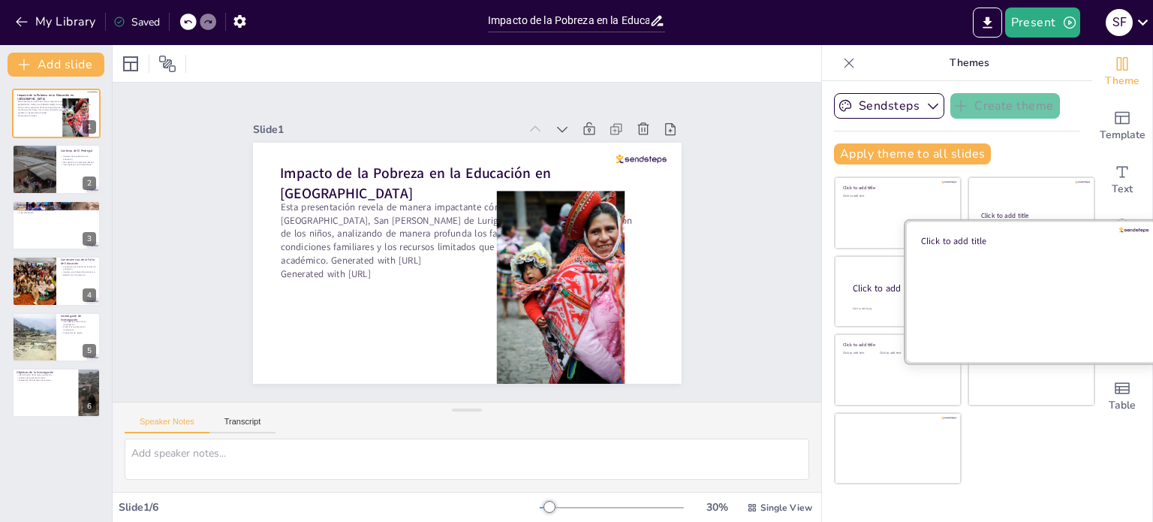
click at [1041, 257] on div at bounding box center [1031, 291] width 252 height 142
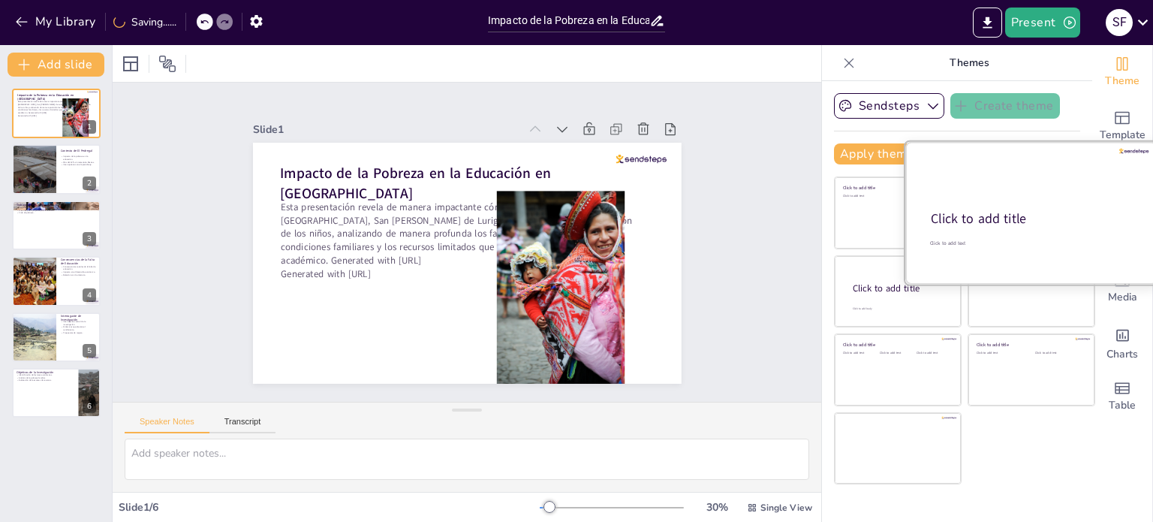
click at [1026, 215] on div "Click to add title" at bounding box center [1030, 219] width 199 height 18
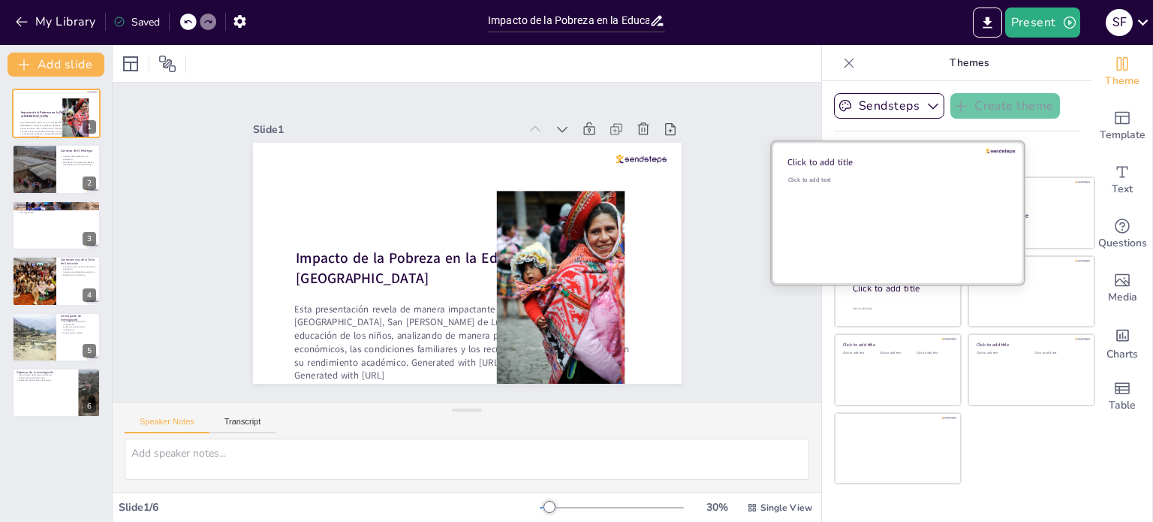
click at [902, 203] on div "Click to add text" at bounding box center [895, 222] width 215 height 93
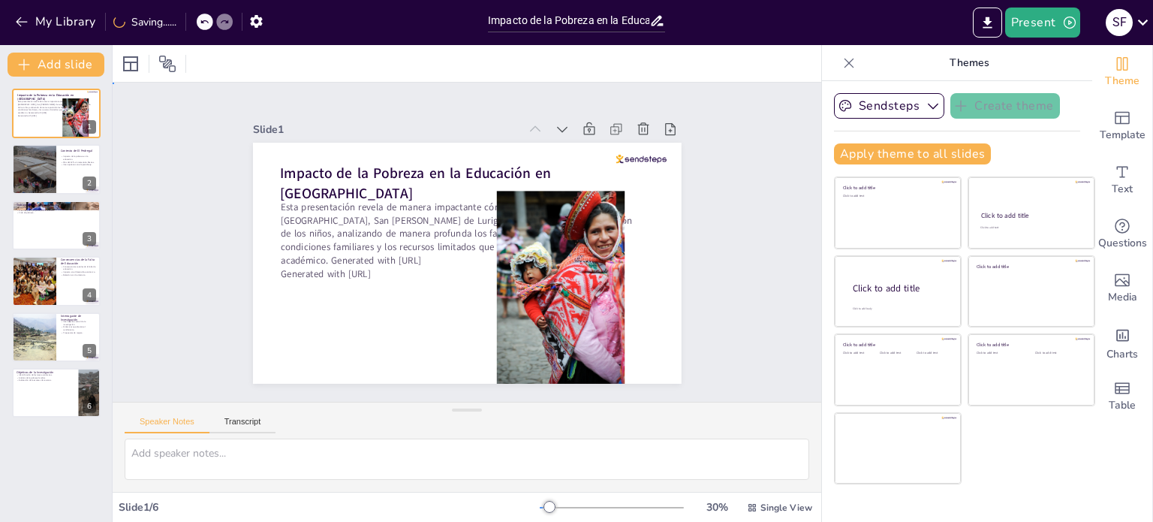
click at [719, 182] on div "Slide 1 Impacto de la Pobreza en la Educación en El Pedregal Esta presentación …" at bounding box center [467, 242] width 709 height 319
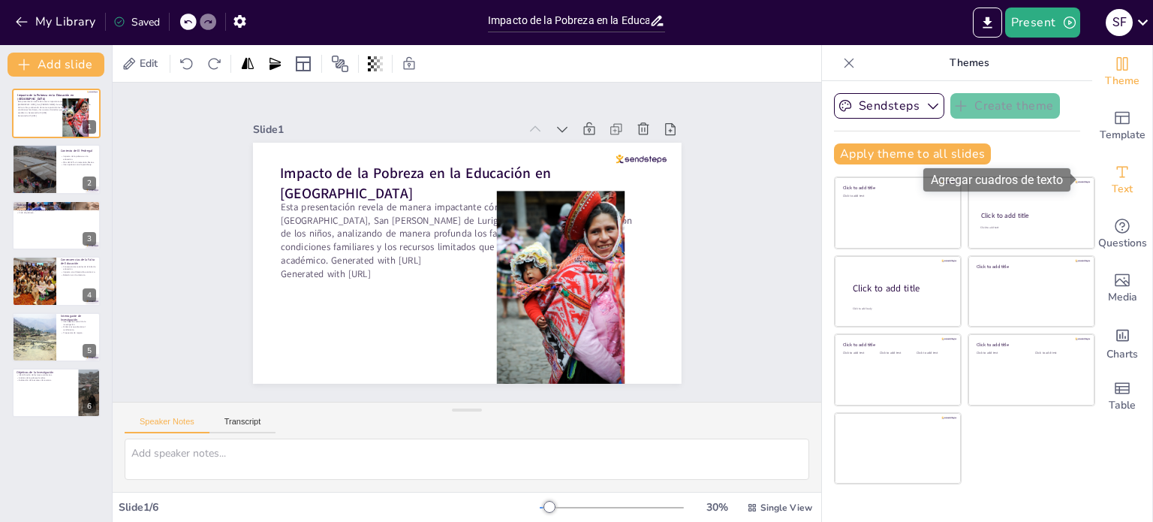
click at [1094, 186] on div "Text" at bounding box center [1122, 180] width 60 height 54
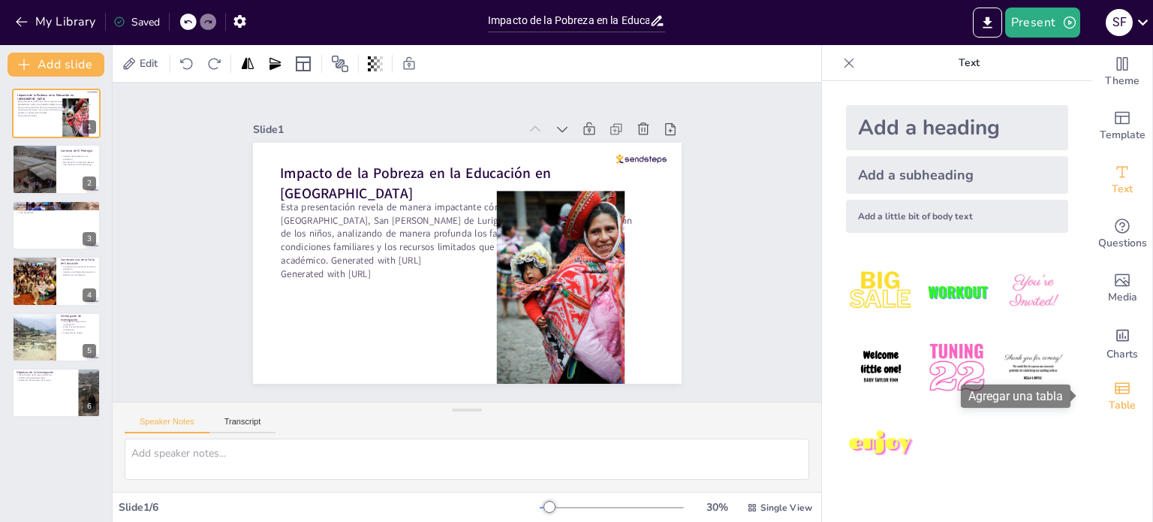
click at [1122, 399] on span "Table" at bounding box center [1122, 405] width 27 height 17
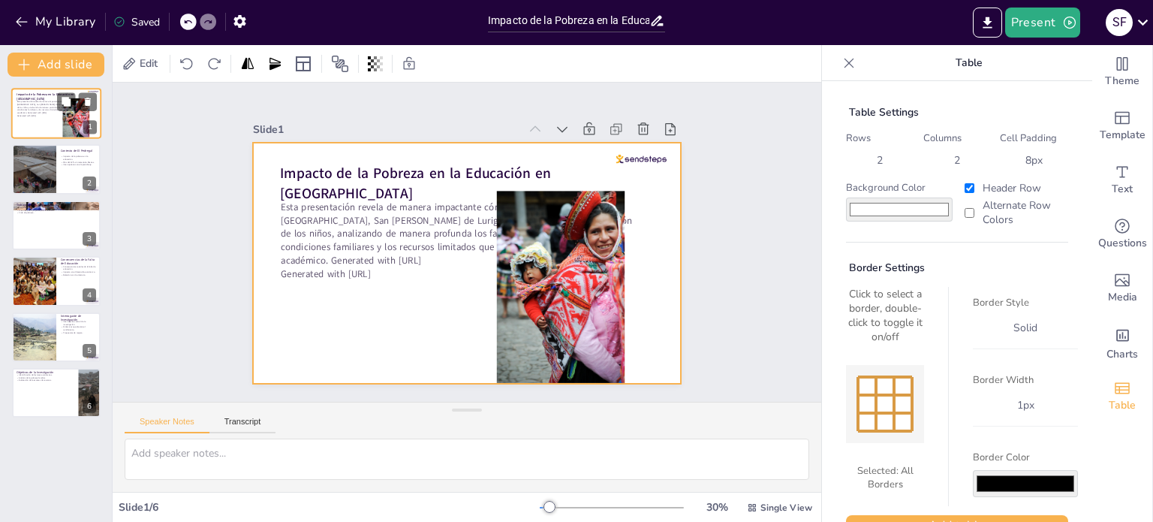
click at [30, 131] on div at bounding box center [56, 113] width 90 height 51
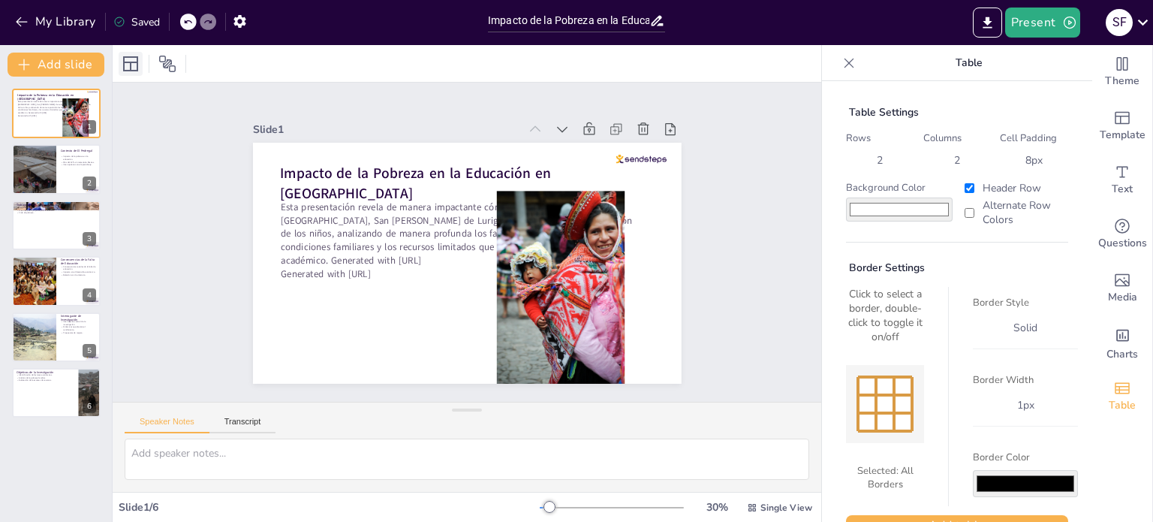
click at [138, 66] on icon at bounding box center [131, 64] width 18 height 18
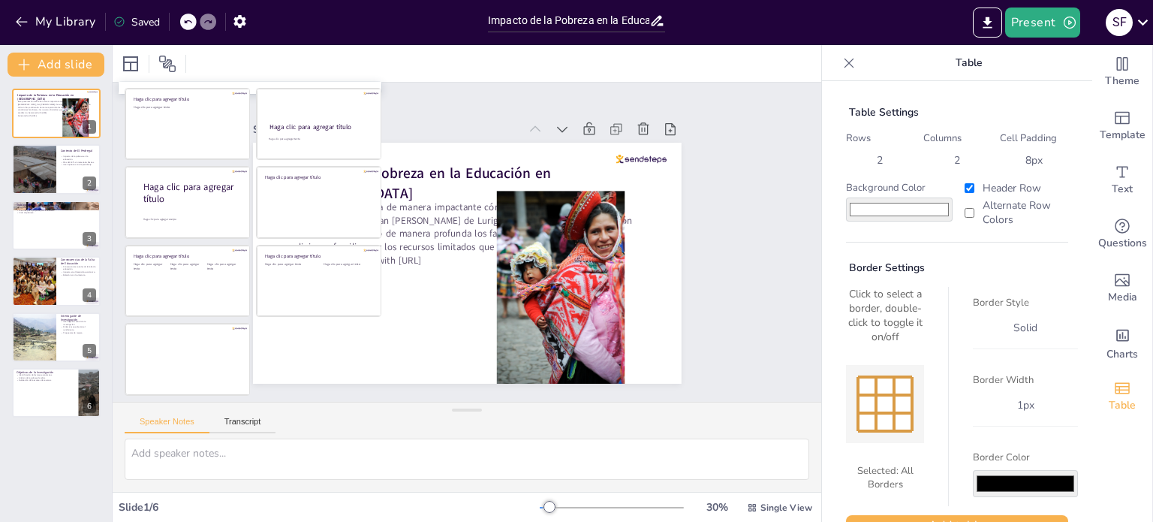
click at [361, 366] on div "Haga clic para agregar título Haga clic para agregar texto Haga clic para agreg…" at bounding box center [253, 242] width 257 height 308
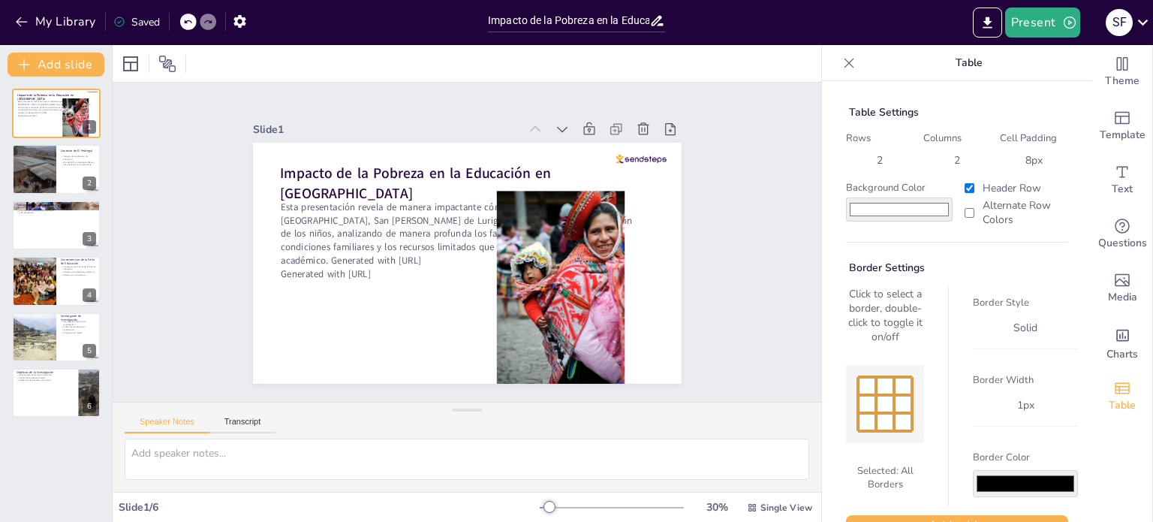
click at [719, 219] on div "Slide 1 Impacto de la Pobreza en la Educación en El Pedregal Esta presentación …" at bounding box center [467, 242] width 709 height 319
